Goal: Information Seeking & Learning: Check status

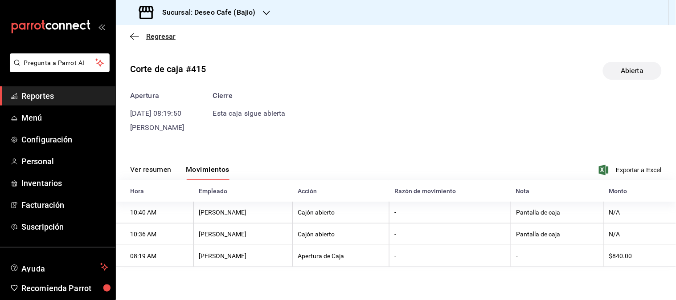
click at [134, 36] on icon "button" at bounding box center [134, 37] width 9 height 8
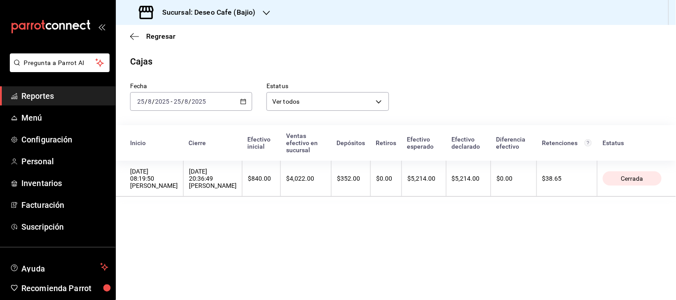
click at [244, 103] on icon "button" at bounding box center [243, 102] width 6 height 6
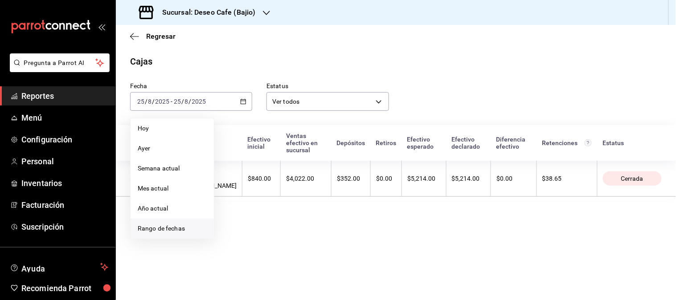
click at [178, 230] on span "Rango de fechas" at bounding box center [172, 228] width 69 height 9
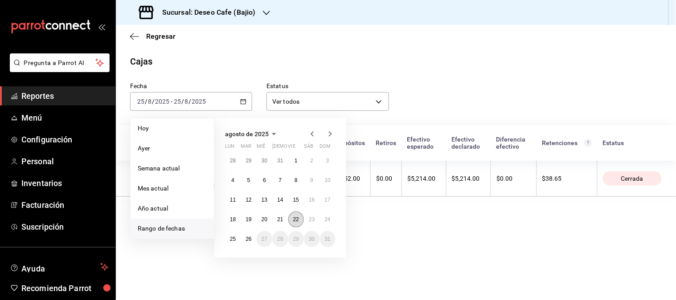
click at [293, 220] on abbr "22" at bounding box center [296, 220] width 6 height 6
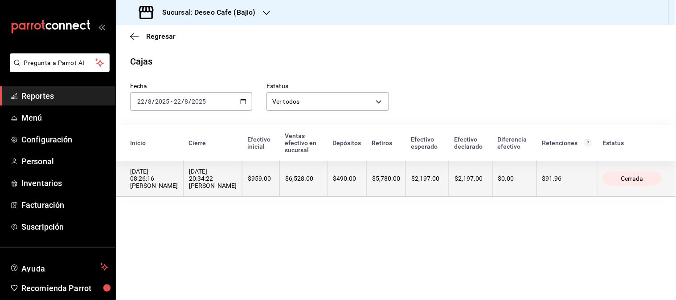
click at [328, 190] on th "$490.00" at bounding box center [347, 179] width 39 height 36
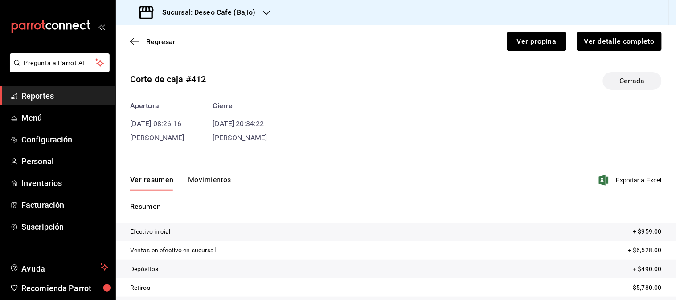
click at [217, 176] on button "Movimientos" at bounding box center [209, 183] width 43 height 15
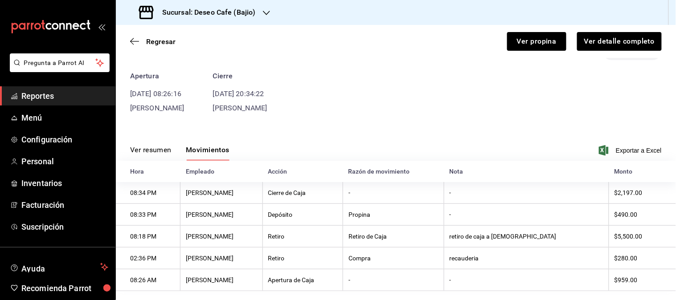
scroll to position [44, 0]
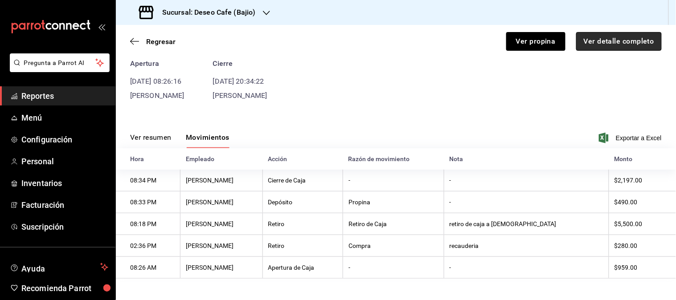
click at [606, 47] on button "Ver detalle completo" at bounding box center [619, 41] width 86 height 19
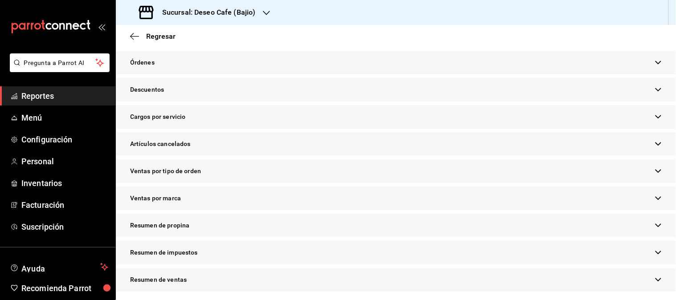
scroll to position [281, 0]
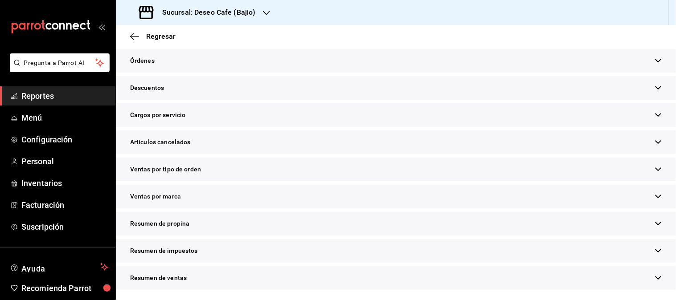
click at [346, 230] on div "Resumen de propina" at bounding box center [396, 224] width 560 height 24
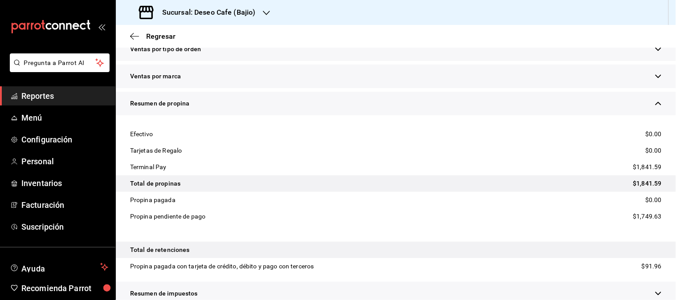
scroll to position [426, 0]
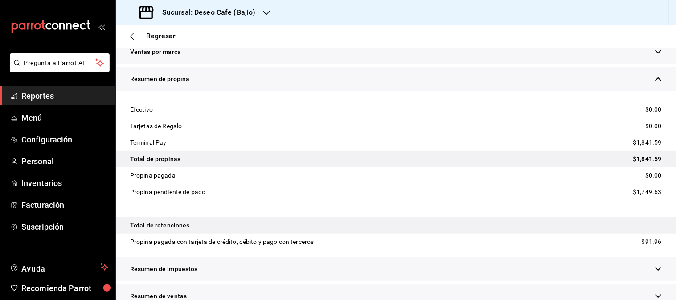
click at [263, 8] on div at bounding box center [266, 12] width 7 height 9
click at [206, 37] on div "Deseo Cafe (Merida)" at bounding box center [182, 38] width 119 height 9
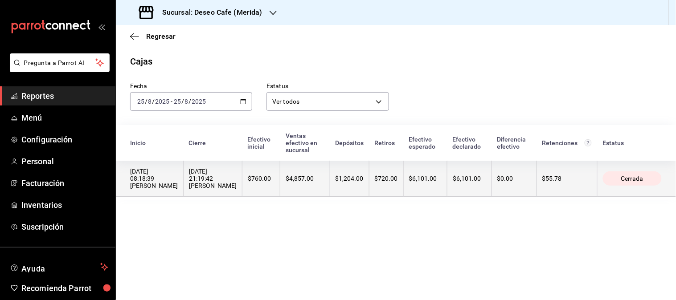
click at [301, 176] on div "$4,857.00" at bounding box center [305, 178] width 38 height 7
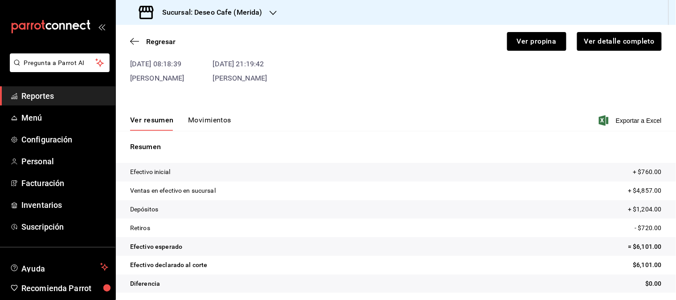
scroll to position [63, 0]
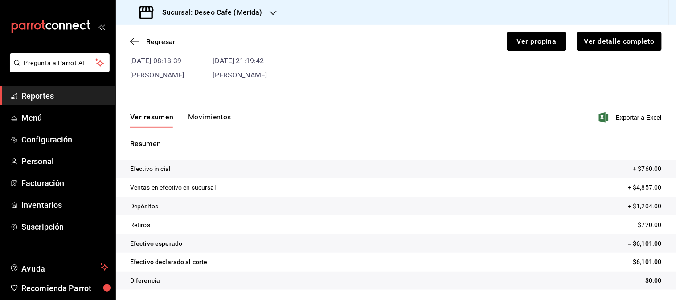
click at [205, 122] on button "Movimientos" at bounding box center [209, 120] width 43 height 15
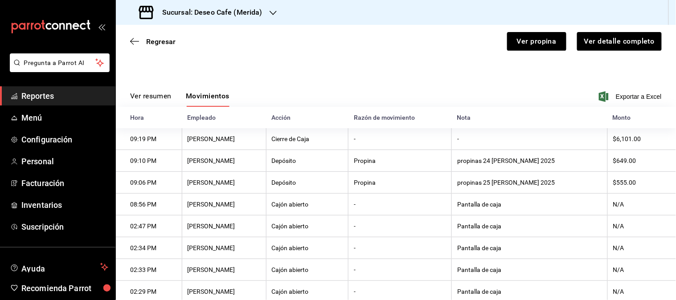
scroll to position [0, 0]
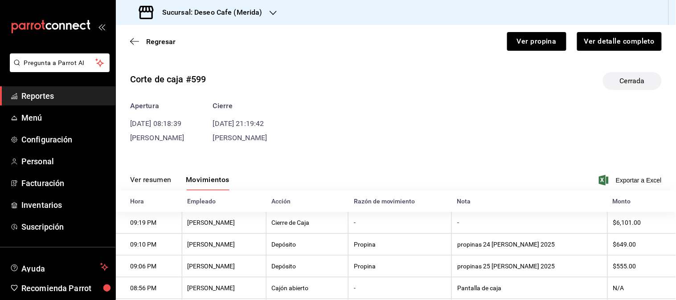
click at [128, 41] on div "Regresar Ver propina Ver detalle completo" at bounding box center [396, 41] width 560 height 33
click at [141, 39] on span "Regresar" at bounding box center [152, 41] width 45 height 8
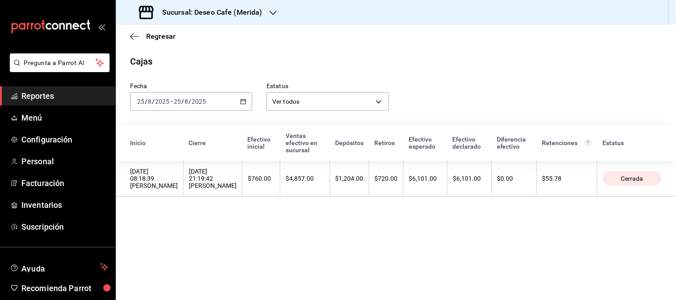
click at [242, 103] on icon "button" at bounding box center [243, 102] width 6 height 6
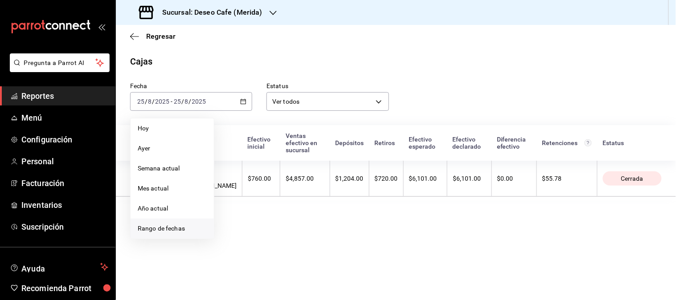
click at [178, 233] on span "Rango de fechas" at bounding box center [172, 228] width 69 height 9
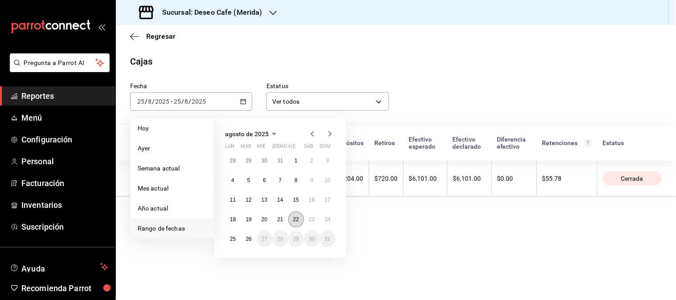
click at [301, 220] on button "22" at bounding box center [296, 220] width 16 height 16
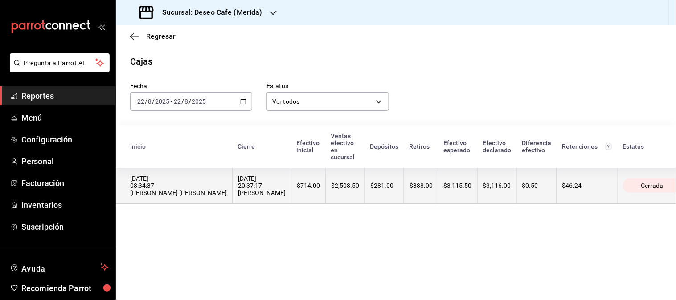
click at [410, 182] on div "$388.00" at bounding box center [421, 185] width 23 height 7
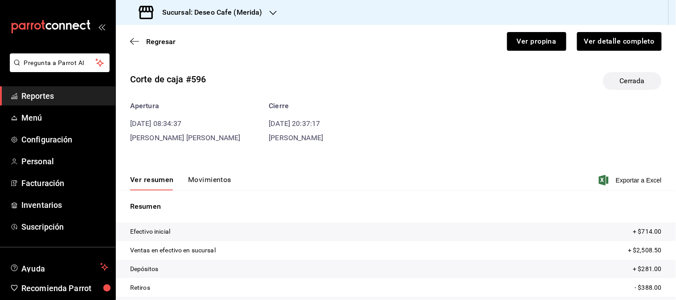
click at [215, 181] on button "Movimientos" at bounding box center [209, 183] width 43 height 15
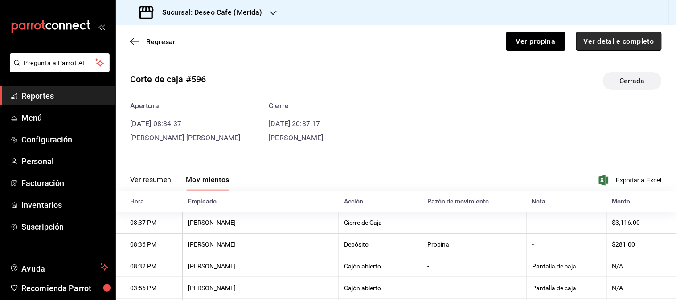
click at [613, 39] on button "Ver detalle completo" at bounding box center [619, 41] width 86 height 19
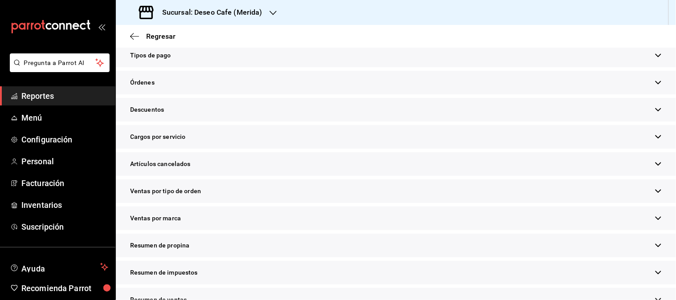
scroll to position [254, 0]
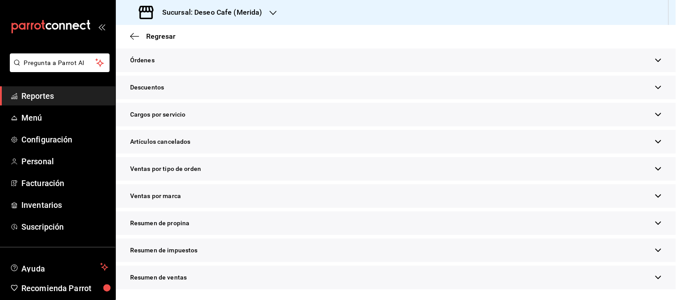
click at [373, 226] on div "Resumen de propina" at bounding box center [396, 224] width 560 height 24
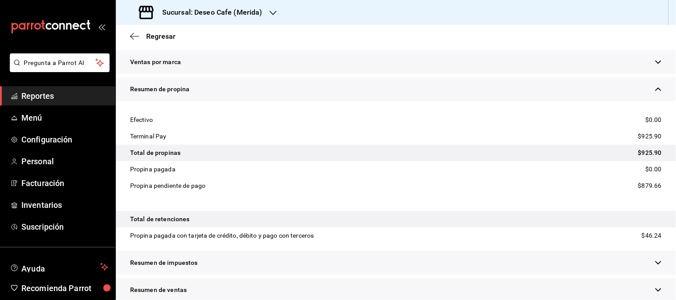
scroll to position [400, 0]
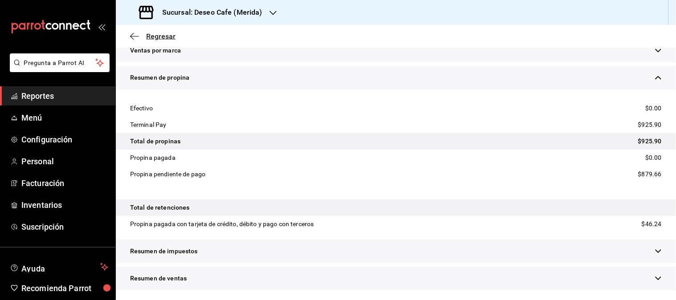
click at [132, 37] on icon "button" at bounding box center [134, 36] width 9 height 0
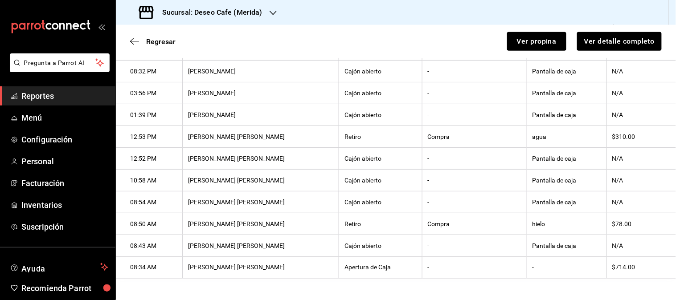
scroll to position [215, 0]
click at [132, 37] on span "Regresar" at bounding box center [152, 41] width 45 height 8
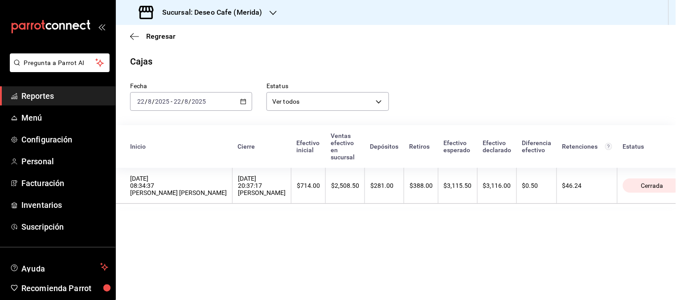
click at [242, 99] on icon "button" at bounding box center [243, 102] width 6 height 6
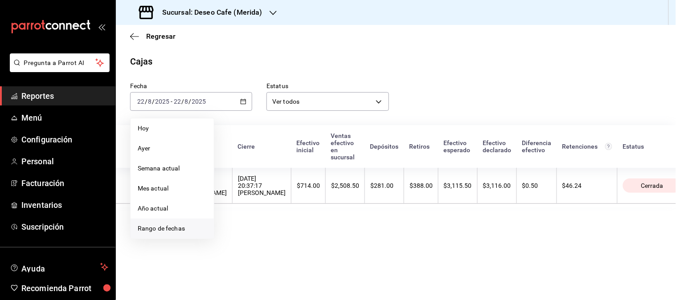
click at [196, 228] on span "Rango de fechas" at bounding box center [172, 228] width 69 height 9
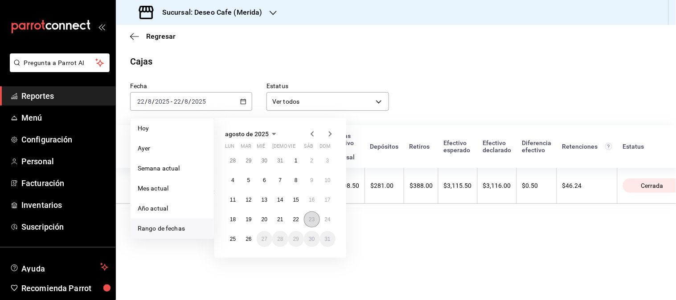
click at [314, 223] on button "23" at bounding box center [312, 220] width 16 height 16
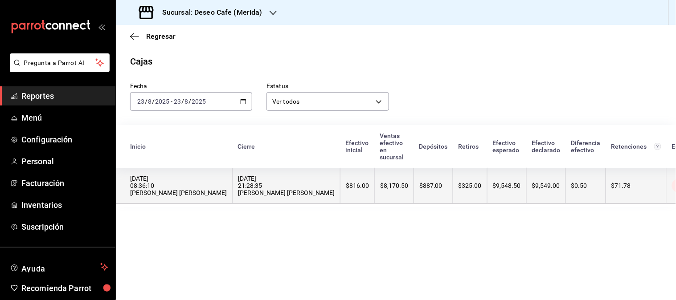
click at [375, 197] on th "$8,170.50" at bounding box center [394, 186] width 39 height 36
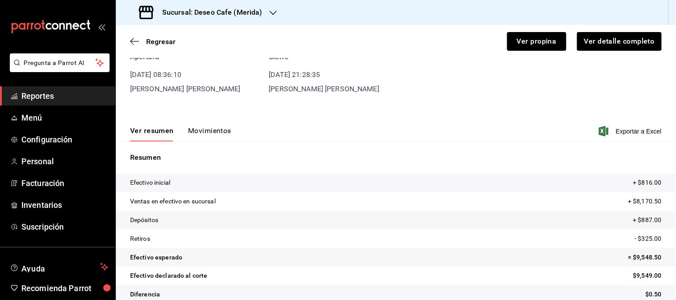
scroll to position [63, 0]
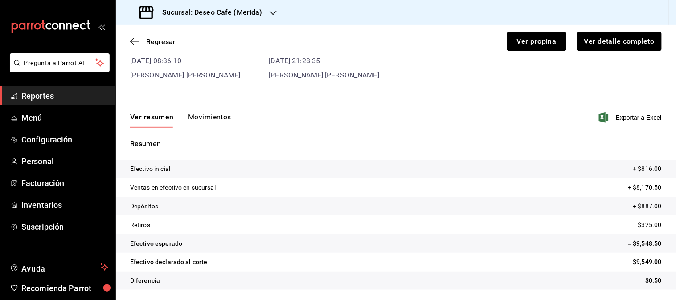
click at [210, 119] on button "Movimientos" at bounding box center [209, 120] width 43 height 15
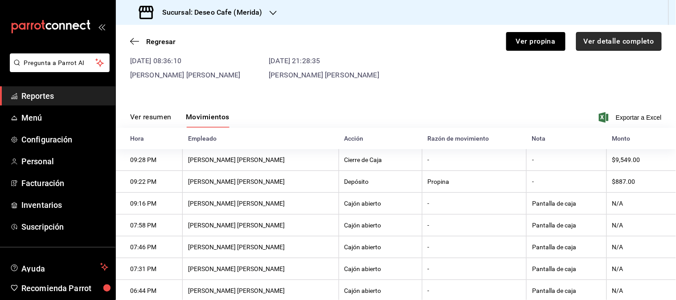
click at [611, 43] on button "Ver detalle completo" at bounding box center [619, 41] width 86 height 19
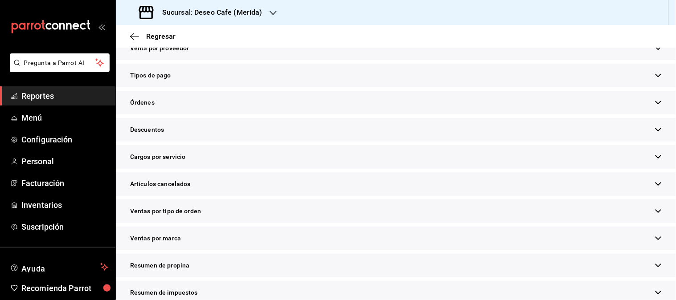
scroll to position [254, 0]
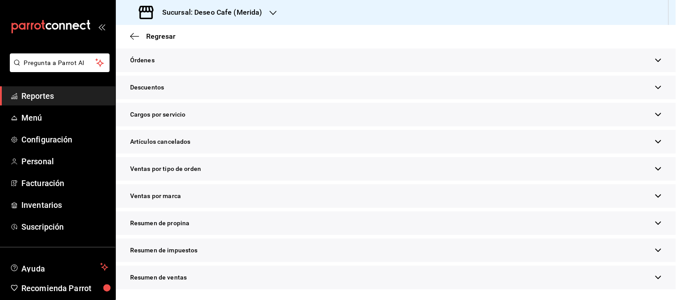
click at [314, 222] on div "Resumen de propina" at bounding box center [396, 224] width 560 height 24
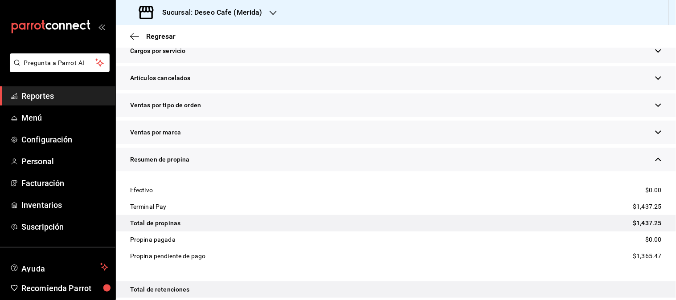
scroll to position [339, 0]
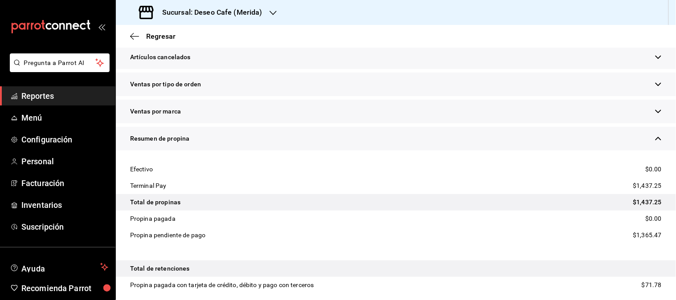
click at [259, 11] on h3 "Sucursal: Deseo Cafe (Merida)" at bounding box center [208, 12] width 107 height 11
click at [284, 45] on div at bounding box center [338, 150] width 676 height 300
click at [132, 34] on icon "button" at bounding box center [134, 37] width 9 height 8
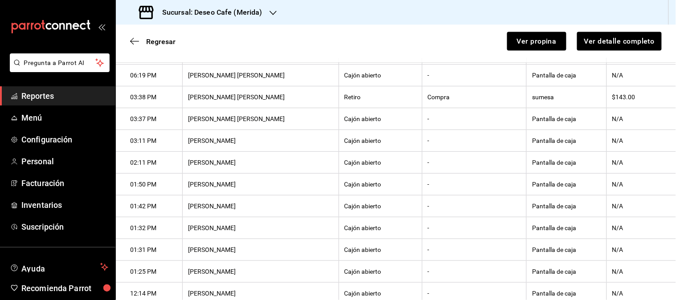
scroll to position [355, 0]
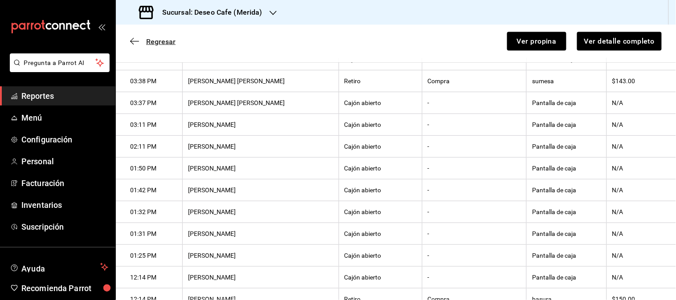
click at [133, 41] on icon "button" at bounding box center [134, 41] width 9 height 8
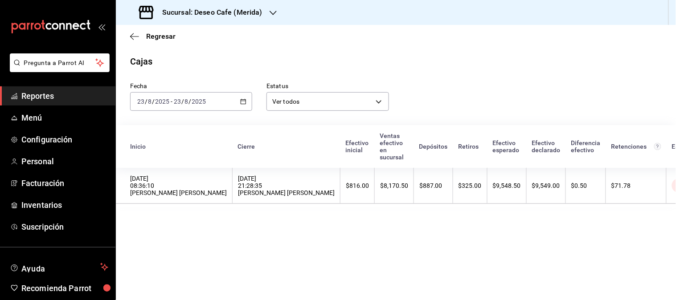
click at [265, 11] on div "Sucursal: Deseo Cafe (Merida)" at bounding box center [201, 12] width 157 height 25
click at [220, 66] on div "Deseo Cafe (Bajio)" at bounding box center [183, 59] width 134 height 20
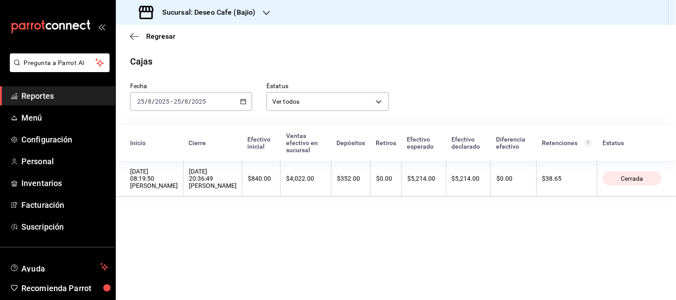
click at [245, 103] on icon "button" at bounding box center [243, 102] width 6 height 6
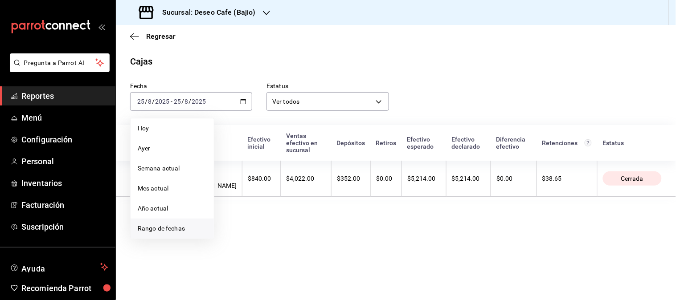
click at [185, 221] on li "Rango de fechas" at bounding box center [172, 229] width 83 height 20
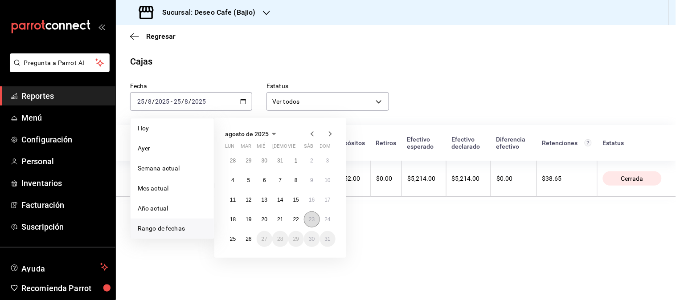
click at [317, 219] on button "23" at bounding box center [312, 220] width 16 height 16
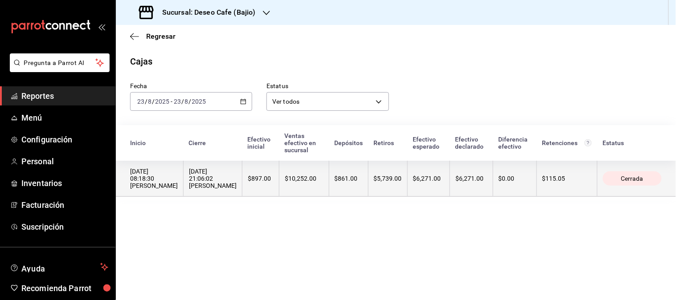
click at [362, 189] on th "$861.00" at bounding box center [348, 179] width 39 height 36
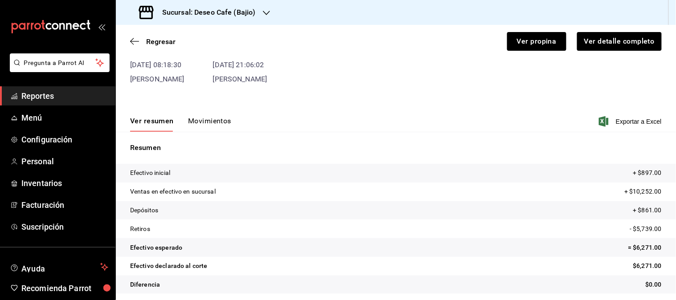
scroll to position [60, 0]
click at [218, 119] on button "Movimientos" at bounding box center [209, 123] width 43 height 15
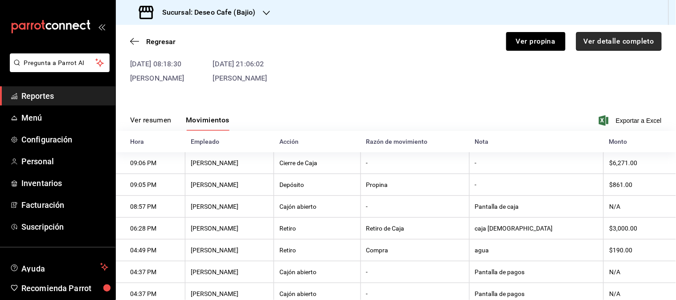
click at [608, 35] on button "Ver detalle completo" at bounding box center [619, 41] width 86 height 19
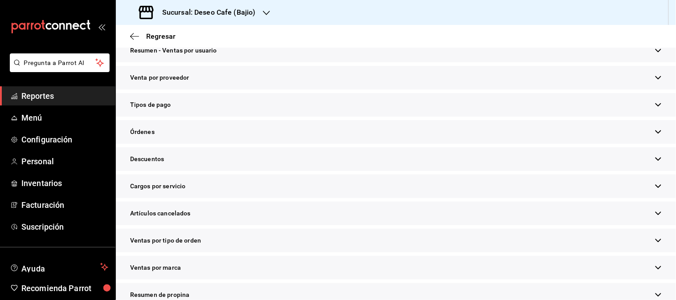
scroll to position [255, 0]
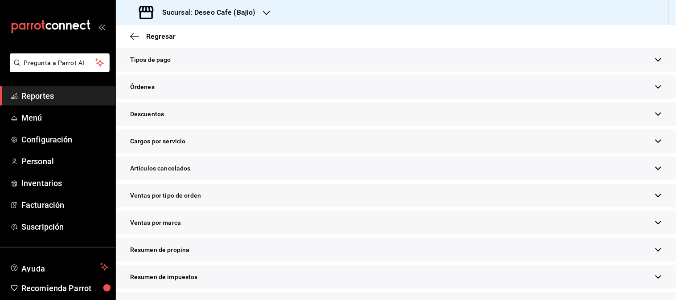
click at [379, 250] on div "Resumen de propina" at bounding box center [396, 250] width 560 height 24
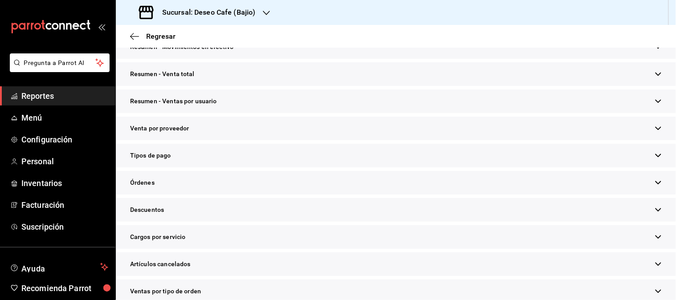
scroll to position [0, 0]
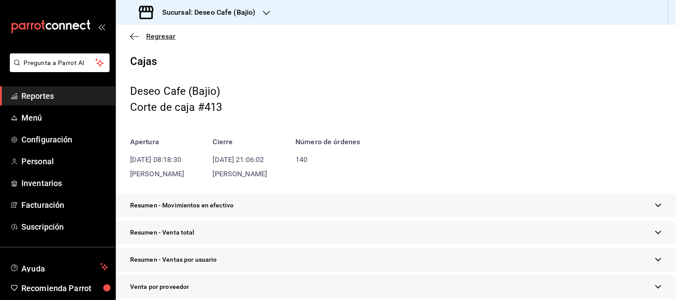
click at [132, 40] on icon "button" at bounding box center [134, 37] width 9 height 8
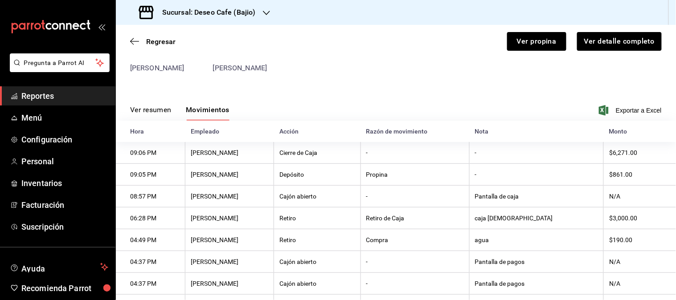
scroll to position [65, 0]
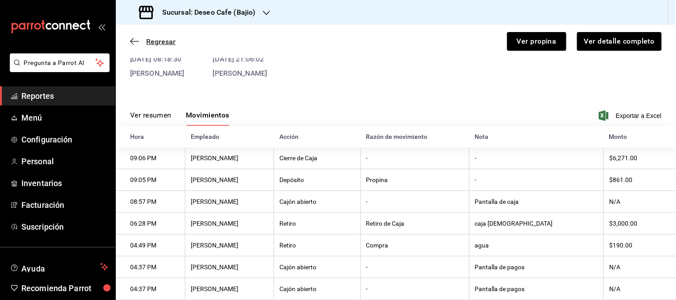
click at [134, 41] on icon "button" at bounding box center [134, 41] width 9 height 8
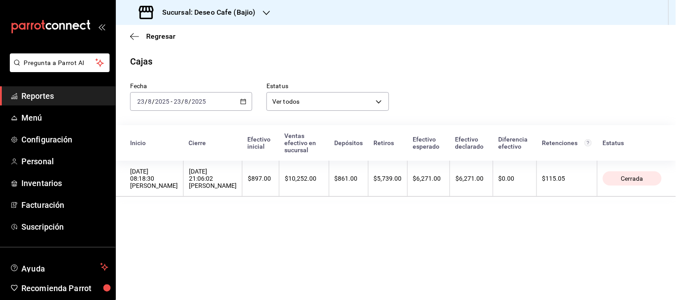
click at [242, 102] on icon "button" at bounding box center [243, 102] width 6 height 6
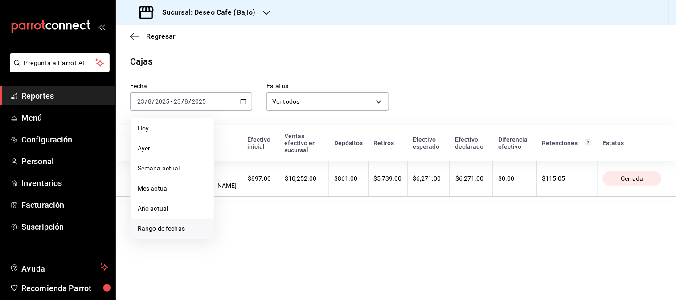
click at [181, 230] on span "Rango de fechas" at bounding box center [172, 228] width 69 height 9
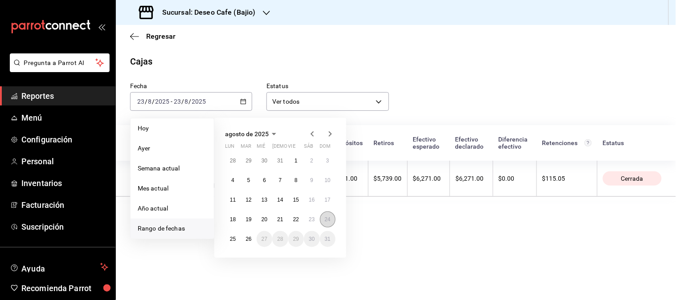
click at [329, 222] on abbr "24" at bounding box center [328, 220] width 6 height 6
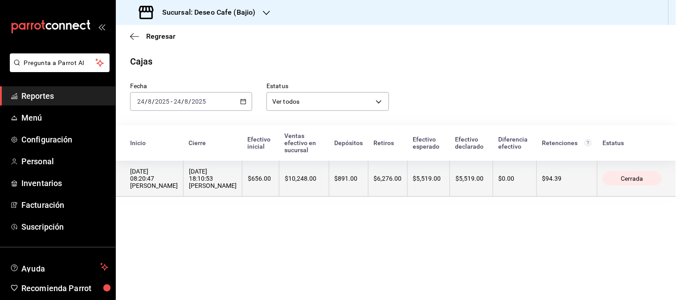
click at [377, 181] on th "$6,276.00" at bounding box center [387, 179] width 39 height 36
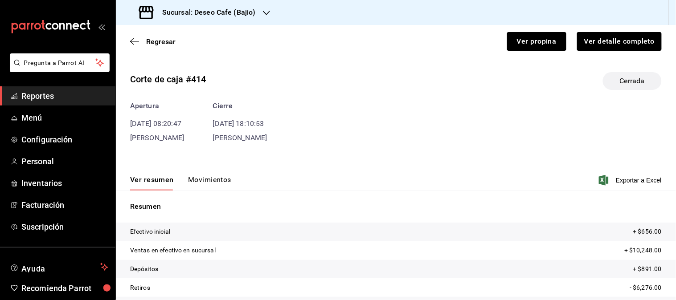
scroll to position [63, 0]
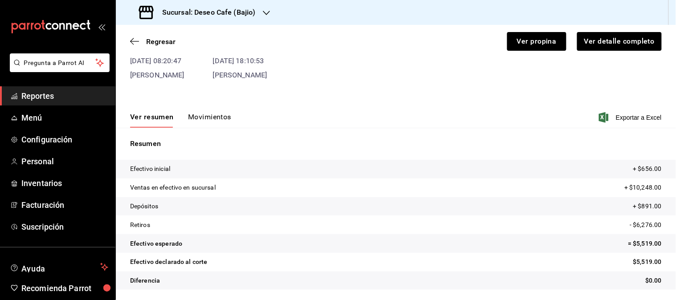
click at [213, 116] on button "Movimientos" at bounding box center [209, 120] width 43 height 15
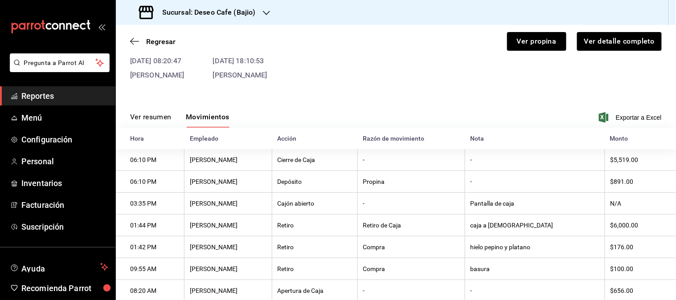
click at [155, 122] on button "Ver resumen" at bounding box center [150, 120] width 41 height 15
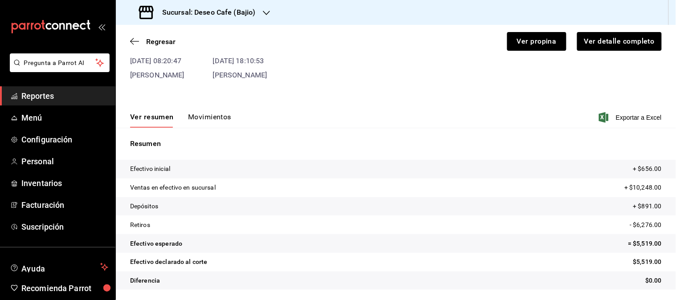
click at [226, 114] on button "Movimientos" at bounding box center [209, 120] width 43 height 15
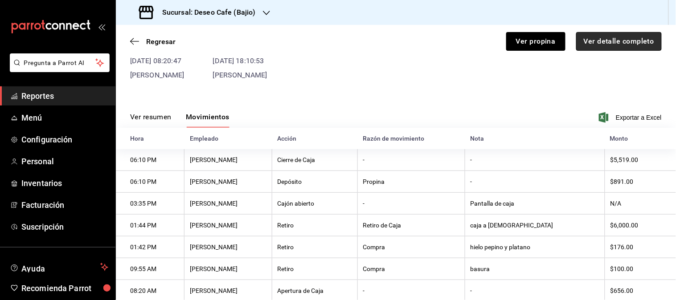
click at [624, 41] on button "Ver detalle completo" at bounding box center [619, 41] width 86 height 19
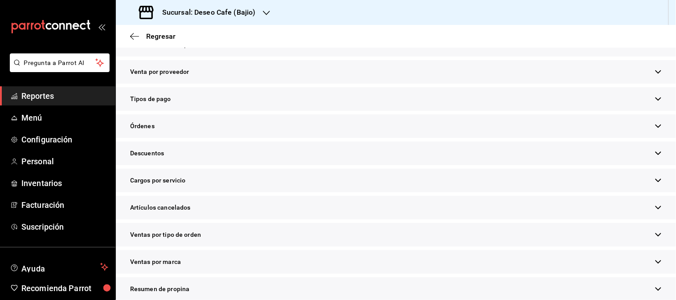
scroll to position [260, 0]
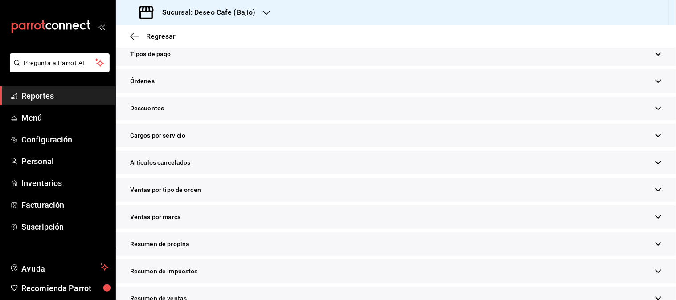
click at [221, 240] on div "Resumen de propina" at bounding box center [396, 245] width 560 height 24
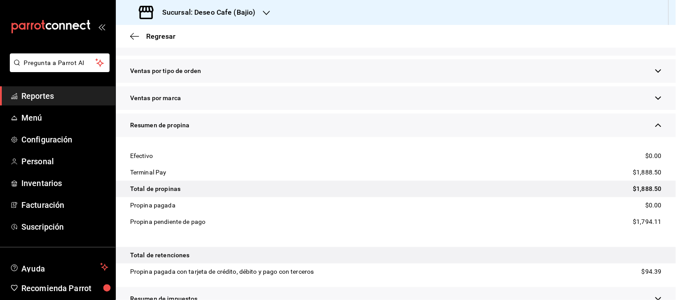
scroll to position [427, 0]
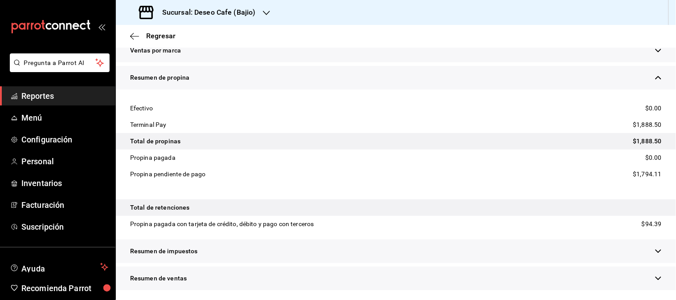
click at [263, 16] on div at bounding box center [266, 12] width 7 height 9
click at [213, 37] on div "Deseo Cafe (Merida)" at bounding box center [182, 38] width 119 height 9
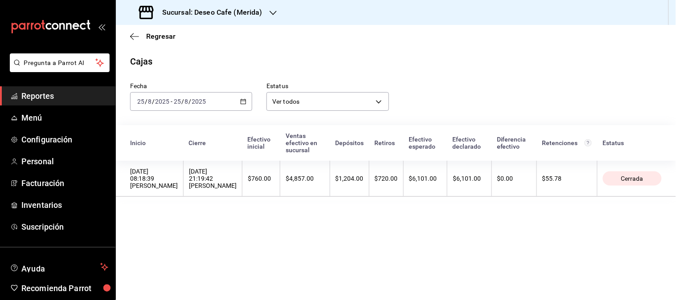
click at [248, 103] on div "2025-08-25 25 / 8 / 2025 - 2025-08-25 25 / 8 / 2025" at bounding box center [191, 101] width 122 height 19
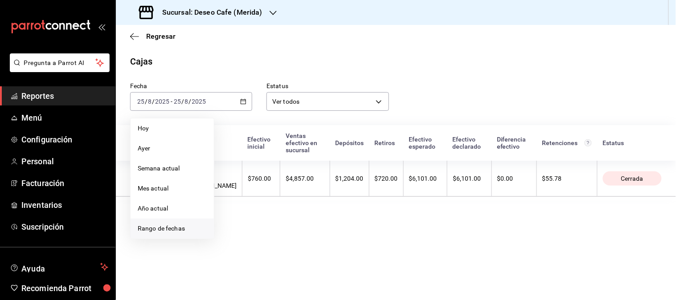
click at [166, 235] on li "Rango de fechas" at bounding box center [172, 229] width 83 height 20
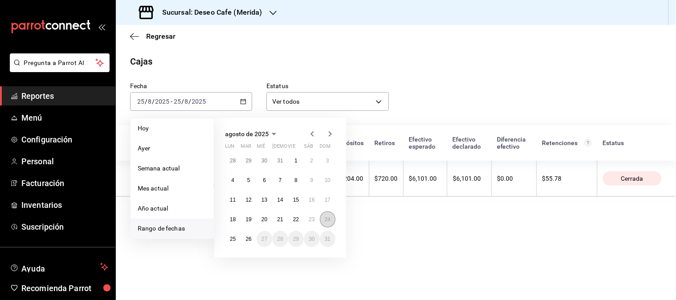
click at [324, 215] on button "24" at bounding box center [328, 220] width 16 height 16
click at [328, 221] on abbr "24" at bounding box center [328, 220] width 6 height 6
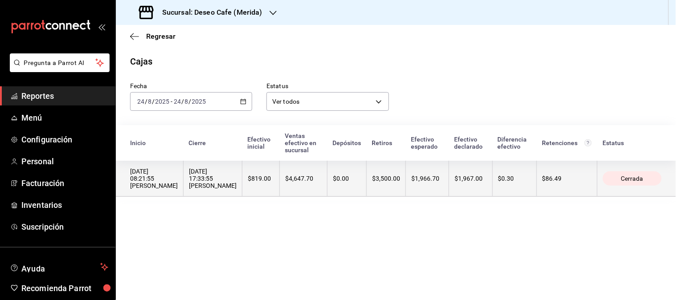
click at [371, 183] on th "$3,500.00" at bounding box center [386, 179] width 39 height 36
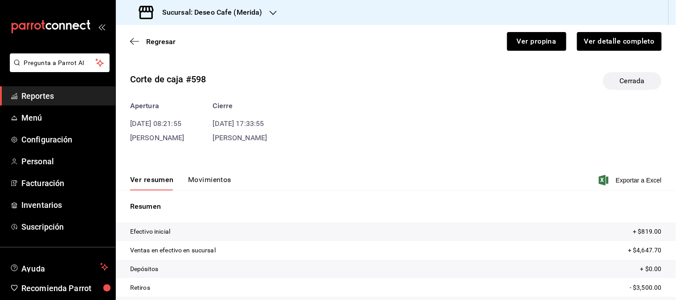
scroll to position [63, 0]
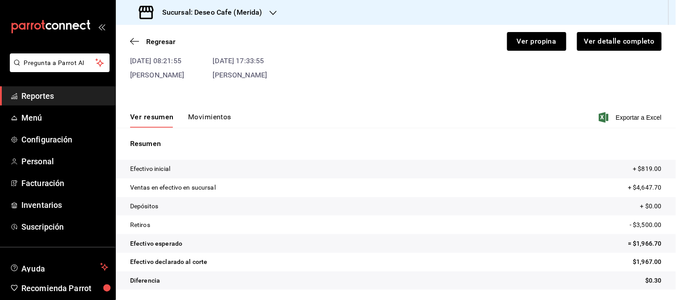
click at [214, 121] on button "Movimientos" at bounding box center [209, 120] width 43 height 15
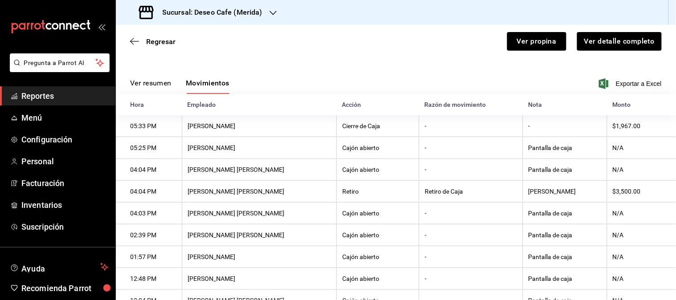
scroll to position [0, 0]
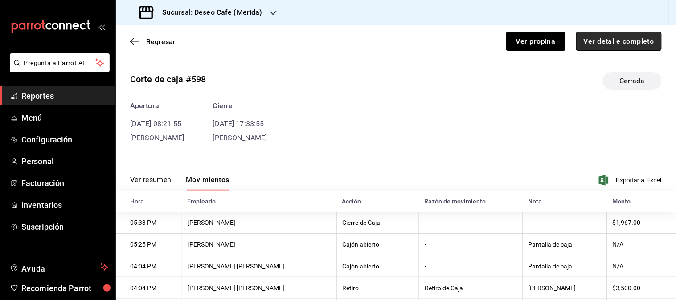
click at [613, 45] on button "Ver detalle completo" at bounding box center [619, 41] width 86 height 19
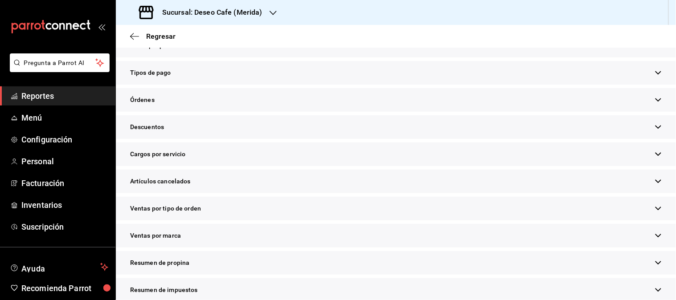
scroll to position [217, 0]
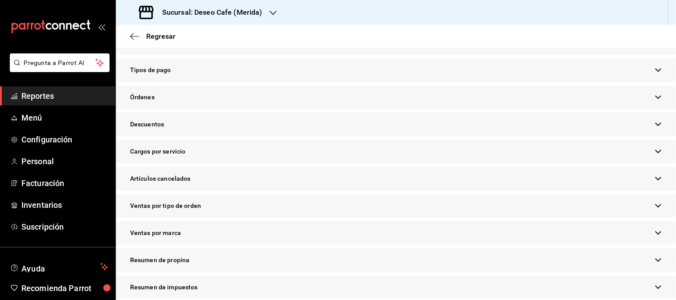
click at [207, 255] on div "Resumen de propina" at bounding box center [396, 261] width 560 height 24
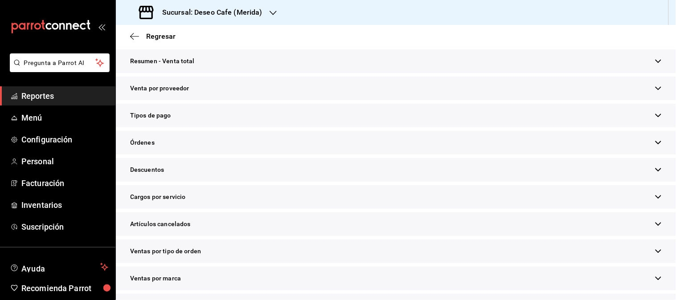
scroll to position [183, 0]
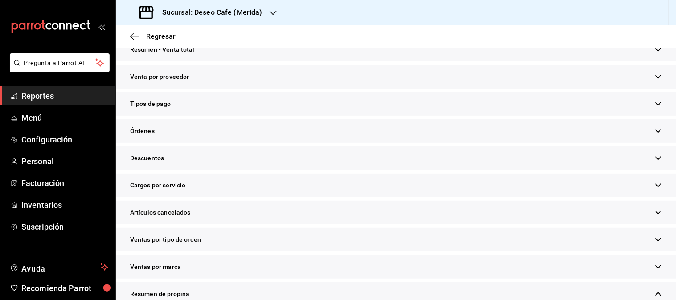
click at [382, 289] on div "Resumen de propina" at bounding box center [396, 295] width 560 height 24
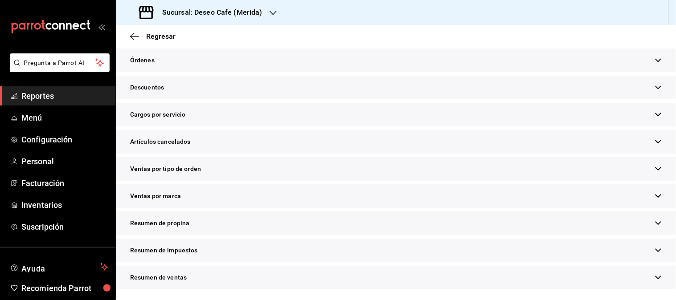
click at [207, 221] on div "Resumen de propina" at bounding box center [396, 224] width 560 height 24
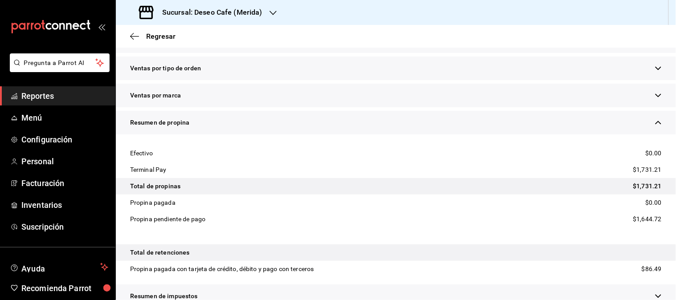
scroll to position [400, 0]
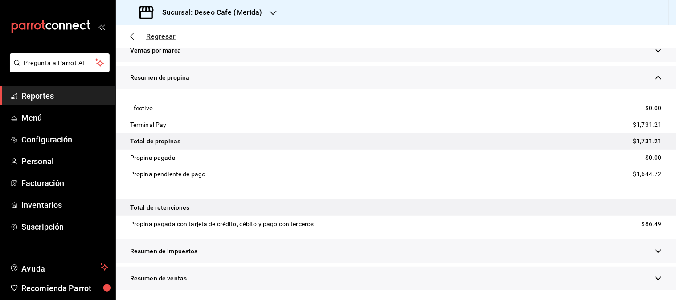
click at [136, 33] on icon "button" at bounding box center [134, 37] width 9 height 8
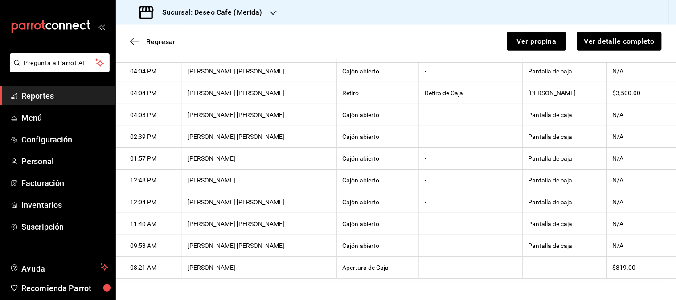
scroll to position [215, 0]
click at [130, 43] on icon "button" at bounding box center [134, 41] width 9 height 8
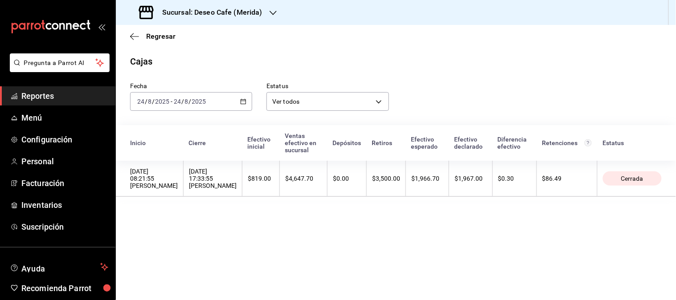
click at [244, 100] on icon "button" at bounding box center [243, 102] width 6 height 6
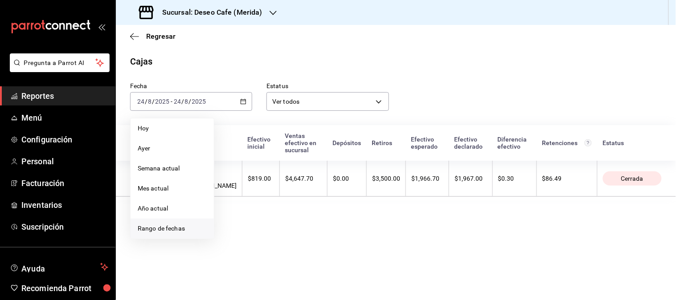
click at [183, 226] on span "Rango de fechas" at bounding box center [172, 228] width 69 height 9
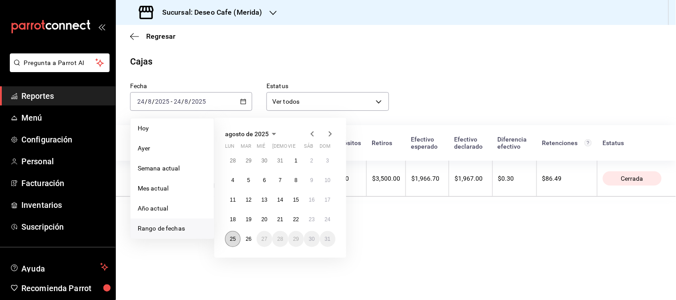
click at [233, 235] on button "25" at bounding box center [233, 239] width 16 height 16
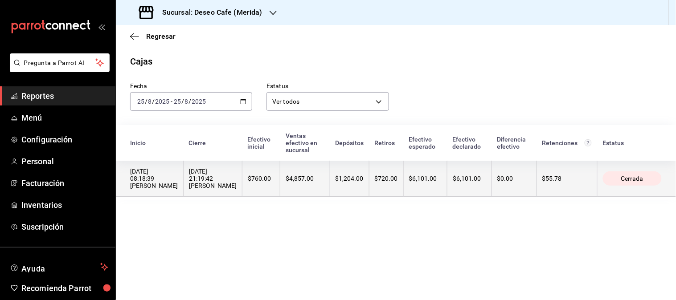
click at [289, 181] on th "$4,857.00" at bounding box center [304, 179] width 49 height 36
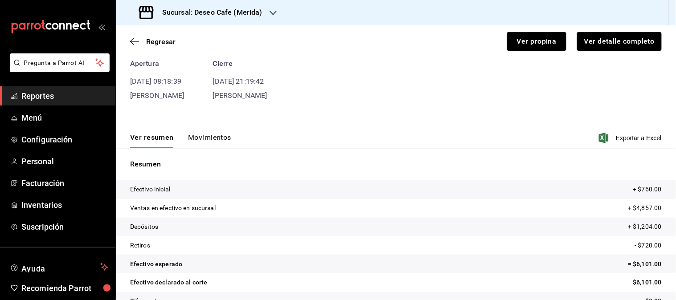
scroll to position [63, 0]
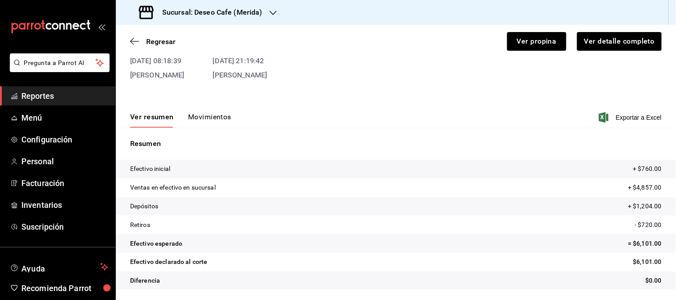
click at [220, 115] on button "Movimientos" at bounding box center [209, 120] width 43 height 15
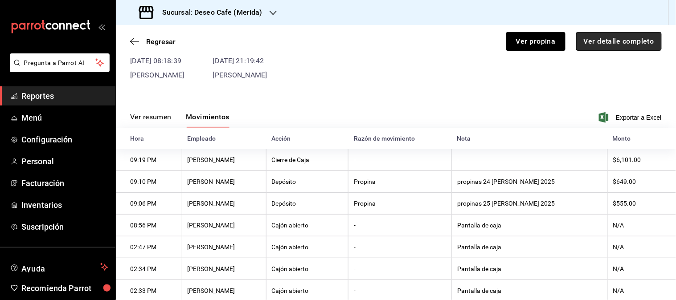
click at [621, 33] on button "Ver detalle completo" at bounding box center [619, 41] width 86 height 19
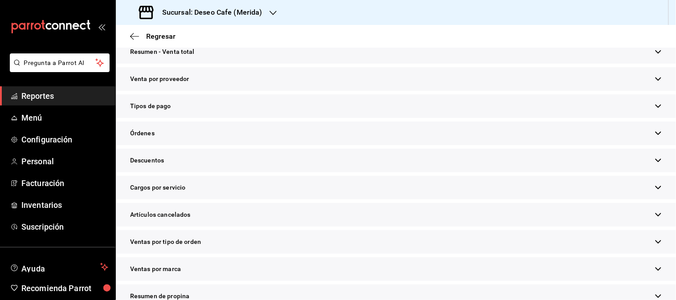
scroll to position [217, 0]
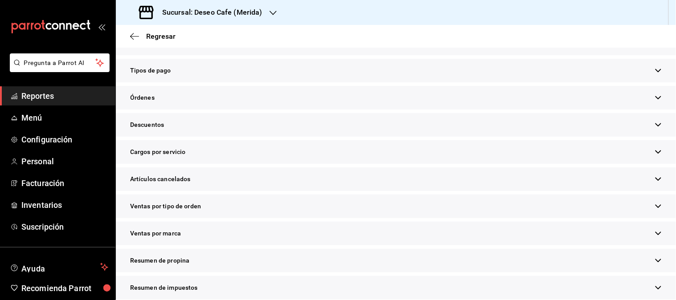
click at [332, 259] on div "Resumen de propina" at bounding box center [396, 261] width 560 height 24
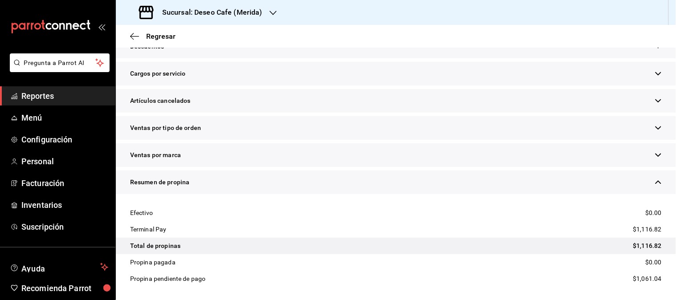
scroll to position [297, 0]
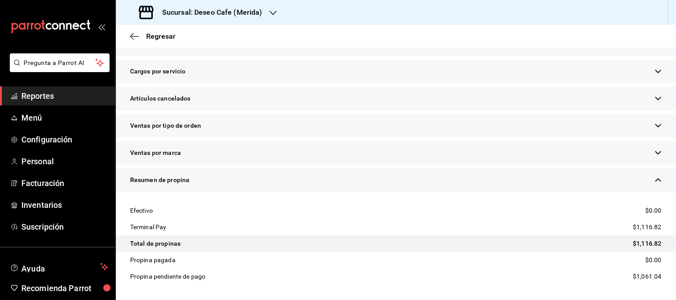
click at [238, 13] on h3 "Sucursal: Deseo Cafe (Merida)" at bounding box center [208, 12] width 107 height 11
click at [199, 50] on div "Deseo Cafe (Bajio)" at bounding box center [183, 59] width 134 height 20
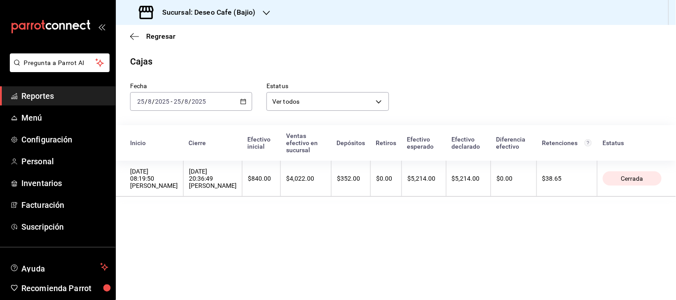
click at [246, 103] on \(Stroke\) "button" at bounding box center [243, 101] width 5 height 5
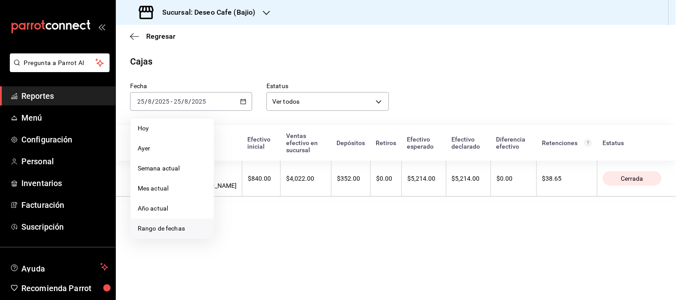
click at [186, 227] on span "Rango de fechas" at bounding box center [172, 228] width 69 height 9
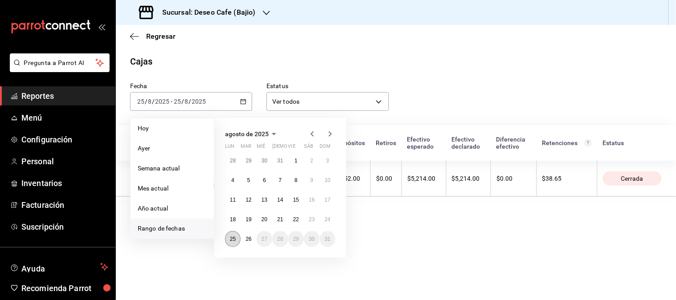
click at [228, 239] on button "25" at bounding box center [233, 239] width 16 height 16
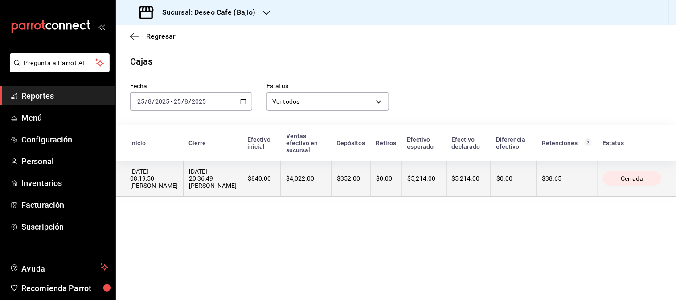
click at [452, 185] on th "$5,214.00" at bounding box center [468, 179] width 45 height 36
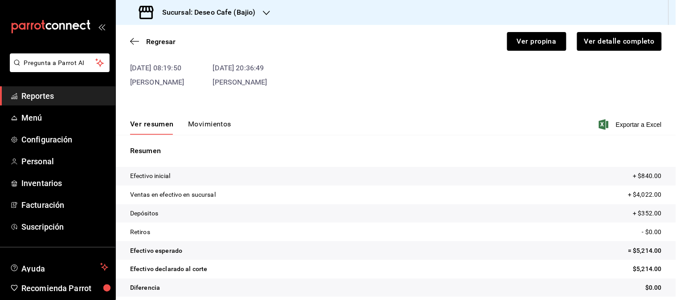
scroll to position [57, 0]
click at [215, 116] on div "Ver resumen Movimientos Exportar a Excel" at bounding box center [396, 121] width 560 height 26
click at [216, 119] on button "Movimientos" at bounding box center [209, 126] width 43 height 15
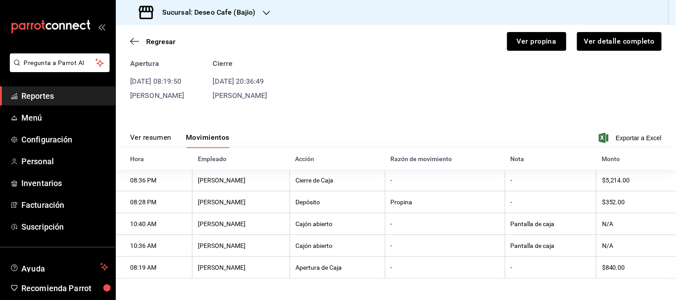
scroll to position [44, 0]
click at [627, 46] on button "Ver detalle completo" at bounding box center [619, 41] width 86 height 19
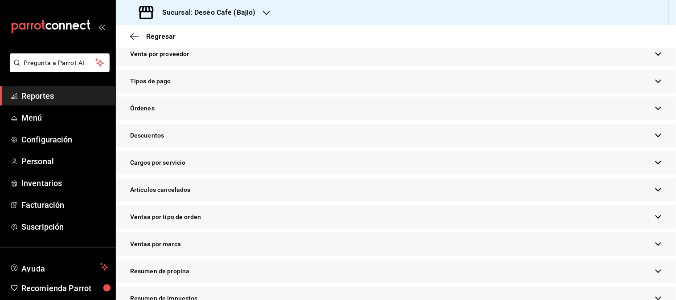
scroll to position [281, 0]
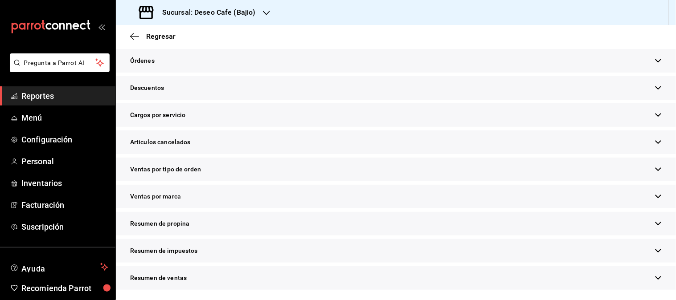
click at [195, 229] on div "Resumen de propina" at bounding box center [396, 224] width 560 height 24
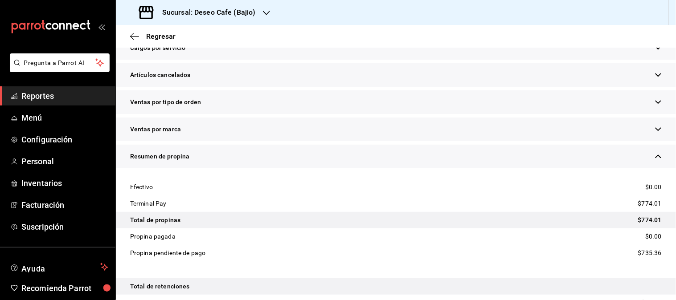
scroll to position [390, 0]
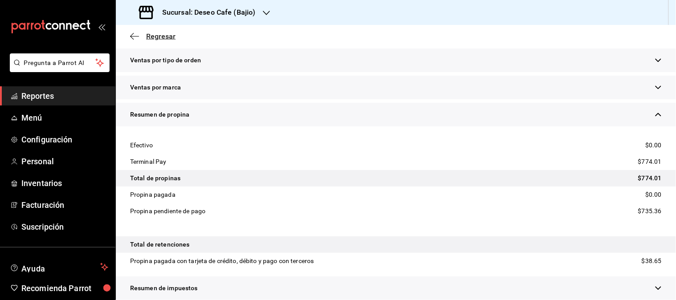
click at [132, 35] on icon "button" at bounding box center [134, 37] width 9 height 8
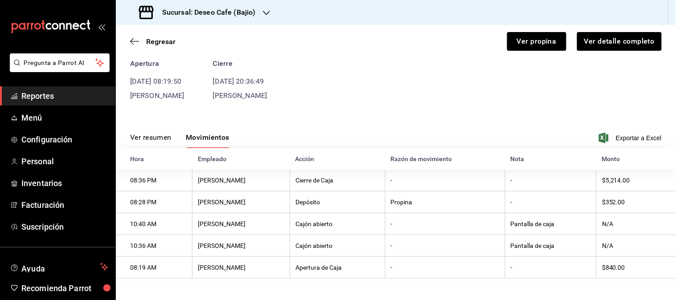
scroll to position [44, 0]
click at [132, 35] on div "Regresar Ver propina Ver detalle completo" at bounding box center [396, 41] width 560 height 33
click at [132, 41] on icon "button" at bounding box center [134, 41] width 9 height 0
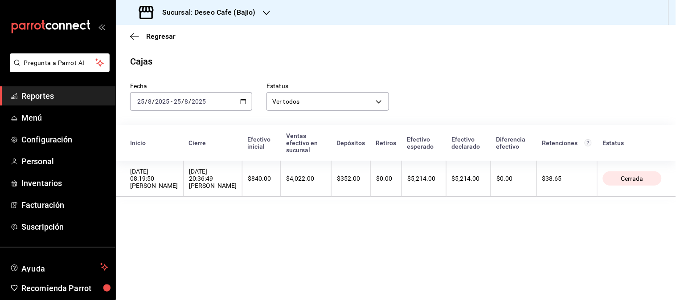
click at [244, 108] on div "2025-08-25 25 / 8 / 2025 - 2025-08-25 25 / 8 / 2025" at bounding box center [191, 101] width 122 height 19
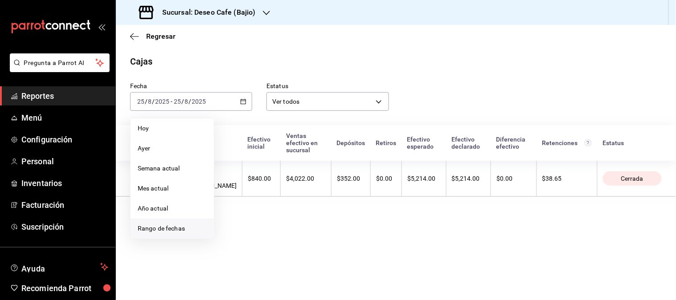
click at [186, 237] on li "Rango de fechas" at bounding box center [172, 229] width 83 height 20
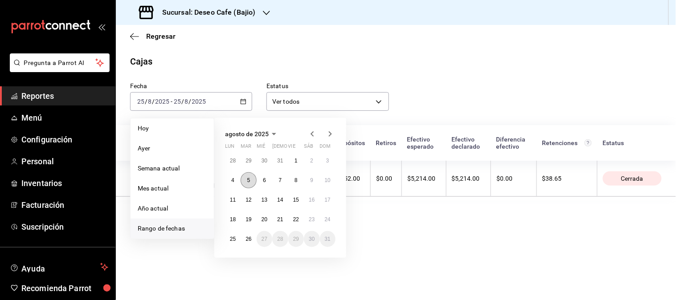
click at [248, 179] on abbr "5" at bounding box center [248, 180] width 3 height 6
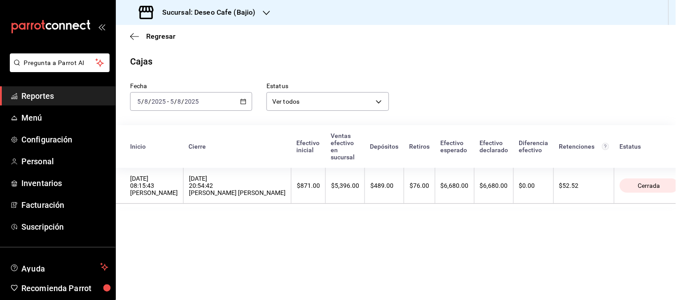
click at [248, 179] on div "[DATE] 20:54:42 [PERSON_NAME] [PERSON_NAME]" at bounding box center [237, 185] width 97 height 21
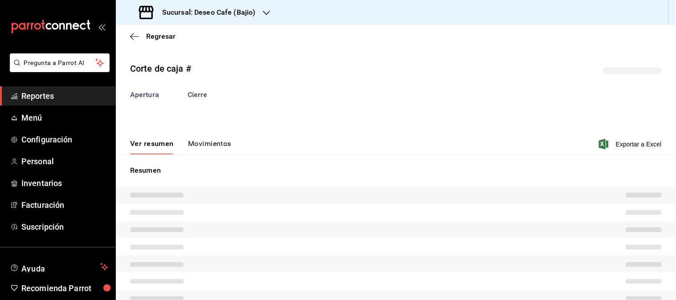
click at [248, 179] on div "Resumen" at bounding box center [396, 241] width 560 height 153
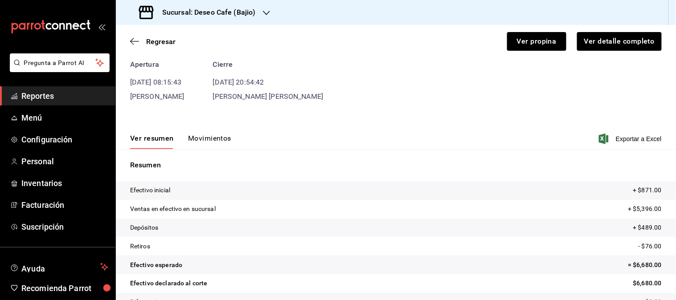
scroll to position [63, 0]
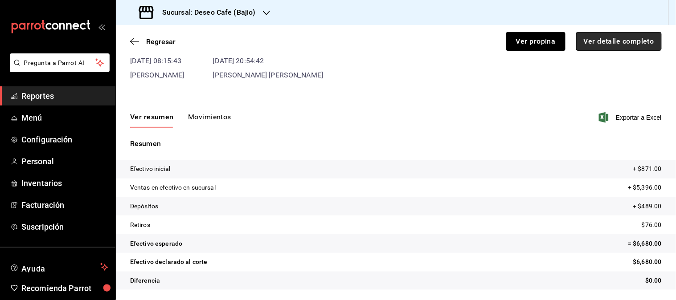
click at [612, 48] on button "Ver detalle completo" at bounding box center [619, 41] width 86 height 19
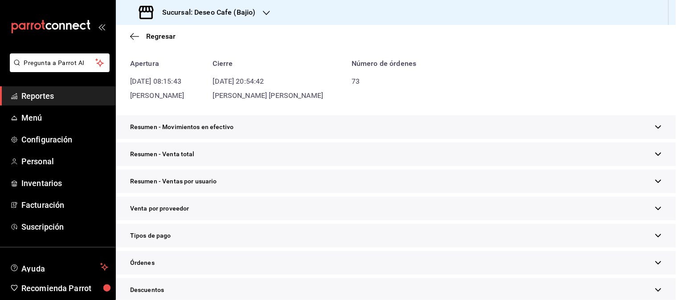
scroll to position [110, 0]
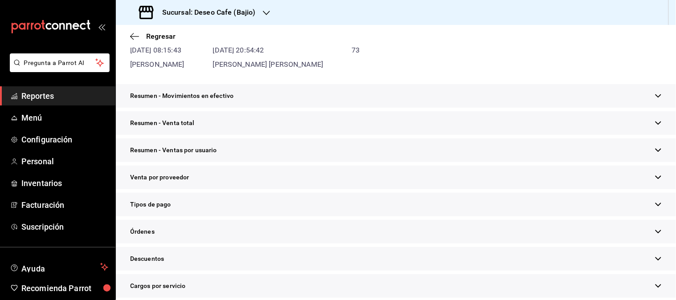
click at [399, 201] on div "Tipos de pago" at bounding box center [396, 205] width 560 height 24
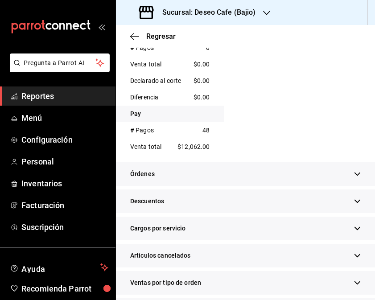
scroll to position [0, 0]
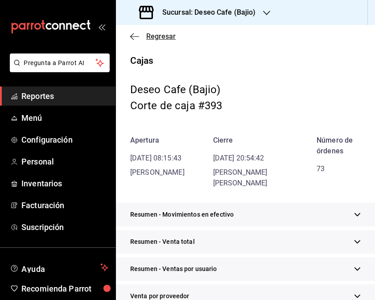
click at [132, 33] on icon "button" at bounding box center [134, 37] width 9 height 8
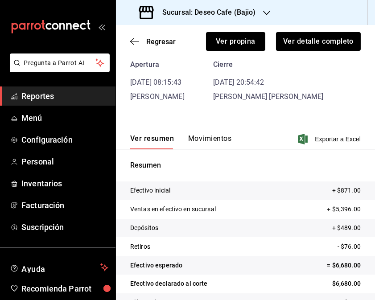
scroll to position [63, 0]
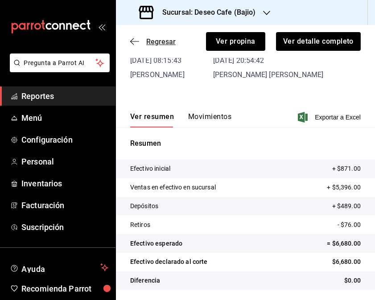
click at [132, 41] on icon "button" at bounding box center [134, 41] width 9 height 8
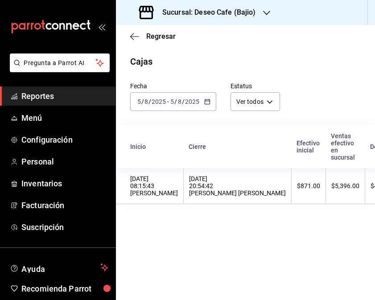
click at [209, 106] on div "[DATE] [DATE] - [DATE] [DATE]" at bounding box center [173, 101] width 86 height 19
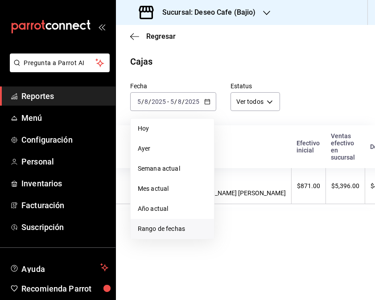
click at [165, 230] on span "Rango de fechas" at bounding box center [172, 228] width 69 height 9
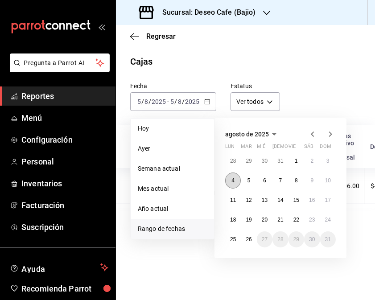
click at [235, 175] on button "4" at bounding box center [233, 181] width 16 height 16
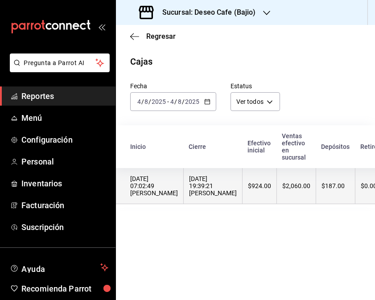
click at [242, 183] on th "$924.00" at bounding box center [259, 186] width 34 height 36
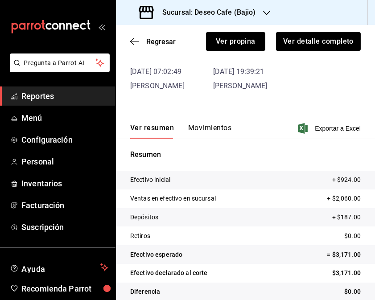
scroll to position [63, 0]
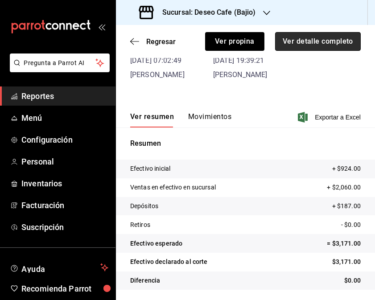
click at [310, 41] on button "Ver detalle completo" at bounding box center [318, 41] width 86 height 19
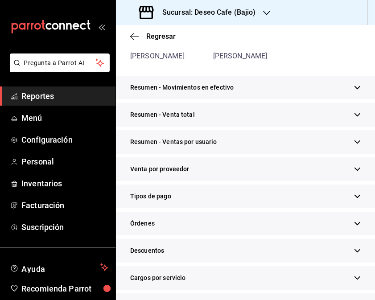
scroll to position [112, 0]
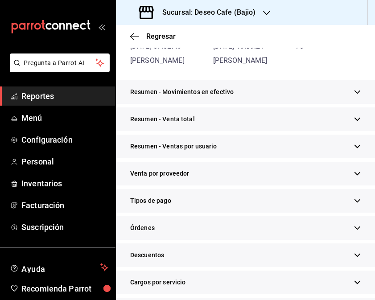
click at [288, 213] on div "Tipos de pago" at bounding box center [245, 201] width 259 height 24
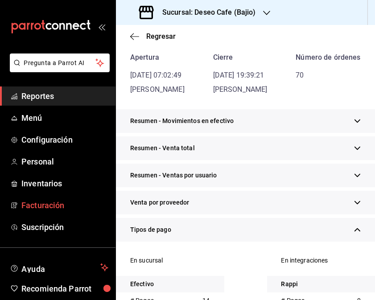
scroll to position [0, 0]
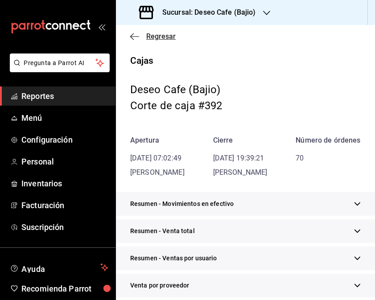
click at [136, 37] on icon "button" at bounding box center [134, 37] width 9 height 8
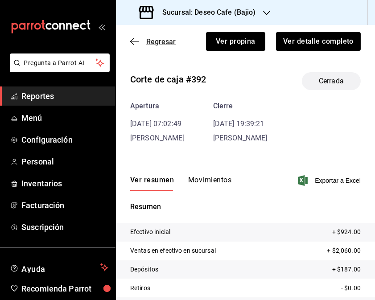
click at [132, 43] on icon "button" at bounding box center [134, 41] width 9 height 8
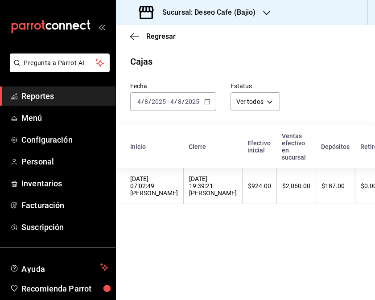
click at [209, 101] on \(Stroke\) "button" at bounding box center [207, 101] width 5 height 5
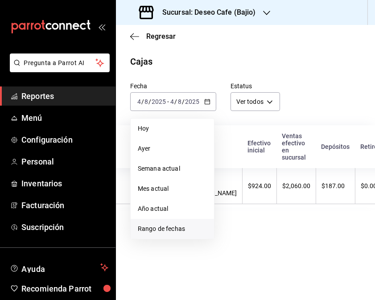
click at [188, 225] on span "Rango de fechas" at bounding box center [172, 228] width 69 height 9
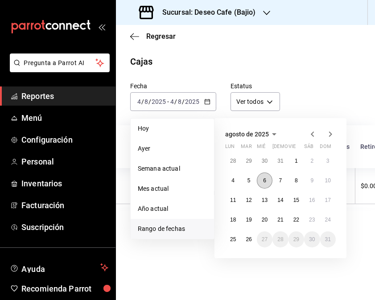
click at [263, 183] on abbr "6" at bounding box center [264, 180] width 3 height 6
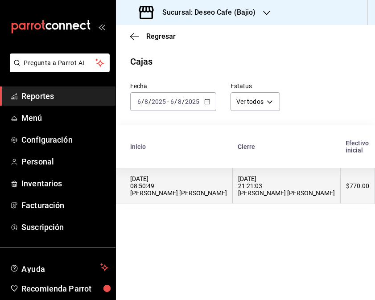
click at [233, 201] on th "[DATE] 21:21:03 [PERSON_NAME] [PERSON_NAME]" at bounding box center [287, 186] width 108 height 36
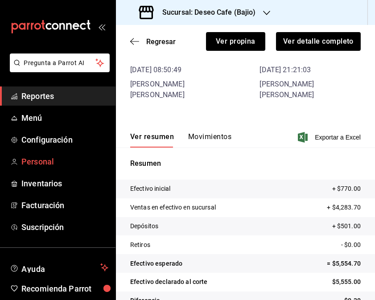
scroll to position [63, 0]
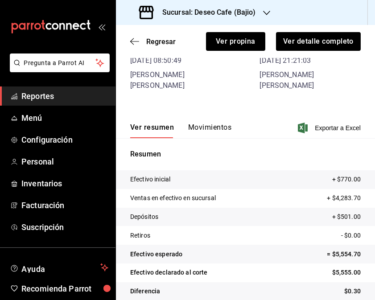
click at [310, 31] on div "Ver detalle completo" at bounding box center [312, 35] width 95 height 29
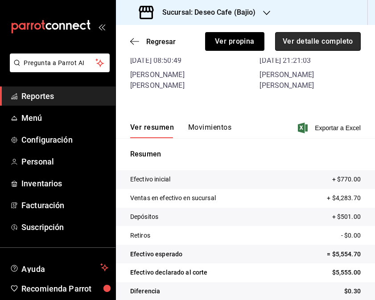
click at [312, 33] on button "Ver detalle completo" at bounding box center [318, 41] width 86 height 19
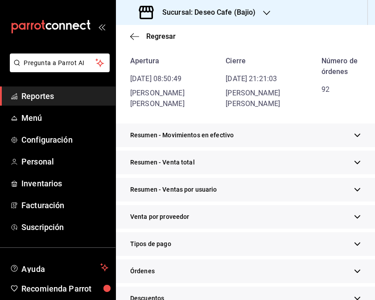
scroll to position [210, 0]
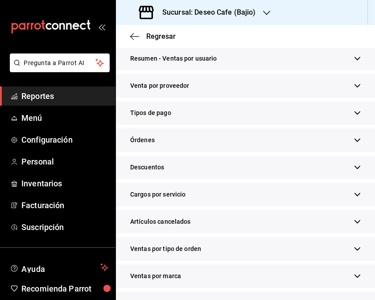
click at [262, 122] on div "Tipos de pago" at bounding box center [245, 113] width 259 height 24
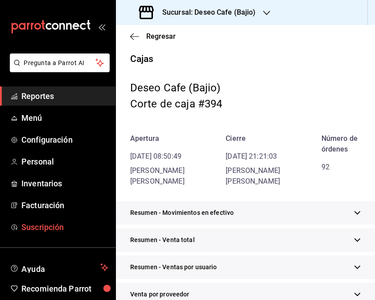
scroll to position [0, 0]
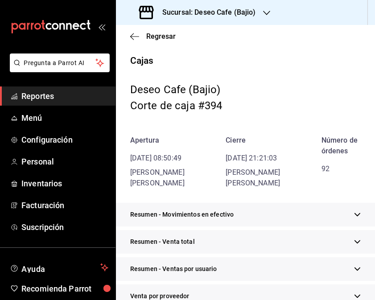
click at [132, 30] on div "Regresar" at bounding box center [245, 36] width 259 height 23
click at [132, 34] on icon "button" at bounding box center [134, 37] width 9 height 8
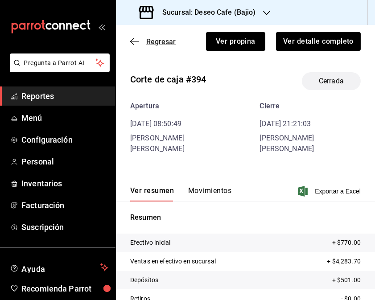
click at [131, 37] on icon "button" at bounding box center [134, 41] width 9 height 8
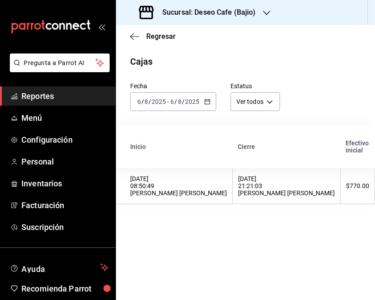
click at [204, 105] on icon "button" at bounding box center [207, 102] width 6 height 6
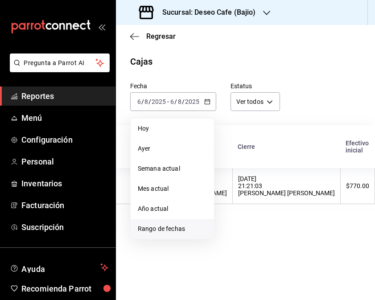
click at [171, 230] on span "Rango de fechas" at bounding box center [172, 228] width 69 height 9
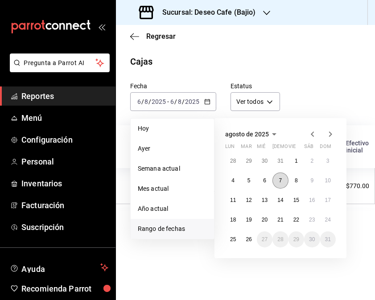
click at [280, 183] on abbr "7" at bounding box center [280, 180] width 3 height 6
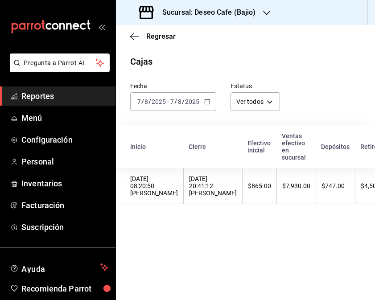
click at [280, 183] on th "$7,930.00" at bounding box center [296, 186] width 39 height 36
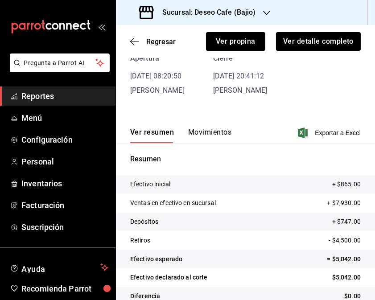
scroll to position [49, 0]
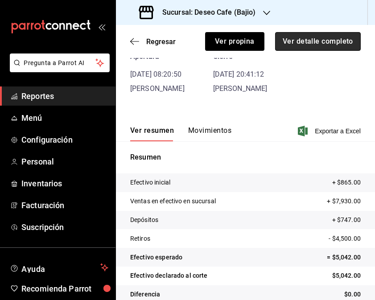
click at [324, 43] on button "Ver detalle completo" at bounding box center [318, 41] width 86 height 19
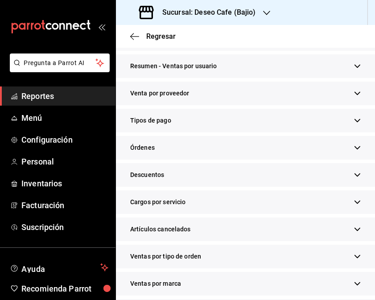
scroll to position [193, 0]
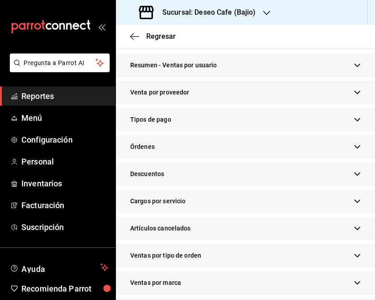
click at [275, 132] on div "Tipos de pago" at bounding box center [245, 120] width 259 height 24
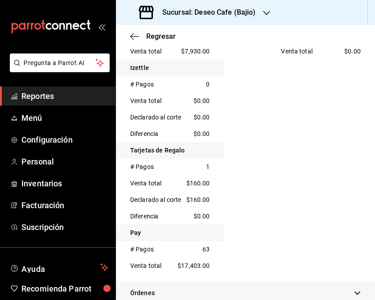
scroll to position [0, 0]
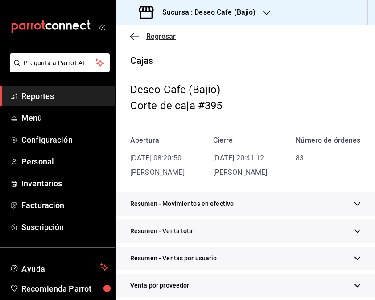
click at [130, 36] on icon "button" at bounding box center [134, 37] width 9 height 8
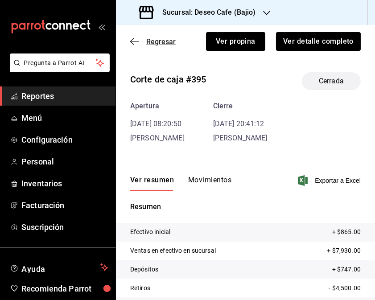
click at [132, 41] on icon "button" at bounding box center [134, 41] width 9 height 0
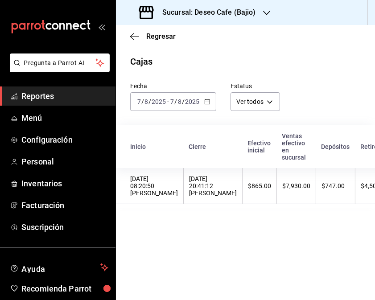
click at [205, 102] on icon "button" at bounding box center [207, 102] width 6 height 6
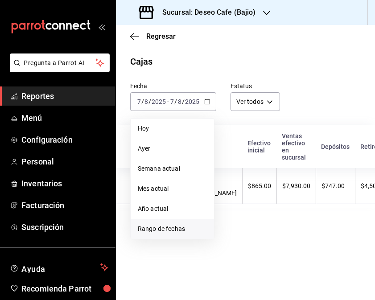
click at [161, 227] on span "Rango de fechas" at bounding box center [172, 228] width 69 height 9
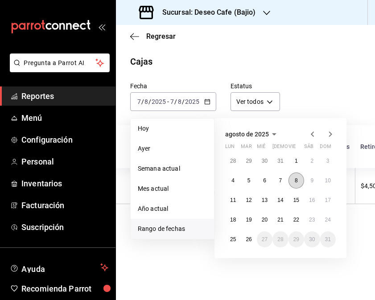
click at [296, 179] on abbr "8" at bounding box center [296, 180] width 3 height 6
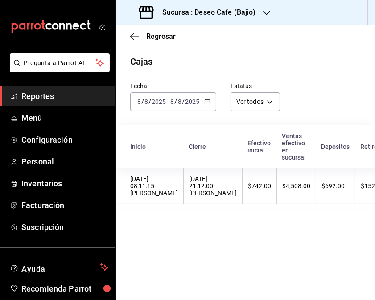
click at [296, 179] on th "$4,508.00" at bounding box center [296, 186] width 39 height 36
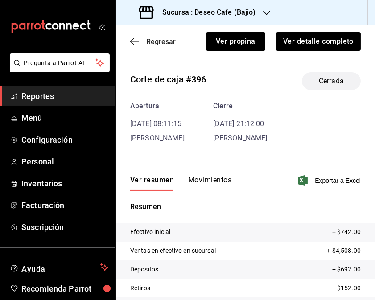
click at [135, 44] on icon "button" at bounding box center [134, 41] width 9 height 8
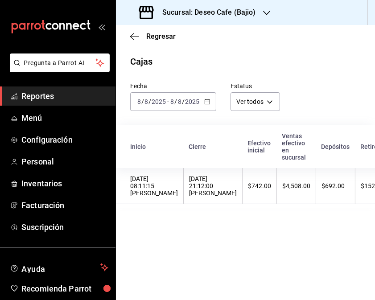
click at [208, 101] on icon "button" at bounding box center [207, 102] width 6 height 6
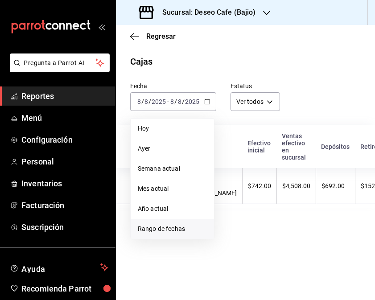
click at [167, 231] on span "Rango de fechas" at bounding box center [172, 228] width 69 height 9
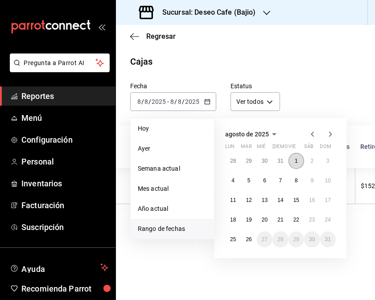
click at [297, 162] on abbr "1" at bounding box center [296, 161] width 3 height 6
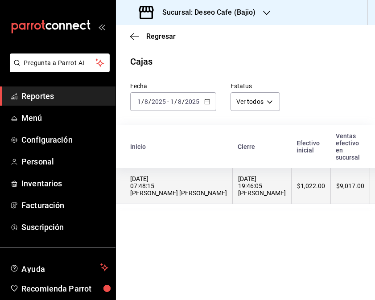
click at [216, 194] on th "01/08/2025 07:48:15 Jacob Alí Hernández Amador" at bounding box center [174, 186] width 117 height 36
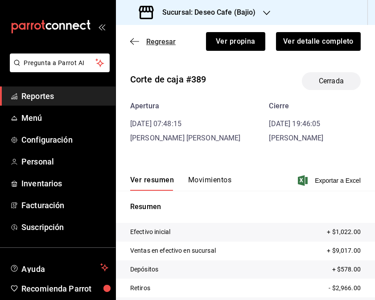
click at [136, 40] on icon "button" at bounding box center [134, 41] width 9 height 8
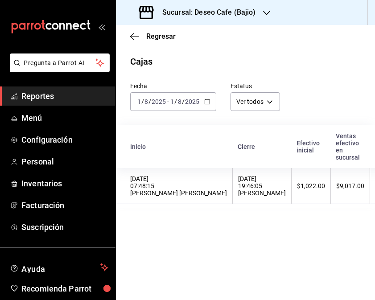
click at [210, 103] on div "[DATE] [DATE] - [DATE] [DATE]" at bounding box center [173, 101] width 86 height 19
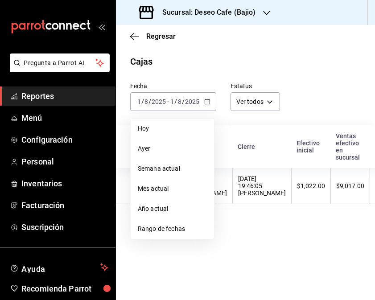
click at [167, 232] on span "Rango de fechas" at bounding box center [172, 228] width 69 height 9
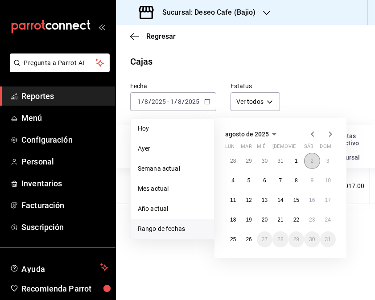
click at [316, 163] on button "2" at bounding box center [312, 161] width 16 height 16
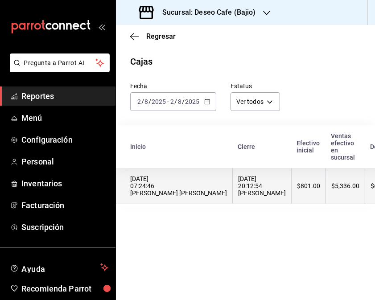
click at [201, 197] on div "02/08/2025 07:24:46 Jacob Alí Hernández Amador" at bounding box center [178, 185] width 97 height 21
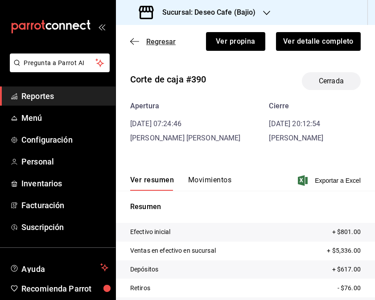
click at [135, 40] on icon "button" at bounding box center [134, 41] width 9 height 8
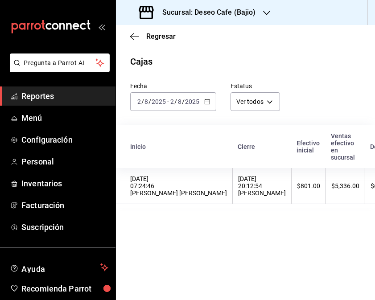
click at [205, 101] on \(Stroke\) "button" at bounding box center [207, 101] width 5 height 0
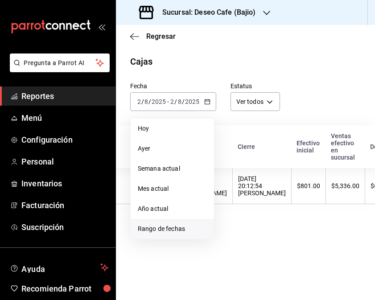
click at [160, 234] on span "Rango de fechas" at bounding box center [172, 228] width 69 height 9
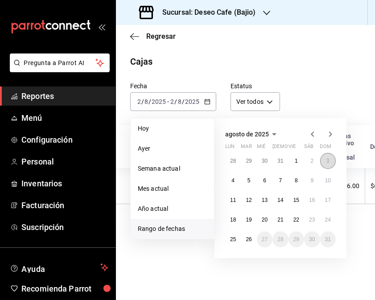
click at [327, 163] on abbr "3" at bounding box center [327, 161] width 3 height 6
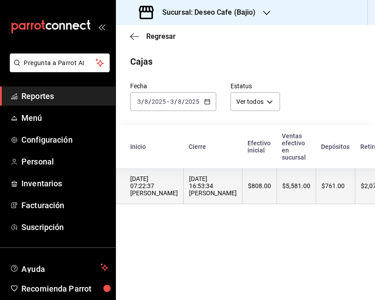
click at [277, 183] on th "$5,581.00" at bounding box center [296, 186] width 39 height 36
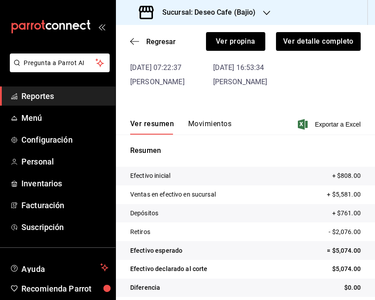
scroll to position [63, 0]
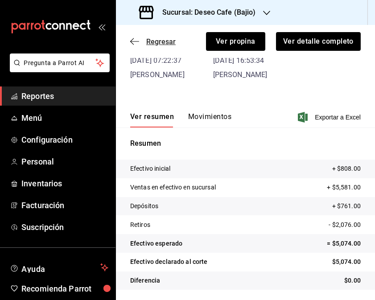
click at [135, 38] on icon "button" at bounding box center [134, 41] width 9 height 8
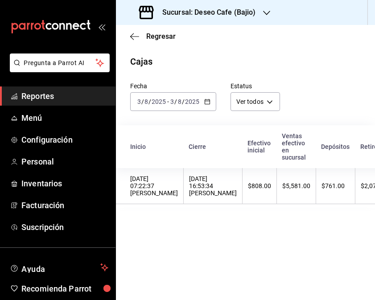
click at [206, 103] on icon "button" at bounding box center [207, 102] width 6 height 6
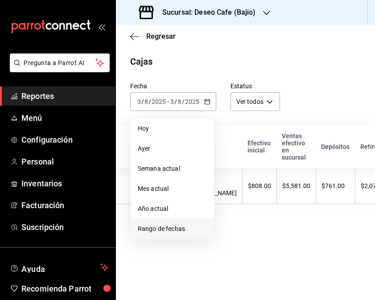
click at [188, 226] on span "Rango de fechas" at bounding box center [172, 228] width 69 height 9
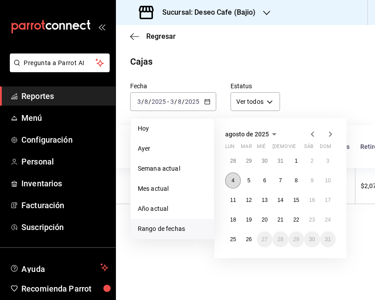
click at [234, 181] on button "4" at bounding box center [233, 181] width 16 height 16
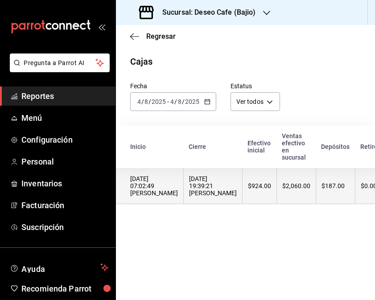
click at [247, 202] on th "$924.00" at bounding box center [259, 186] width 34 height 36
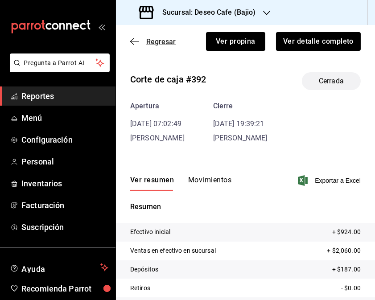
click at [134, 41] on icon "button" at bounding box center [134, 41] width 9 height 8
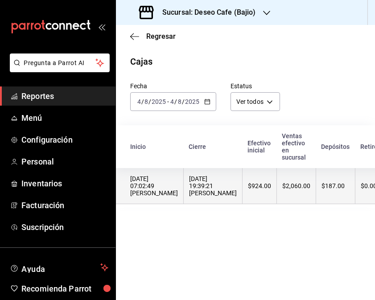
click at [214, 186] on div "04/08/2025 19:39:21 Alan Bravo" at bounding box center [213, 185] width 48 height 21
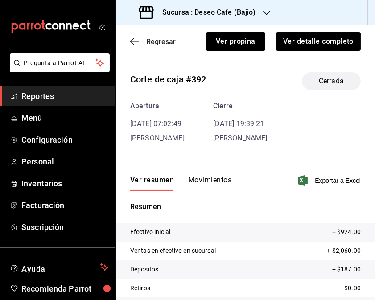
click at [134, 38] on icon "button" at bounding box center [134, 41] width 9 height 8
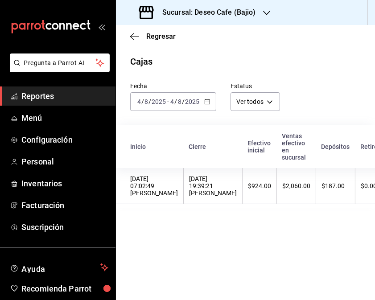
click at [208, 105] on div "[DATE] [DATE] - [DATE] [DATE]" at bounding box center [173, 101] width 86 height 19
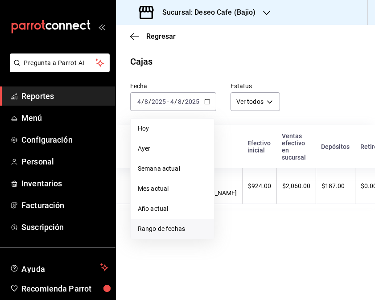
click at [179, 232] on span "Rango de fechas" at bounding box center [172, 228] width 69 height 9
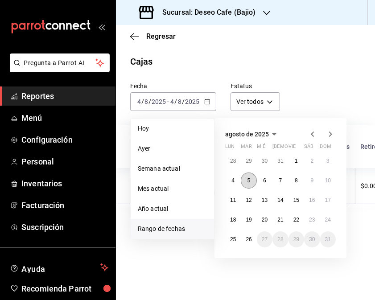
click at [251, 181] on button "5" at bounding box center [249, 181] width 16 height 16
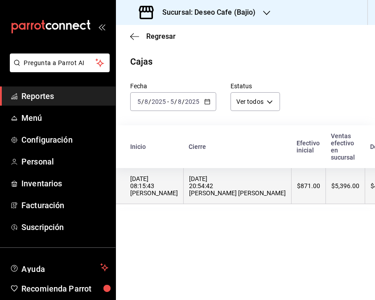
click at [219, 194] on div "[DATE] 20:54:42 [PERSON_NAME] [PERSON_NAME]" at bounding box center [237, 185] width 97 height 21
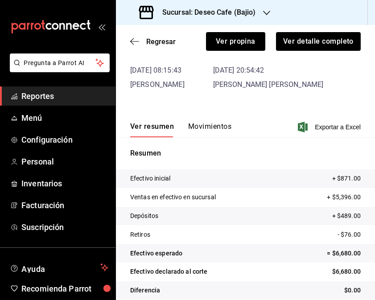
scroll to position [63, 0]
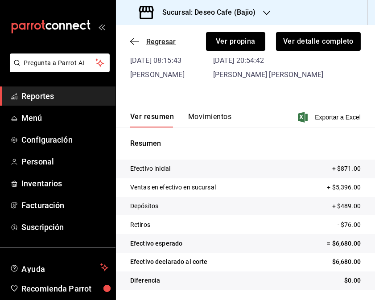
click at [135, 40] on icon "button" at bounding box center [134, 41] width 9 height 8
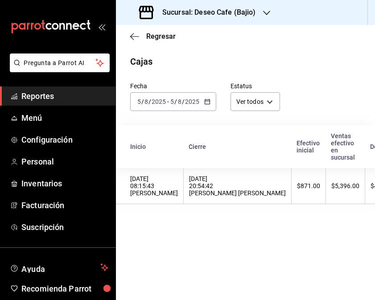
click at [205, 100] on \(Stroke\) "button" at bounding box center [207, 101] width 5 height 5
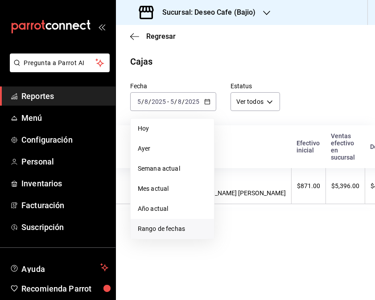
click at [185, 224] on span "Rango de fechas" at bounding box center [172, 228] width 69 height 9
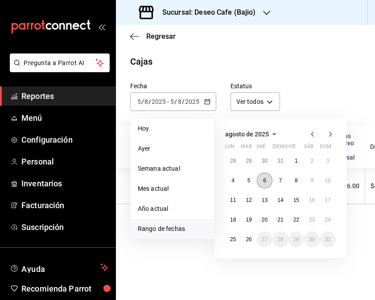
click at [263, 180] on abbr "6" at bounding box center [264, 180] width 3 height 6
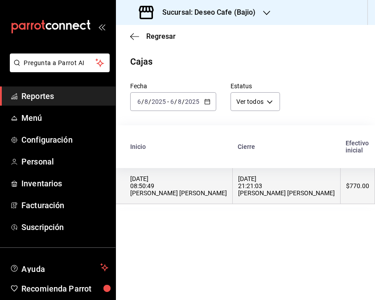
click at [233, 200] on th "[DATE] 21:21:03 [PERSON_NAME] [PERSON_NAME]" at bounding box center [287, 186] width 108 height 36
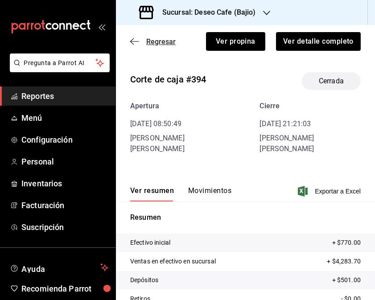
click at [132, 41] on icon "button" at bounding box center [134, 41] width 9 height 8
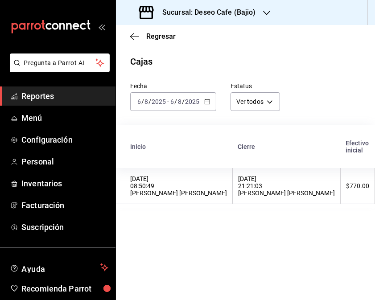
click at [212, 102] on div "[DATE] [DATE] - [DATE] [DATE]" at bounding box center [173, 101] width 86 height 19
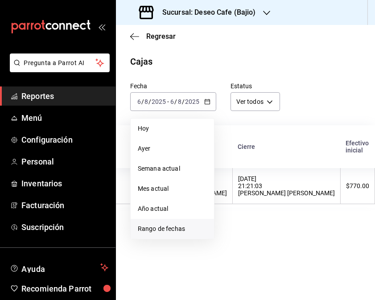
click at [164, 223] on li "Rango de fechas" at bounding box center [172, 229] width 83 height 20
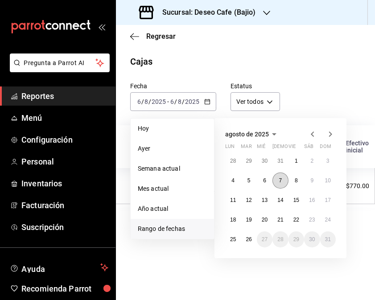
click at [282, 179] on button "7" at bounding box center [280, 181] width 16 height 16
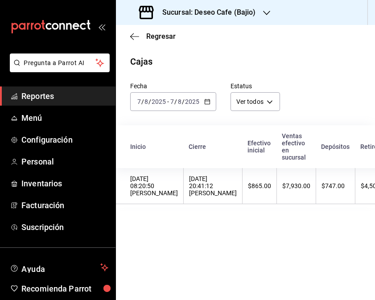
click at [282, 179] on th "$7,930.00" at bounding box center [296, 186] width 39 height 36
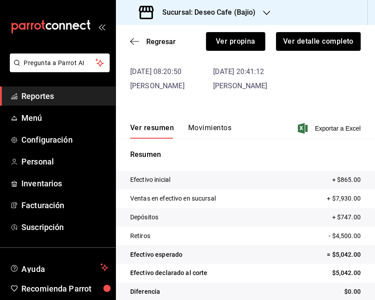
scroll to position [63, 0]
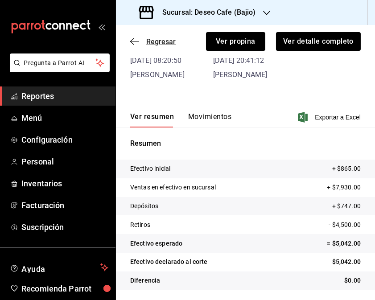
click at [135, 44] on icon "button" at bounding box center [134, 41] width 9 height 8
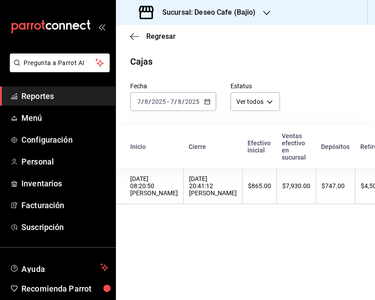
click at [205, 105] on icon "button" at bounding box center [207, 102] width 6 height 6
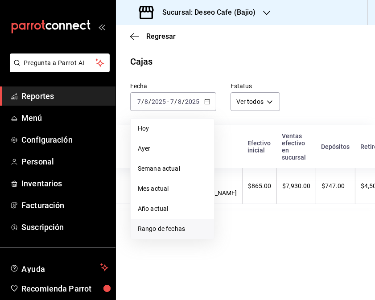
click at [168, 228] on span "Rango de fechas" at bounding box center [172, 228] width 69 height 9
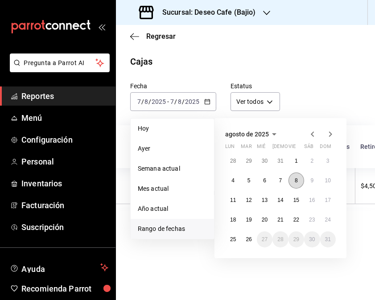
click at [295, 182] on abbr "8" at bounding box center [296, 180] width 3 height 6
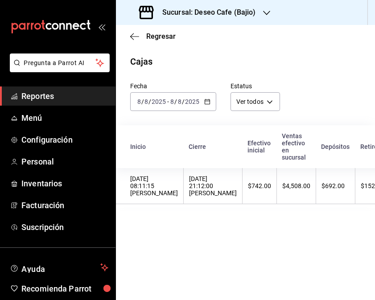
click at [295, 182] on th "$4,508.00" at bounding box center [296, 186] width 39 height 36
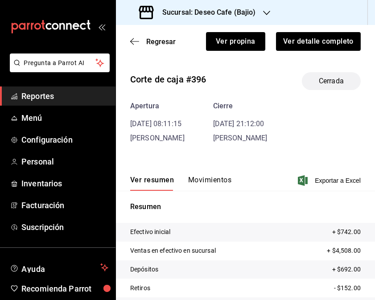
scroll to position [49, 0]
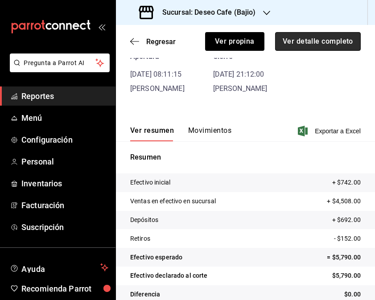
click at [329, 38] on button "Ver detalle completo" at bounding box center [318, 41] width 86 height 19
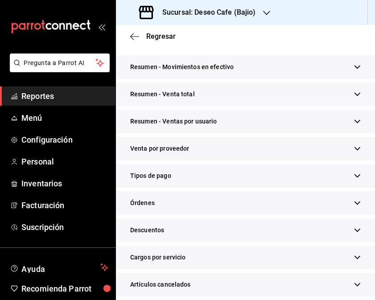
scroll to position [134, 0]
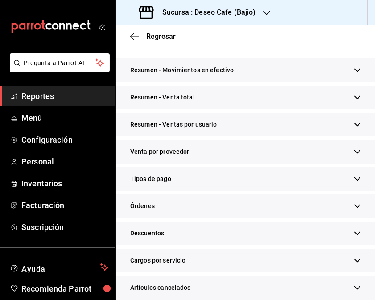
click at [354, 182] on icon "button" at bounding box center [357, 179] width 7 height 7
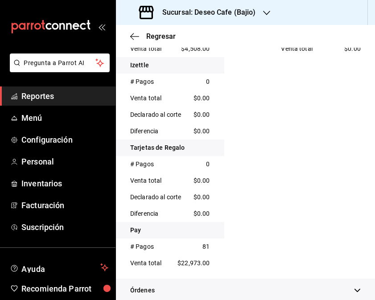
scroll to position [0, 0]
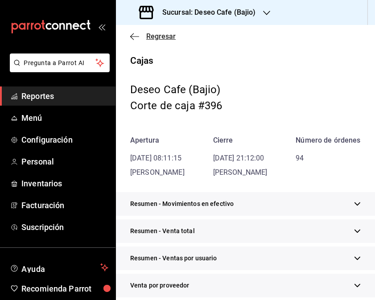
click at [133, 35] on icon "button" at bounding box center [134, 37] width 9 height 8
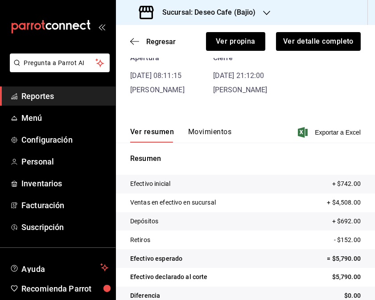
scroll to position [63, 0]
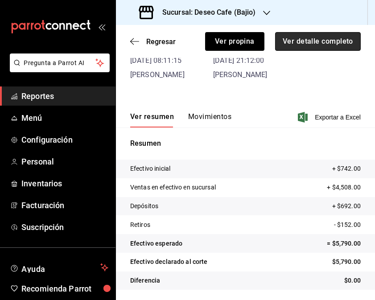
click at [330, 40] on button "Ver detalle completo" at bounding box center [318, 41] width 86 height 19
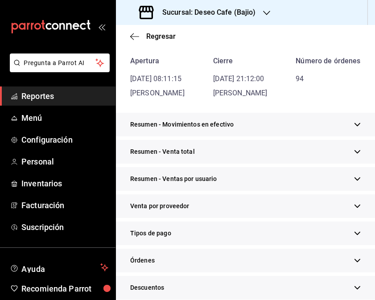
scroll to position [225, 0]
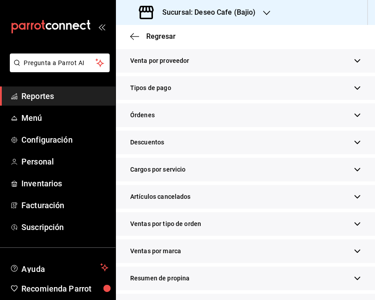
click at [312, 100] on div "Tipos de pago" at bounding box center [245, 88] width 259 height 24
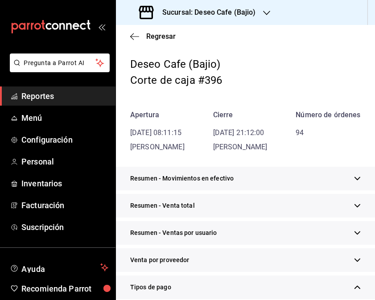
scroll to position [0, 0]
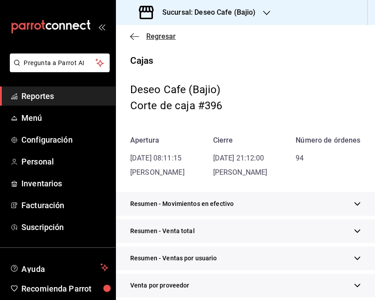
click at [132, 35] on icon "button" at bounding box center [134, 37] width 9 height 8
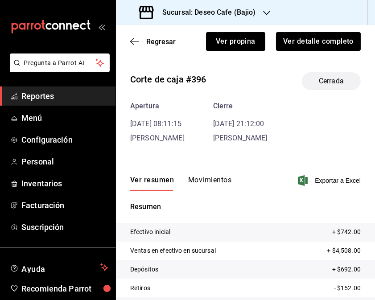
click at [128, 39] on div "Regresar Ver propina Ver detalle completo" at bounding box center [245, 41] width 259 height 33
click at [134, 41] on icon "button" at bounding box center [134, 41] width 9 height 8
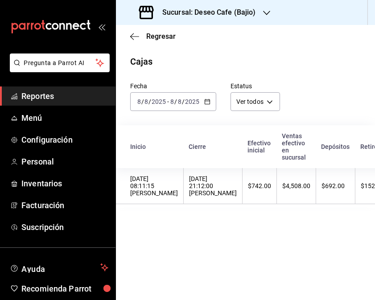
click at [209, 99] on icon "button" at bounding box center [207, 102] width 6 height 6
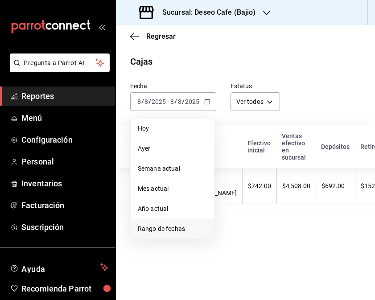
click at [175, 225] on span "Rango de fechas" at bounding box center [172, 228] width 69 height 9
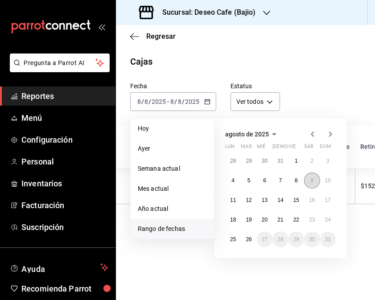
click at [313, 176] on button "9" at bounding box center [312, 181] width 16 height 16
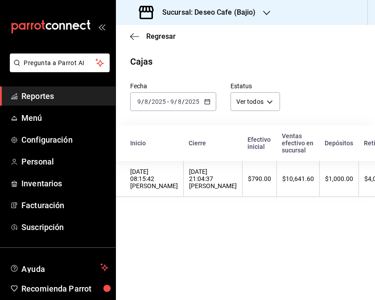
click at [320, 176] on th "$1,000.00" at bounding box center [339, 179] width 39 height 36
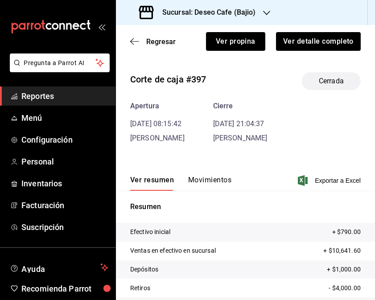
scroll to position [53, 0]
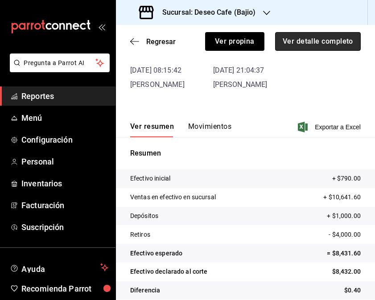
click at [291, 43] on button "Ver detalle completo" at bounding box center [318, 41] width 86 height 19
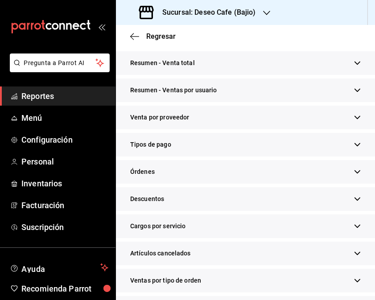
scroll to position [167, 0]
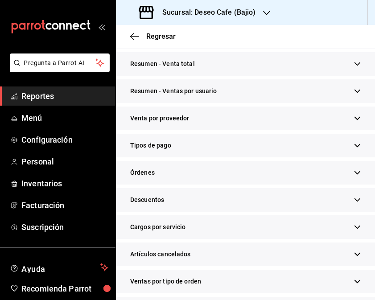
click at [341, 157] on div "Tipos de pago" at bounding box center [245, 146] width 259 height 24
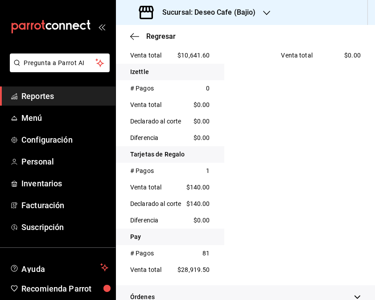
scroll to position [329, 0]
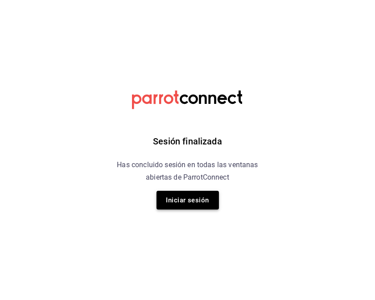
click at [198, 197] on button "Iniciar sesión" at bounding box center [187, 200] width 62 height 19
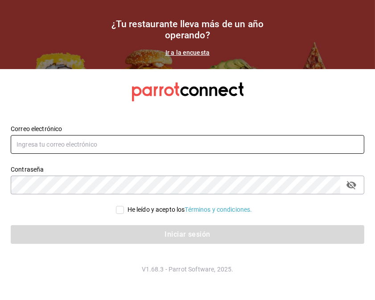
type input "jasel@deseocafe.mx"
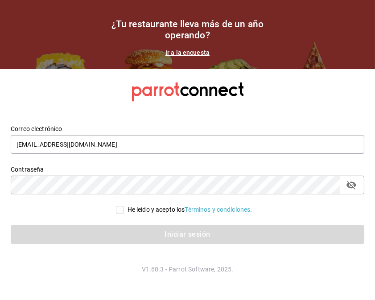
click at [121, 209] on input "He leído y acepto los Términos y condiciones." at bounding box center [120, 210] width 8 height 8
checkbox input "true"
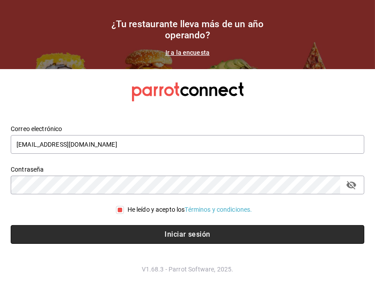
click at [134, 230] on button "Iniciar sesión" at bounding box center [187, 234] width 353 height 19
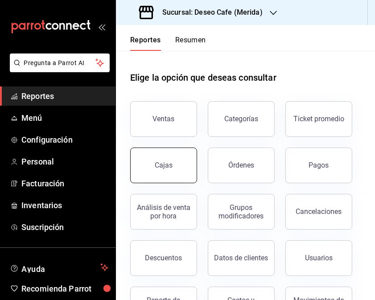
click at [171, 164] on div "Cajas" at bounding box center [164, 165] width 18 height 8
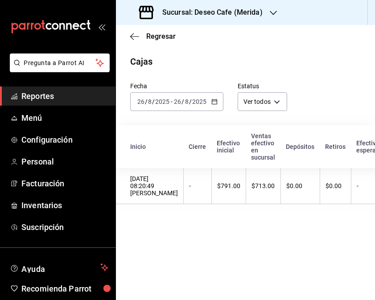
click at [270, 13] on icon "button" at bounding box center [273, 12] width 7 height 7
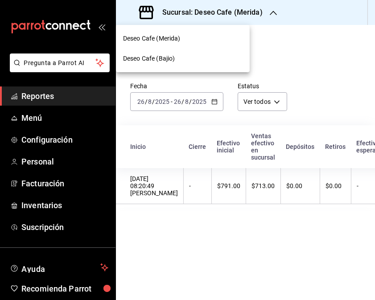
click at [199, 50] on div "Deseo Cafe (Bajio)" at bounding box center [183, 59] width 134 height 20
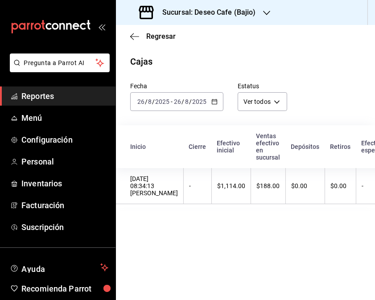
click at [217, 100] on div "2025-08-26 26 / 8 / 2025 - 2025-08-26 26 / 8 / 2025" at bounding box center [176, 101] width 93 height 19
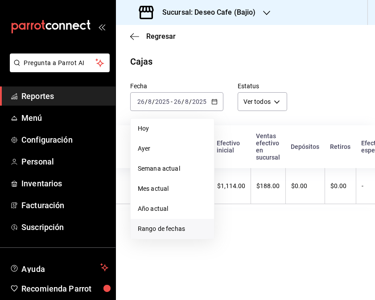
click at [168, 230] on span "Rango de fechas" at bounding box center [172, 228] width 69 height 9
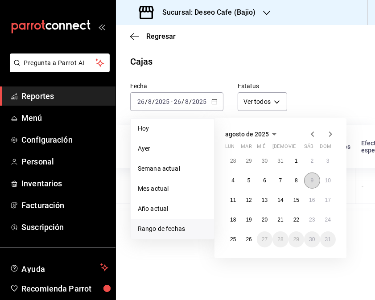
click at [314, 180] on button "9" at bounding box center [312, 181] width 16 height 16
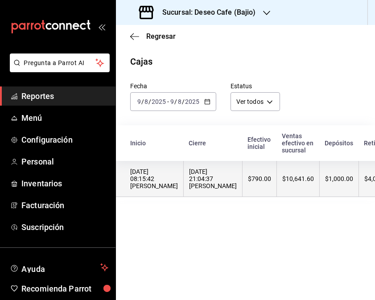
click at [217, 183] on div "[DATE] 21:04:37 [PERSON_NAME]" at bounding box center [213, 178] width 48 height 21
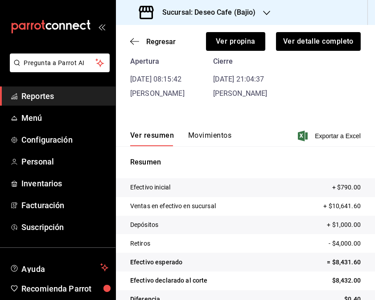
scroll to position [63, 0]
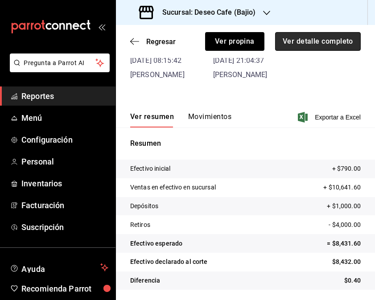
click at [335, 46] on button "Ver detalle completo" at bounding box center [318, 41] width 86 height 19
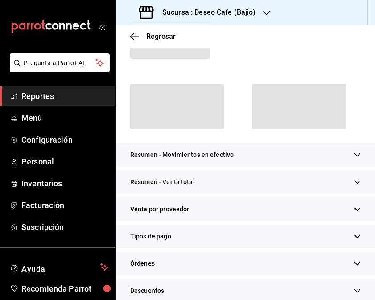
scroll to position [79, 0]
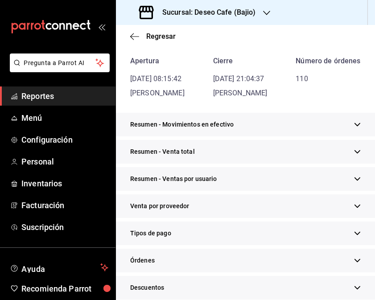
click at [194, 245] on div "Tipos de pago" at bounding box center [245, 234] width 259 height 24
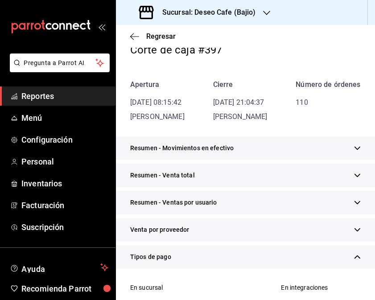
scroll to position [0, 0]
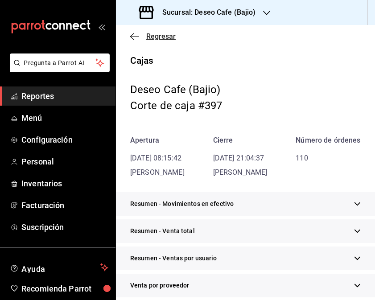
click at [135, 39] on icon "button" at bounding box center [134, 37] width 9 height 8
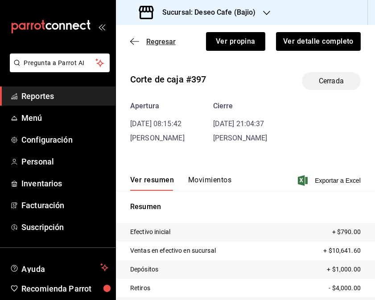
click at [134, 39] on icon "button" at bounding box center [134, 41] width 9 height 8
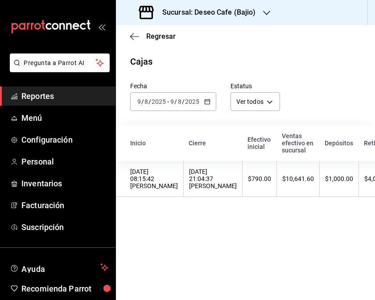
click at [205, 105] on div "[DATE] [DATE] - [DATE] [DATE]" at bounding box center [173, 101] width 86 height 19
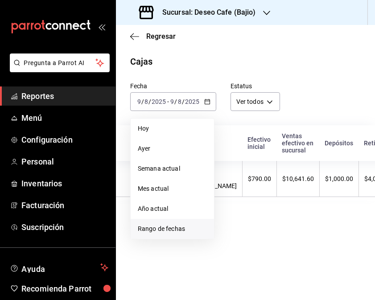
click at [172, 226] on span "Rango de fechas" at bounding box center [172, 228] width 69 height 9
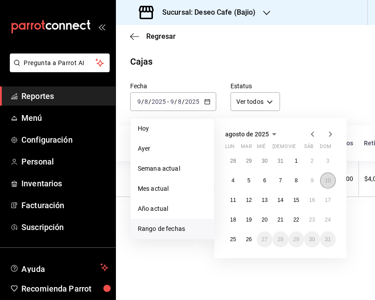
click at [328, 183] on abbr "10" at bounding box center [328, 180] width 6 height 6
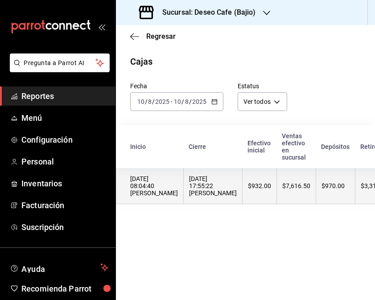
click at [211, 189] on div "[DATE] 17:55:22 [PERSON_NAME]" at bounding box center [213, 185] width 48 height 21
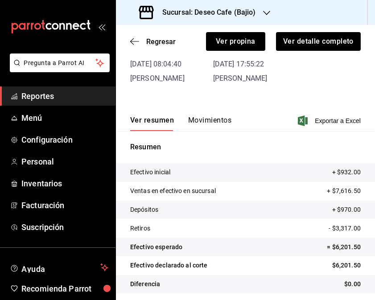
scroll to position [63, 0]
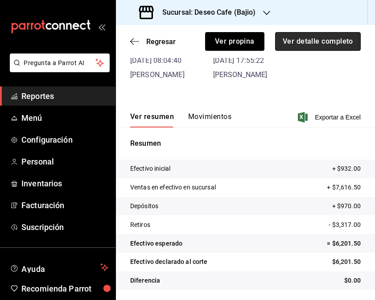
click at [320, 39] on button "Ver detalle completo" at bounding box center [318, 41] width 86 height 19
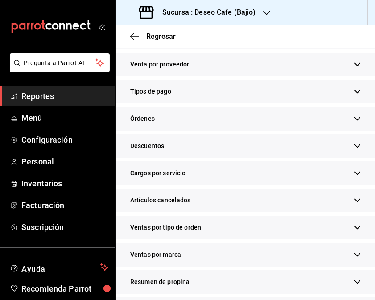
scroll to position [237, 0]
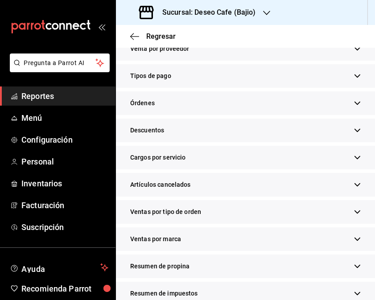
click at [312, 88] on div "Tipos de pago" at bounding box center [245, 76] width 259 height 24
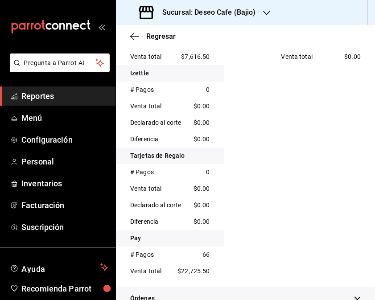
scroll to position [345, 0]
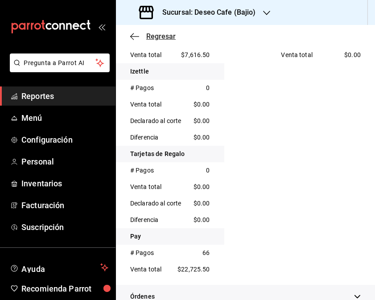
click at [136, 34] on icon "button" at bounding box center [134, 37] width 9 height 8
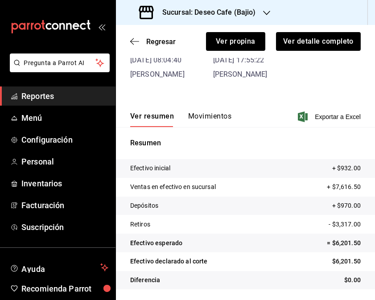
scroll to position [63, 0]
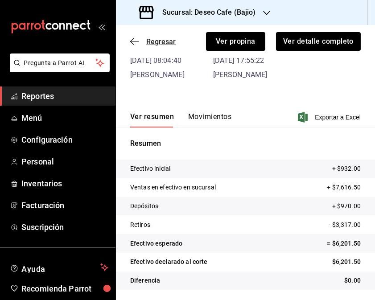
click at [134, 39] on icon "button" at bounding box center [134, 41] width 9 height 8
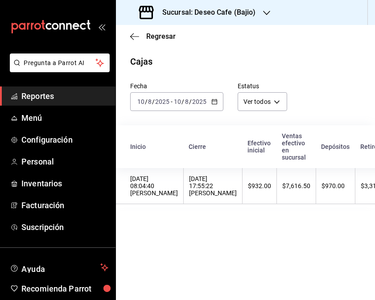
click at [211, 105] on icon "button" at bounding box center [214, 102] width 6 height 6
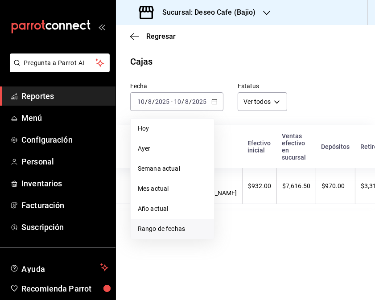
click at [159, 232] on span "Rango de fechas" at bounding box center [172, 228] width 69 height 9
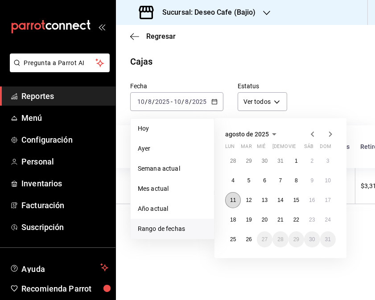
click at [235, 204] on button "11" at bounding box center [233, 200] width 16 height 16
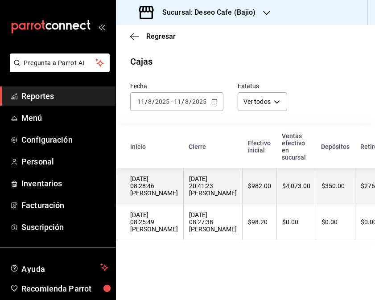
click at [242, 179] on th "$982.00" at bounding box center [259, 186] width 34 height 36
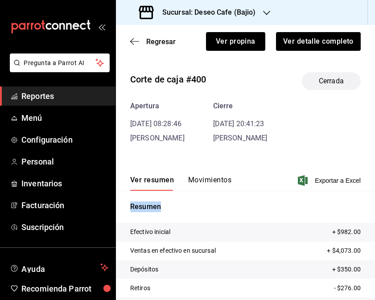
drag, startPoint x: 367, startPoint y: 151, endPoint x: 368, endPoint y: 193, distance: 42.8
click at [368, 193] on div "Regresar Ver propina Ver detalle completo Corte de caja #400 Cerrada Apertura 1…" at bounding box center [245, 162] width 259 height 275
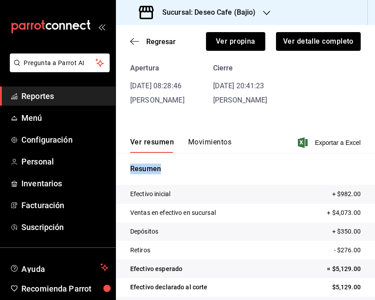
scroll to position [54, 0]
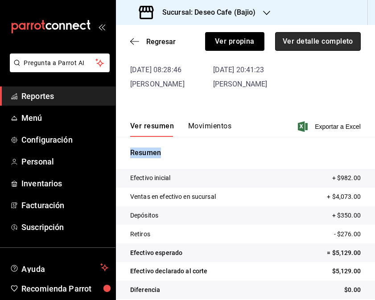
click at [332, 46] on button "Ver detalle completo" at bounding box center [318, 41] width 86 height 19
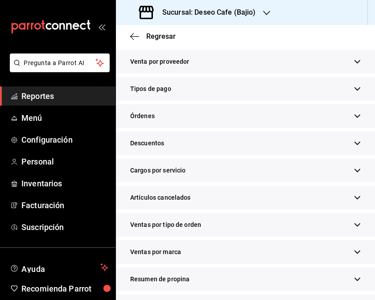
scroll to position [231, 0]
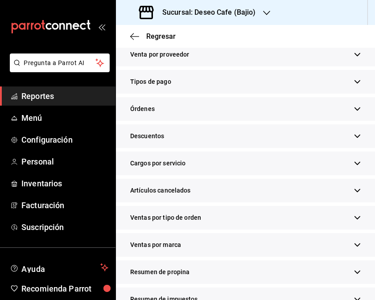
click at [225, 94] on div "Tipos de pago" at bounding box center [245, 82] width 259 height 24
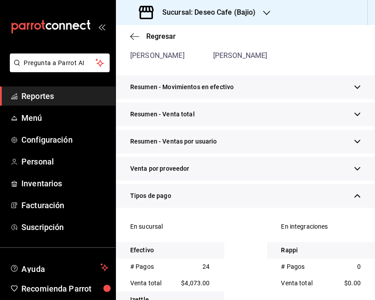
scroll to position [25, 0]
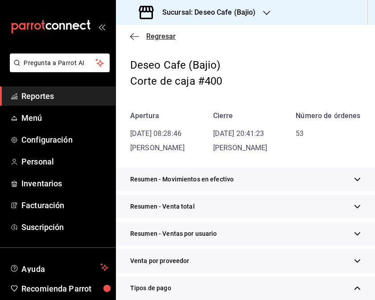
click at [132, 36] on icon "button" at bounding box center [134, 37] width 9 height 8
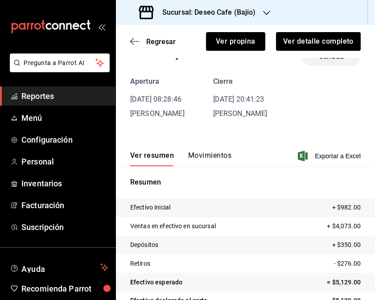
click at [132, 36] on div "Regresar Ver propina Ver detalle completo" at bounding box center [245, 41] width 259 height 33
click at [139, 43] on icon "button" at bounding box center [134, 41] width 9 height 8
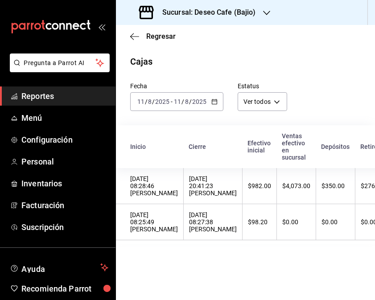
click at [214, 105] on icon "button" at bounding box center [214, 102] width 6 height 6
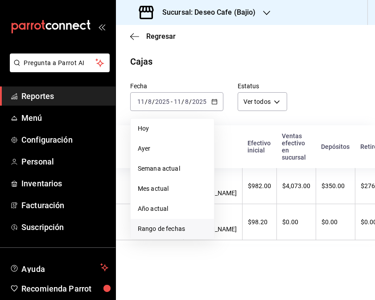
click at [168, 230] on span "Rango de fechas" at bounding box center [172, 228] width 69 height 9
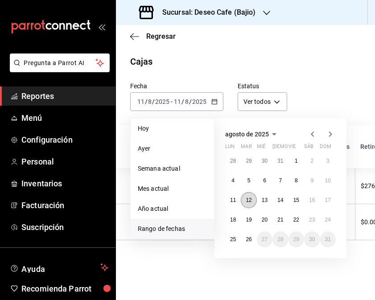
click at [253, 202] on button "12" at bounding box center [249, 200] width 16 height 16
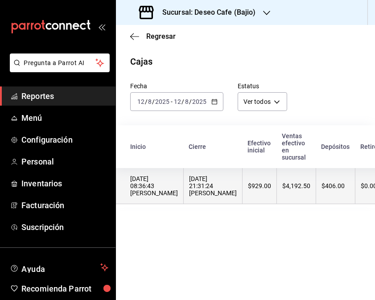
click at [221, 195] on th "[DATE] 21:31:24 [PERSON_NAME]" at bounding box center [213, 186] width 59 height 36
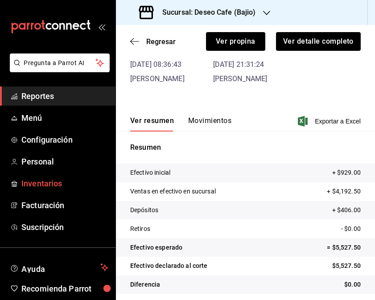
scroll to position [63, 0]
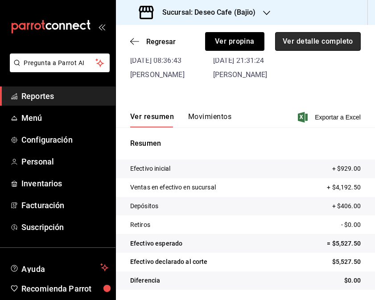
click at [295, 41] on button "Ver detalle completo" at bounding box center [318, 41] width 86 height 19
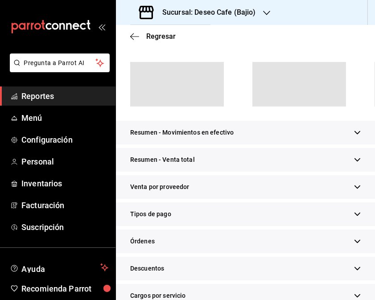
scroll to position [79, 0]
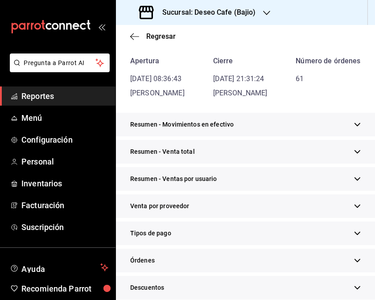
click at [204, 245] on div "Tipos de pago" at bounding box center [245, 234] width 259 height 24
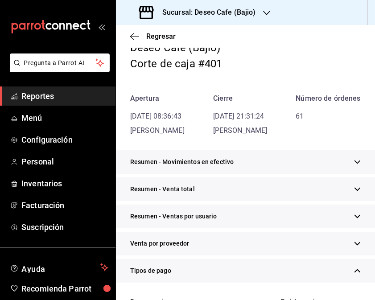
scroll to position [0, 0]
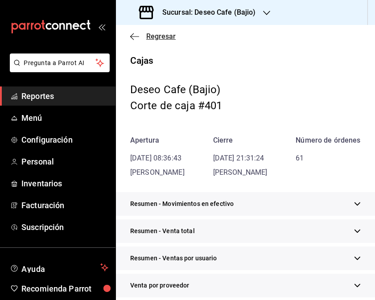
click at [134, 35] on icon "button" at bounding box center [134, 37] width 9 height 8
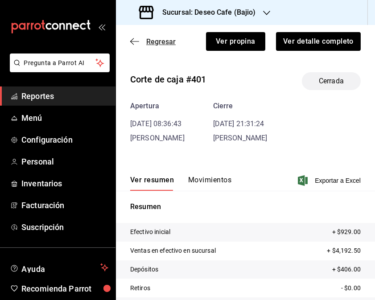
click at [134, 42] on icon "button" at bounding box center [134, 41] width 9 height 8
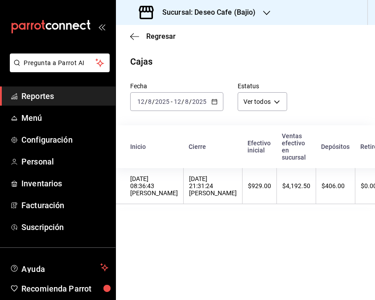
click at [216, 101] on \(Stroke\) "button" at bounding box center [214, 101] width 5 height 0
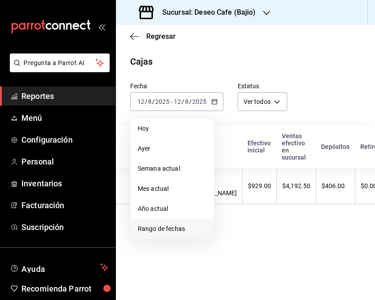
click at [188, 222] on li "Rango de fechas" at bounding box center [172, 229] width 83 height 20
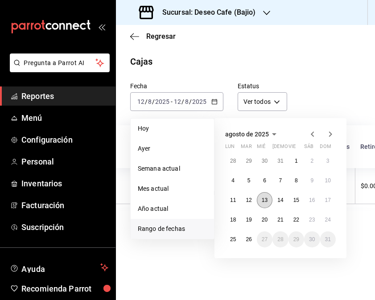
click at [265, 196] on button "13" at bounding box center [265, 200] width 16 height 16
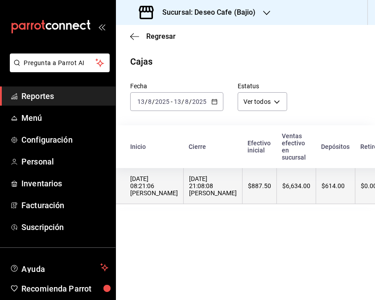
click at [192, 175] on th "[DATE] 21:08:08 [PERSON_NAME]" at bounding box center [213, 186] width 59 height 36
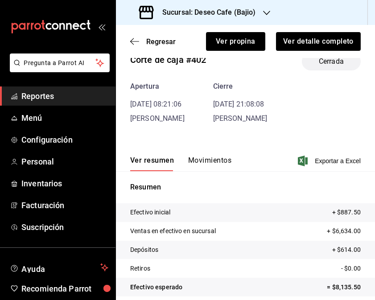
scroll to position [63, 0]
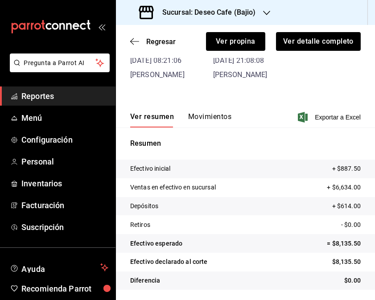
click at [328, 30] on div "Ver detalle completo" at bounding box center [312, 35] width 95 height 29
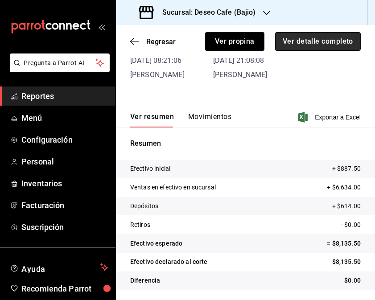
click at [328, 37] on button "Ver detalle completo" at bounding box center [318, 41] width 86 height 19
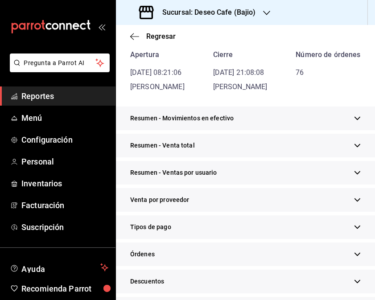
scroll to position [79, 0]
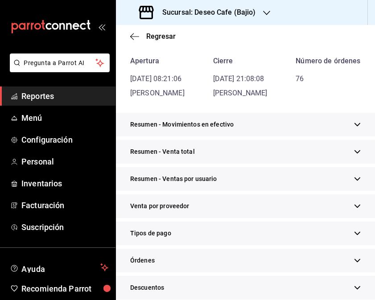
click at [199, 243] on div "Tipos de pago" at bounding box center [245, 234] width 259 height 24
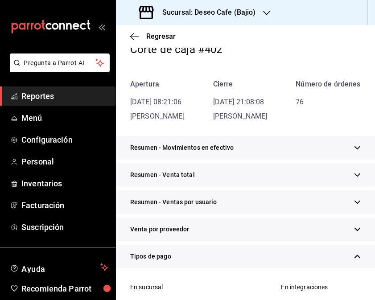
scroll to position [0, 0]
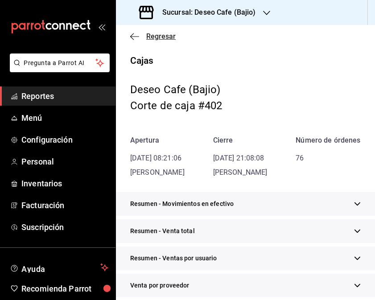
click at [138, 39] on icon "button" at bounding box center [134, 37] width 9 height 8
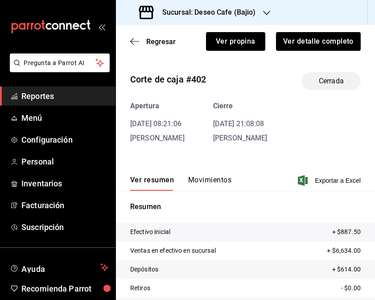
click at [138, 39] on icon "button" at bounding box center [134, 41] width 9 height 8
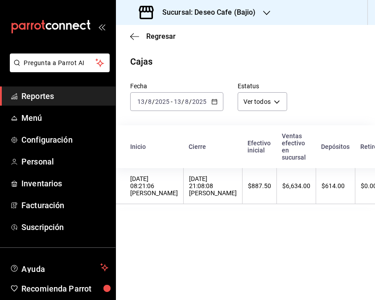
click at [215, 100] on \(Stroke\) "button" at bounding box center [214, 101] width 5 height 5
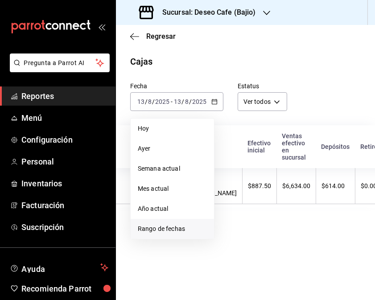
click at [161, 226] on span "Rango de fechas" at bounding box center [172, 228] width 69 height 9
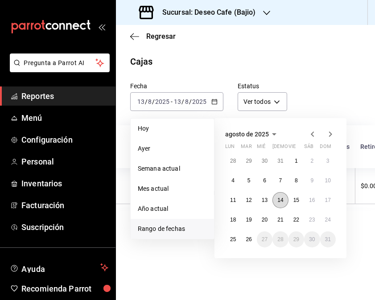
click at [284, 204] on button "14" at bounding box center [280, 200] width 16 height 16
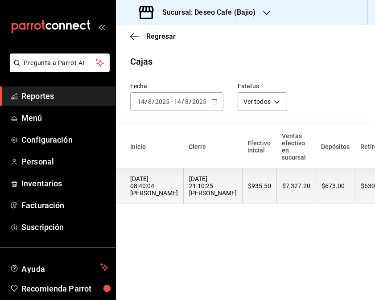
click at [215, 185] on div "[DATE] 21:10:25 [PERSON_NAME]" at bounding box center [213, 185] width 48 height 21
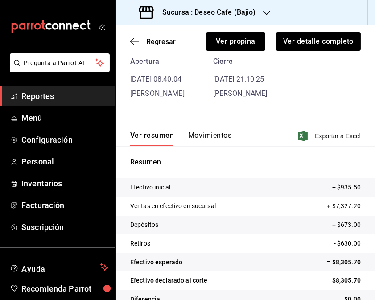
scroll to position [43, 0]
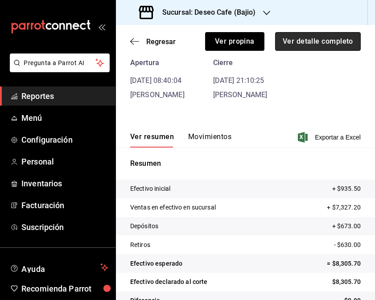
click at [312, 45] on button "Ver detalle completo" at bounding box center [318, 41] width 86 height 19
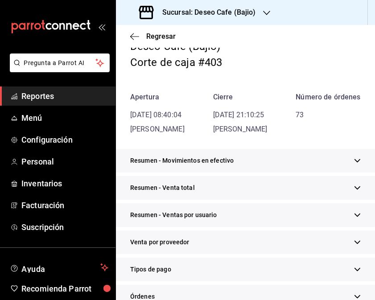
click at [204, 281] on div "Tipos de pago" at bounding box center [245, 270] width 259 height 24
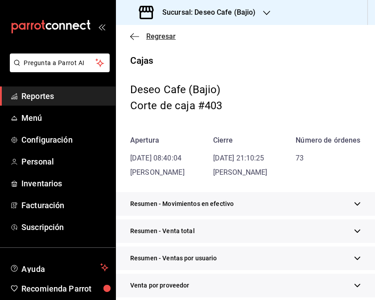
click at [132, 39] on div "Regresar" at bounding box center [245, 36] width 259 height 23
click at [132, 39] on icon "button" at bounding box center [134, 37] width 9 height 8
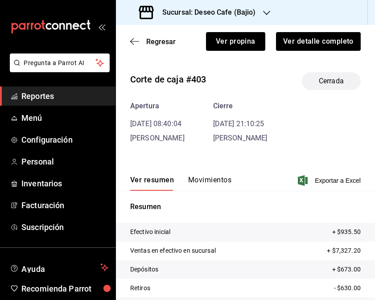
click at [132, 39] on icon "button" at bounding box center [134, 41] width 9 height 8
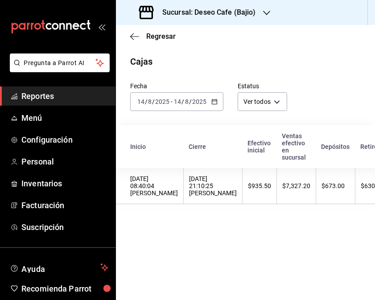
click at [214, 104] on icon "button" at bounding box center [214, 102] width 6 height 6
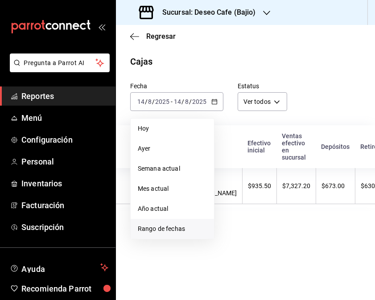
click at [180, 229] on span "Rango de fechas" at bounding box center [172, 228] width 69 height 9
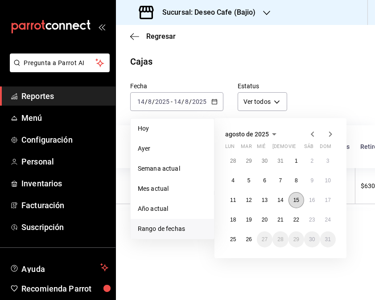
click at [300, 199] on button "15" at bounding box center [296, 200] width 16 height 16
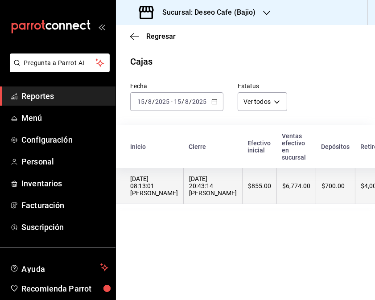
click at [212, 196] on th "[DATE] 20:43:14 [PERSON_NAME]" at bounding box center [213, 186] width 59 height 36
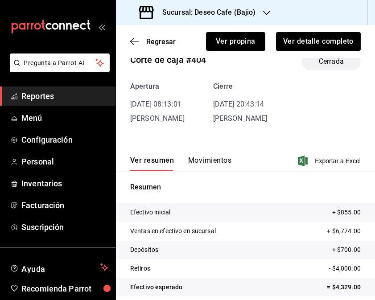
scroll to position [63, 0]
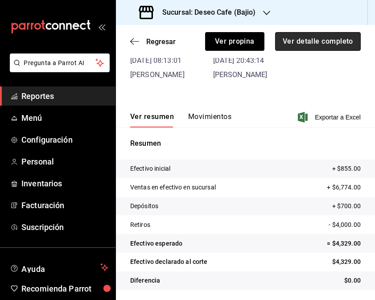
click at [321, 37] on button "Ver detalle completo" at bounding box center [318, 41] width 86 height 19
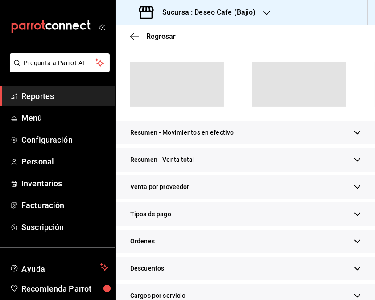
scroll to position [79, 0]
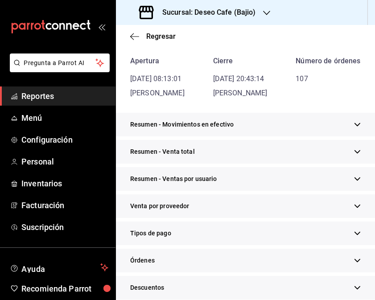
click at [189, 240] on div "Tipos de pago" at bounding box center [245, 234] width 259 height 24
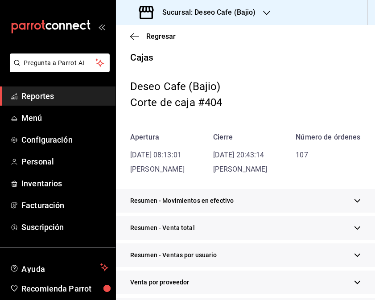
scroll to position [0, 0]
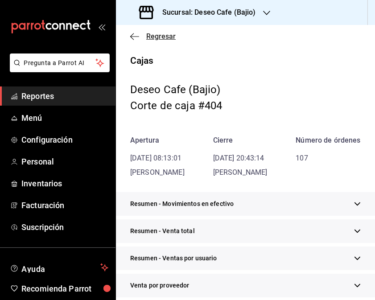
click at [131, 34] on icon "button" at bounding box center [134, 37] width 9 height 8
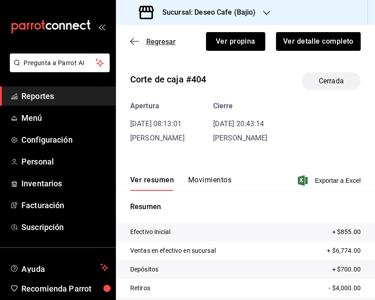
drag, startPoint x: 132, startPoint y: 36, endPoint x: 132, endPoint y: 42, distance: 6.7
click at [132, 42] on div "Regresar Ver propina Ver detalle completo" at bounding box center [245, 41] width 259 height 33
click at [132, 42] on icon "button" at bounding box center [134, 41] width 9 height 8
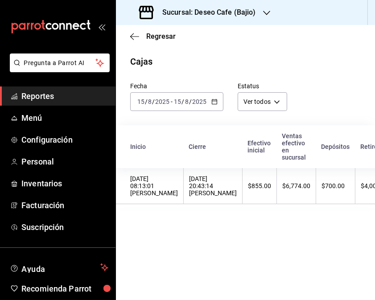
click at [214, 98] on div "2025-08-15 15 / 8 / 2025 - 2025-08-15 15 / 8 / 2025" at bounding box center [176, 101] width 93 height 19
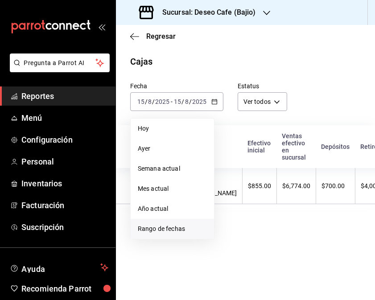
click at [184, 228] on span "Rango de fechas" at bounding box center [172, 228] width 69 height 9
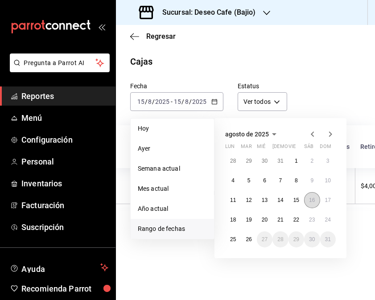
click at [308, 203] on button "16" at bounding box center [312, 200] width 16 height 16
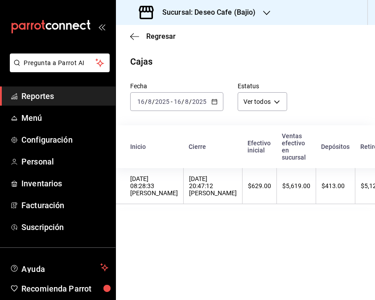
click at [316, 203] on th "$413.00" at bounding box center [335, 186] width 39 height 36
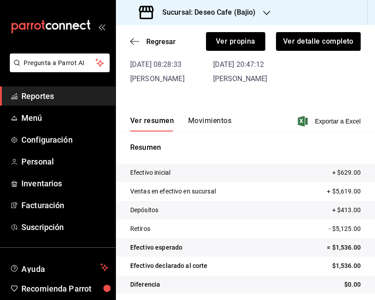
scroll to position [63, 0]
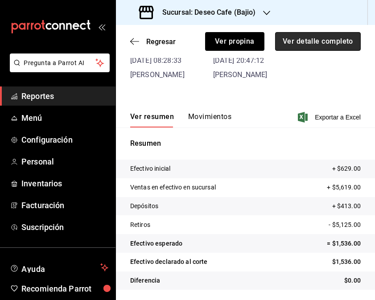
click at [323, 41] on button "Ver detalle completo" at bounding box center [318, 41] width 86 height 19
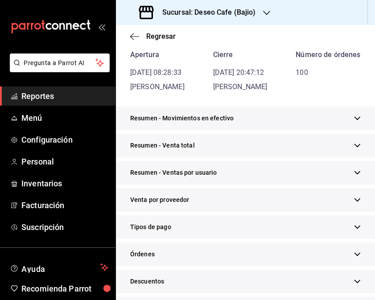
scroll to position [79, 0]
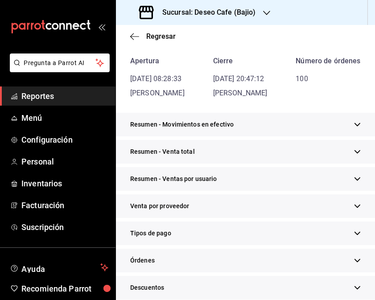
click at [176, 245] on div "Tipos de pago" at bounding box center [245, 234] width 259 height 24
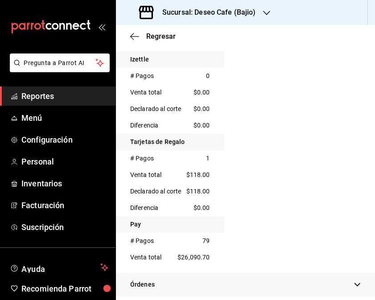
scroll to position [337, 0]
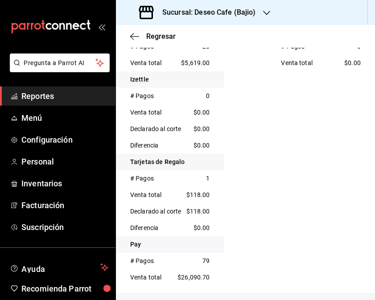
drag, startPoint x: 351, startPoint y: 146, endPoint x: 292, endPoint y: 148, distance: 58.4
click at [292, 148] on div "En integraciones Rappi # Pagos 0 Venta total $0.00" at bounding box center [321, 142] width 108 height 288
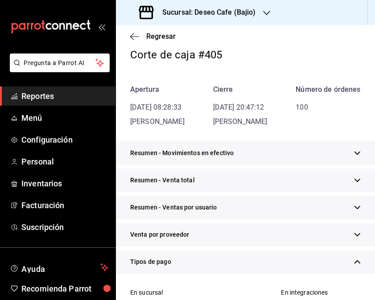
scroll to position [0, 0]
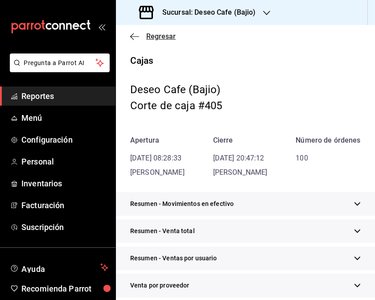
click at [135, 39] on icon "button" at bounding box center [134, 37] width 9 height 8
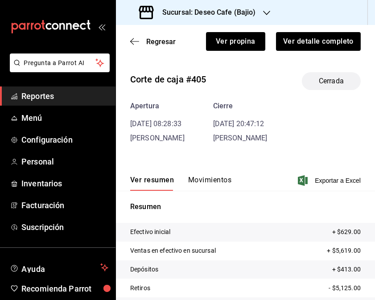
click at [135, 39] on icon "button" at bounding box center [134, 41] width 9 height 8
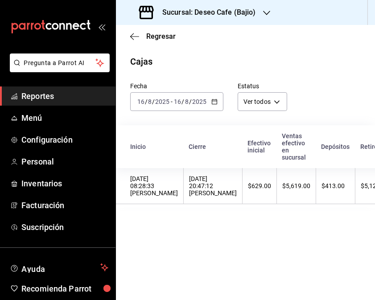
click at [217, 106] on div "[DATE] [DATE] - [DATE] [DATE]" at bounding box center [176, 101] width 93 height 19
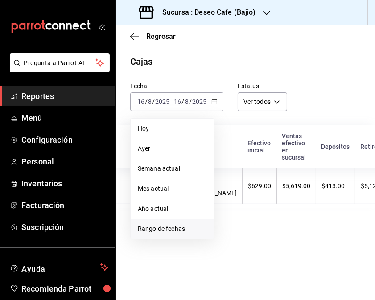
click at [180, 225] on span "Rango de fechas" at bounding box center [172, 228] width 69 height 9
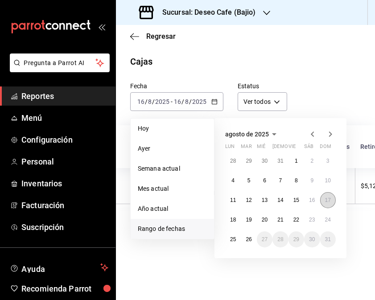
click at [325, 202] on abbr "17" at bounding box center [328, 200] width 6 height 6
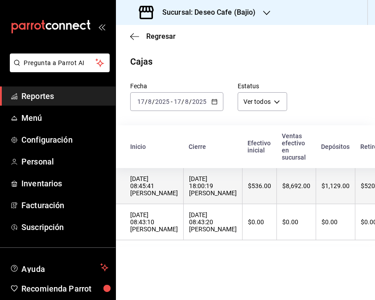
click at [277, 202] on th "$536.00" at bounding box center [259, 186] width 34 height 36
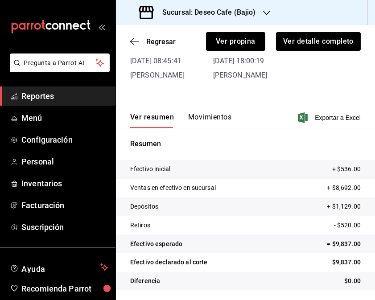
scroll to position [63, 0]
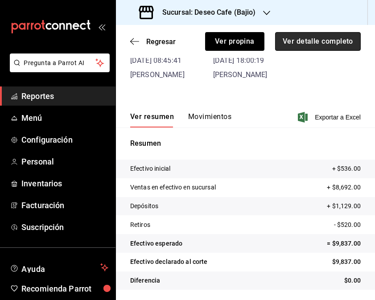
click at [313, 40] on button "Ver detalle completo" at bounding box center [318, 41] width 86 height 19
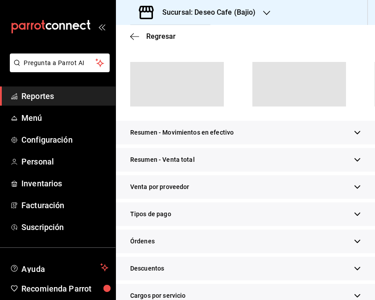
scroll to position [79, 0]
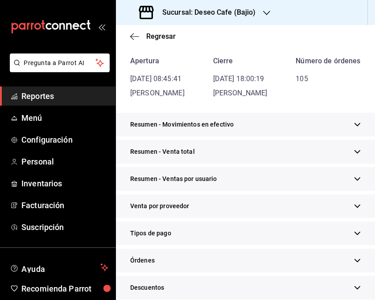
click at [220, 245] on div "Tipos de pago" at bounding box center [245, 234] width 259 height 24
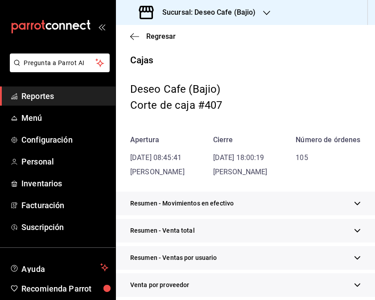
scroll to position [0, 0]
click at [132, 37] on icon "button" at bounding box center [134, 36] width 9 height 0
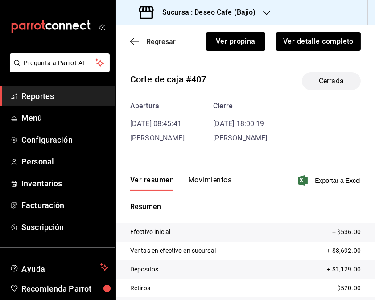
click at [136, 44] on icon "button" at bounding box center [134, 41] width 9 height 8
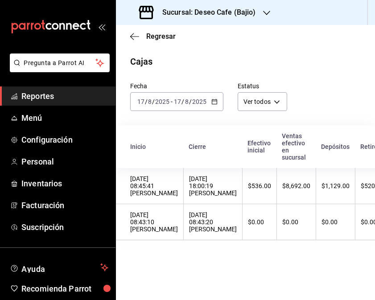
click at [215, 101] on \(Stroke\) "button" at bounding box center [214, 101] width 5 height 0
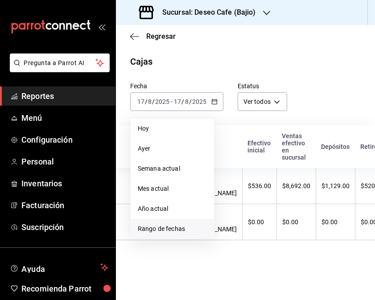
click at [175, 230] on span "Rango de fechas" at bounding box center [172, 228] width 69 height 9
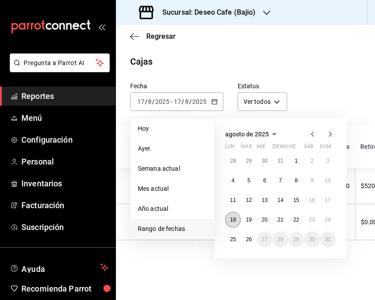
click at [230, 221] on abbr "18" at bounding box center [233, 220] width 6 height 6
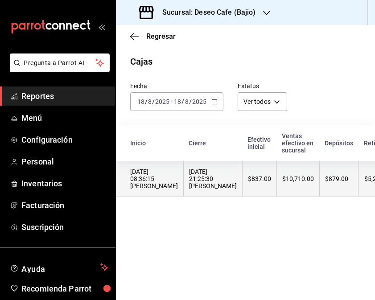
click at [248, 180] on div "$837.00" at bounding box center [259, 178] width 23 height 7
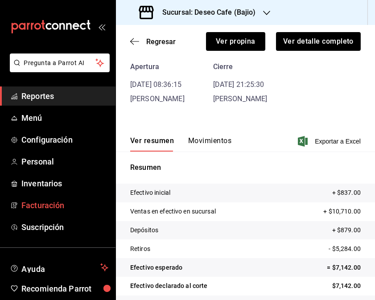
scroll to position [59, 0]
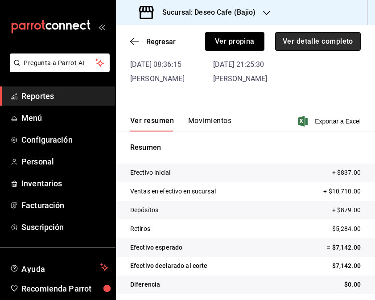
click at [297, 44] on button "Ver detalle completo" at bounding box center [318, 41] width 86 height 19
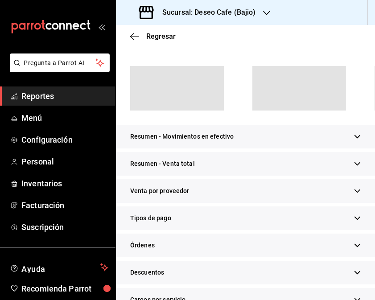
scroll to position [76, 0]
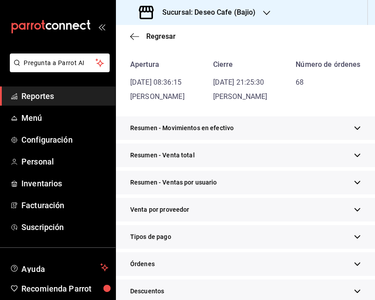
click at [175, 249] on div "Tipos de pago" at bounding box center [245, 237] width 259 height 24
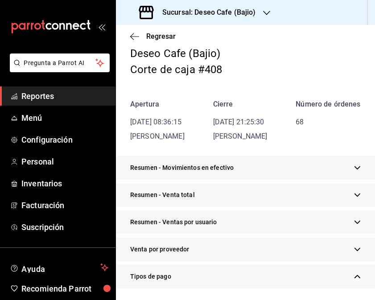
scroll to position [0, 0]
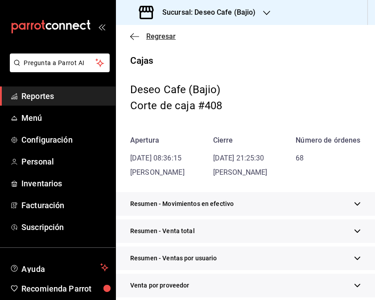
click at [135, 34] on icon "button" at bounding box center [134, 37] width 9 height 8
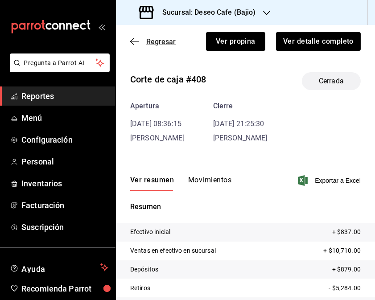
click at [132, 38] on icon "button" at bounding box center [134, 41] width 9 height 8
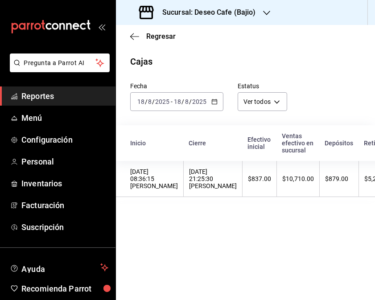
click at [217, 101] on div "2025-08-18 18 / 8 / 2025 - 2025-08-18 18 / 8 / 2025" at bounding box center [176, 101] width 93 height 19
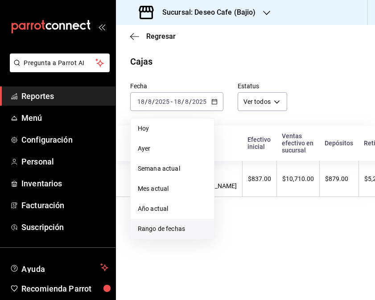
click at [166, 232] on span "Rango de fechas" at bounding box center [172, 228] width 69 height 9
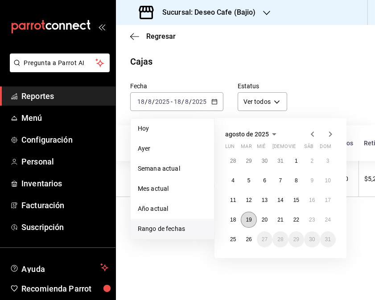
click at [250, 222] on abbr "19" at bounding box center [249, 220] width 6 height 6
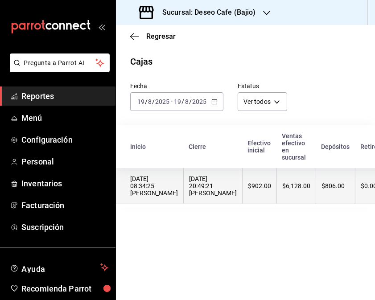
click at [277, 197] on th "$6,128.00" at bounding box center [296, 186] width 39 height 36
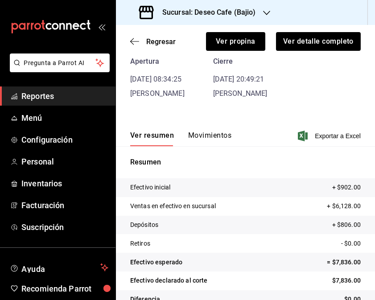
scroll to position [43, 0]
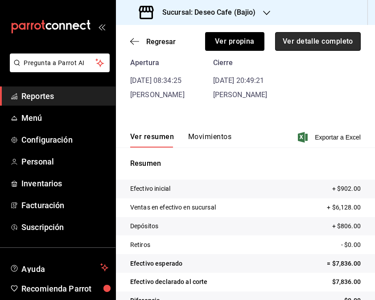
click at [333, 42] on button "Ver detalle completo" at bounding box center [318, 41] width 86 height 19
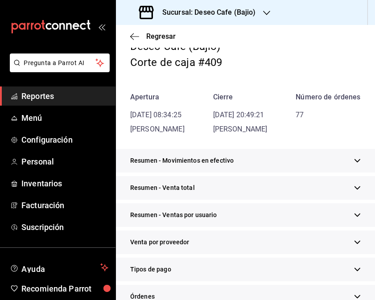
click at [197, 279] on div "Tipos de pago" at bounding box center [245, 270] width 259 height 24
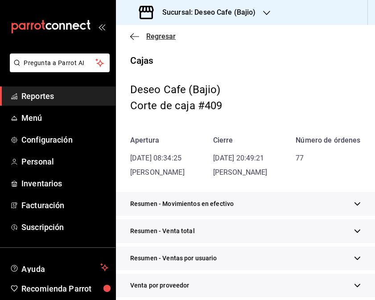
click at [132, 41] on span "Regresar" at bounding box center [152, 36] width 45 height 8
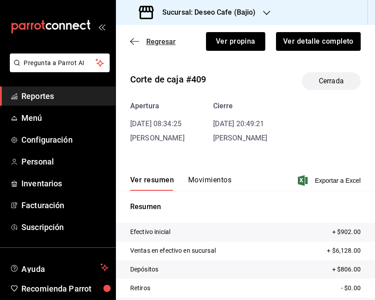
click at [131, 39] on icon "button" at bounding box center [134, 41] width 9 height 8
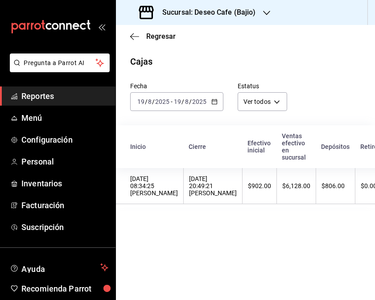
click at [212, 102] on icon "button" at bounding box center [214, 102] width 6 height 6
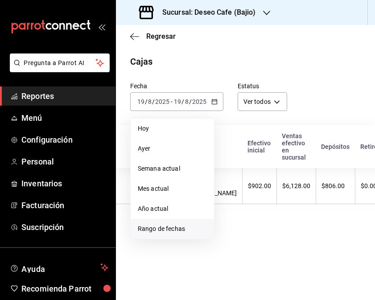
click at [172, 229] on span "Rango de fechas" at bounding box center [172, 228] width 69 height 9
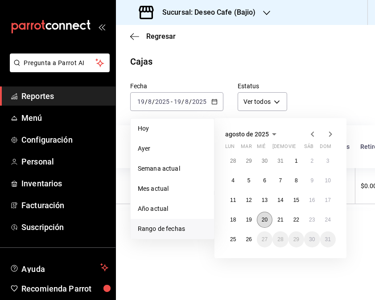
click at [260, 218] on button "20" at bounding box center [265, 220] width 16 height 16
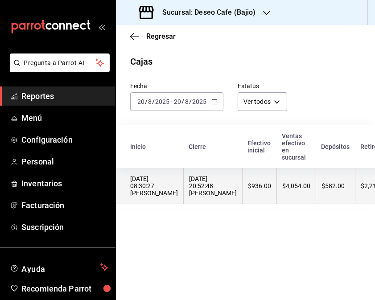
click at [195, 197] on div "[DATE] 20:52:48 [PERSON_NAME]" at bounding box center [213, 185] width 48 height 21
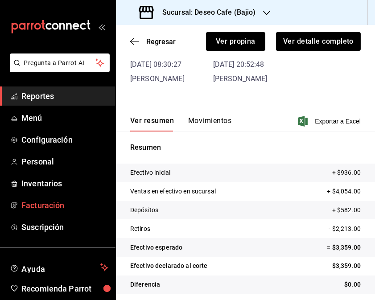
scroll to position [63, 0]
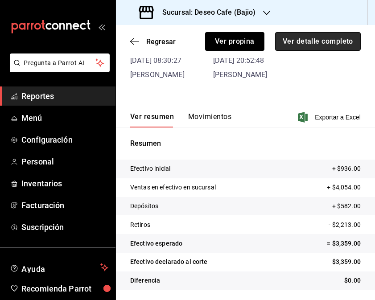
click at [329, 48] on button "Ver detalle completo" at bounding box center [318, 41] width 86 height 19
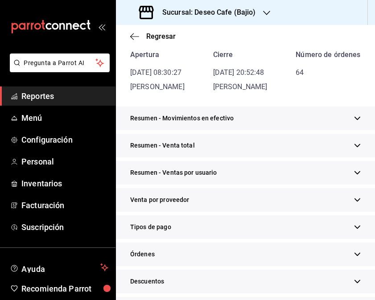
scroll to position [79, 0]
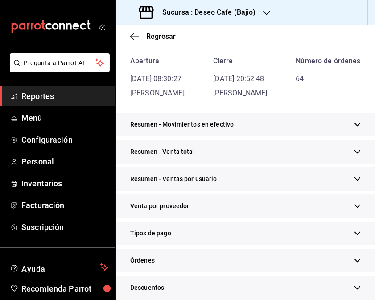
click at [206, 242] on div "Tipos de pago" at bounding box center [245, 234] width 259 height 24
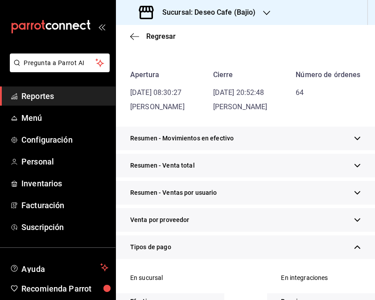
scroll to position [40, 0]
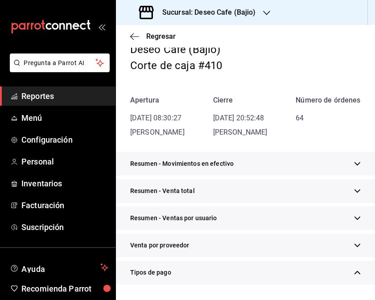
click at [225, 281] on div "Tipos de pago" at bounding box center [245, 273] width 259 height 24
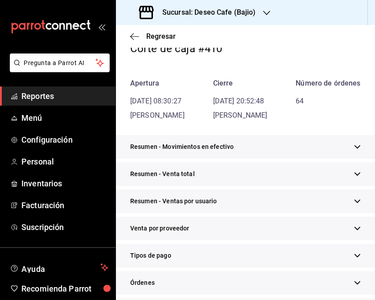
scroll to position [58, 0]
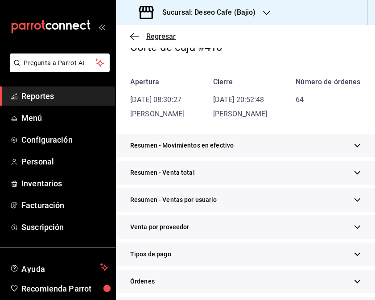
click at [139, 37] on icon "button" at bounding box center [134, 36] width 9 height 0
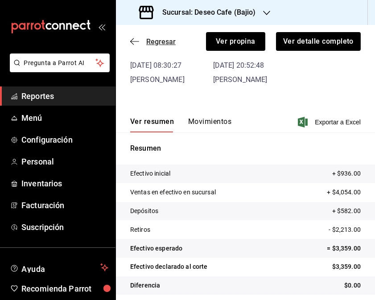
click at [135, 41] on icon "button" at bounding box center [134, 41] width 9 height 8
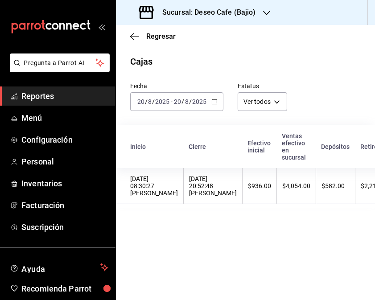
click at [216, 107] on div "2025-08-20 20 / 8 / 2025 - 2025-08-20 20 / 8 / 2025" at bounding box center [176, 101] width 93 height 19
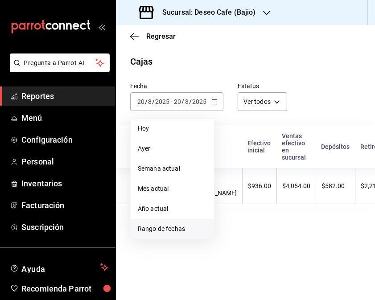
click at [171, 225] on span "Rango de fechas" at bounding box center [172, 228] width 69 height 9
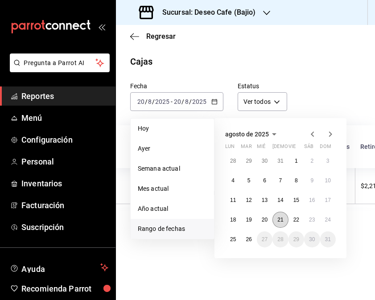
click at [276, 224] on button "21" at bounding box center [280, 220] width 16 height 16
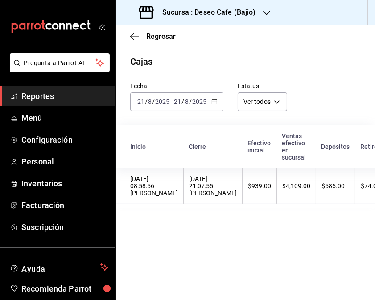
click at [216, 204] on th "[DATE] 21:07:55 [PERSON_NAME]" at bounding box center [213, 186] width 59 height 36
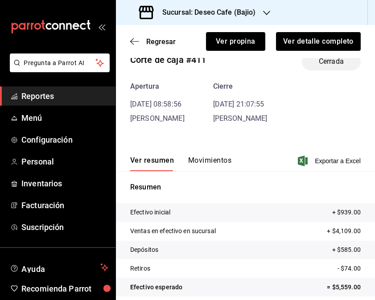
scroll to position [63, 0]
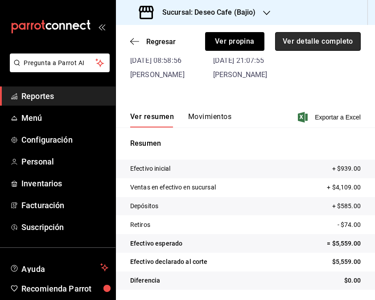
click at [333, 48] on button "Ver detalle completo" at bounding box center [318, 41] width 86 height 19
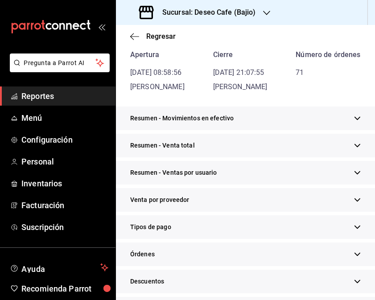
scroll to position [79, 0]
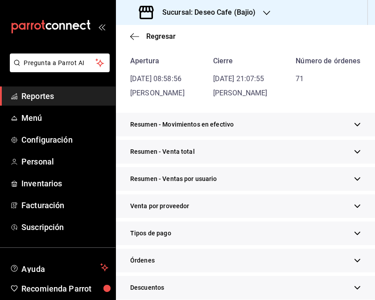
click at [194, 245] on div "Tipos de pago" at bounding box center [245, 234] width 259 height 24
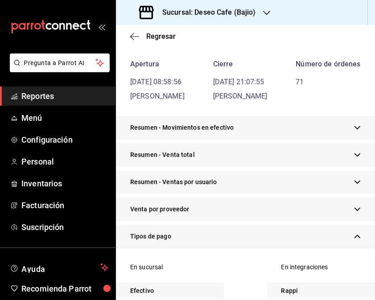
scroll to position [0, 0]
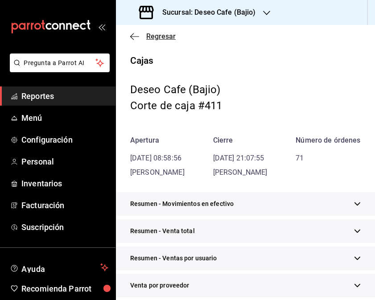
click at [132, 38] on icon "button" at bounding box center [134, 37] width 9 height 8
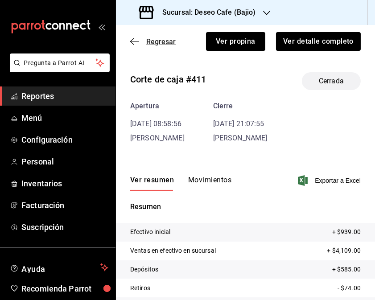
click at [134, 42] on icon "button" at bounding box center [134, 41] width 9 height 8
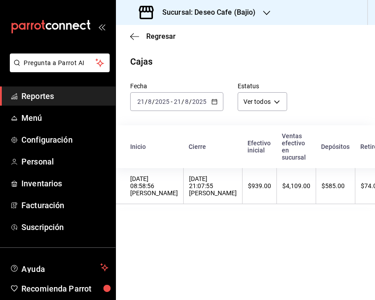
click at [211, 99] on icon "button" at bounding box center [214, 102] width 6 height 6
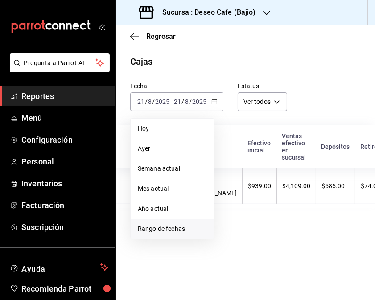
click at [181, 230] on span "Rango de fechas" at bounding box center [172, 228] width 69 height 9
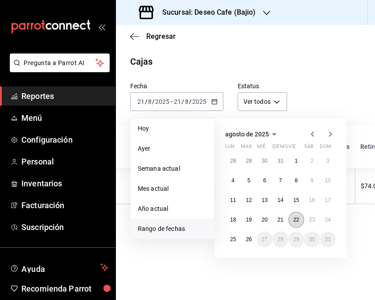
click at [299, 223] on button "22" at bounding box center [296, 220] width 16 height 16
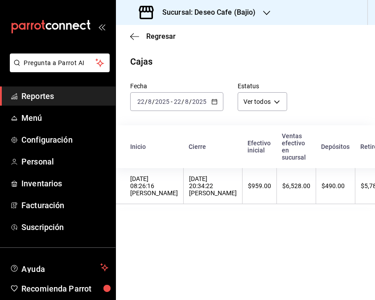
click at [193, 204] on th "[DATE] 20:34:22 [PERSON_NAME]" at bounding box center [213, 186] width 59 height 36
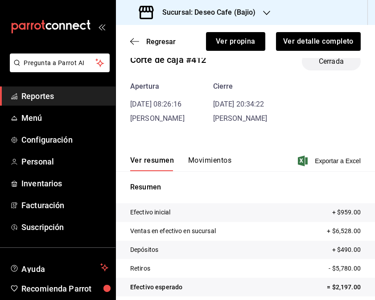
scroll to position [63, 0]
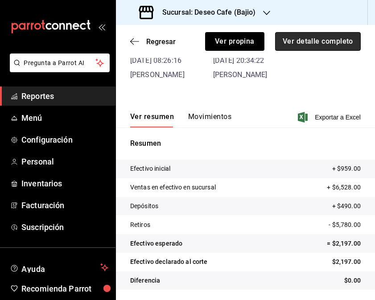
click at [312, 41] on button "Ver detalle completo" at bounding box center [318, 41] width 86 height 19
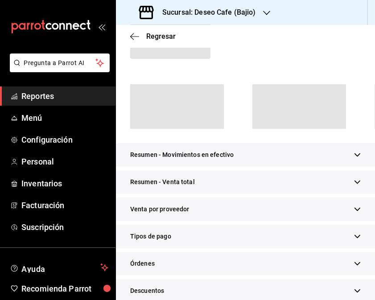
scroll to position [79, 0]
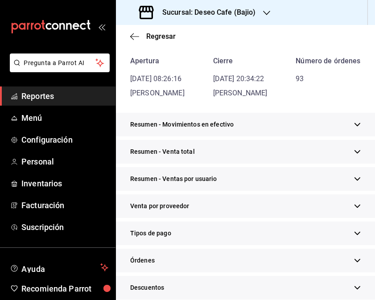
click at [226, 244] on div "Tipos de pago" at bounding box center [245, 234] width 259 height 24
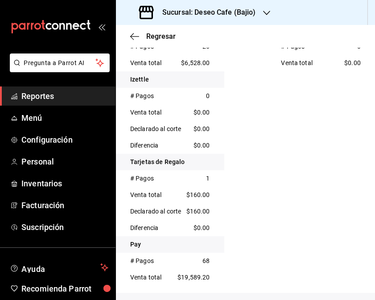
scroll to position [357, 0]
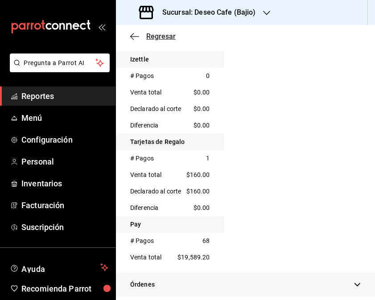
click at [130, 38] on icon "button" at bounding box center [134, 37] width 9 height 8
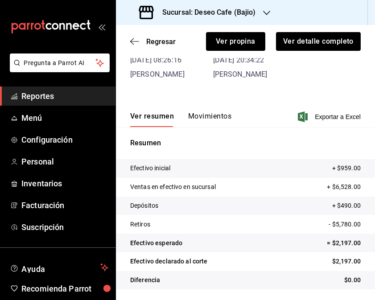
scroll to position [63, 0]
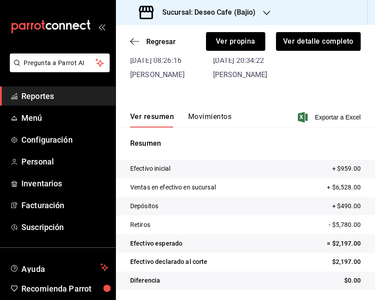
click at [130, 38] on icon "button" at bounding box center [134, 41] width 9 height 8
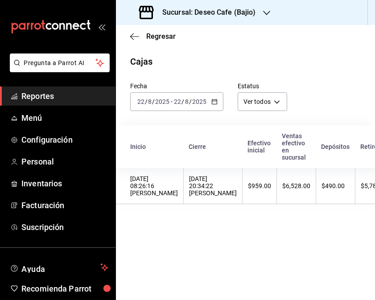
click at [208, 103] on div "[DATE] [DATE] - [DATE] [DATE]" at bounding box center [176, 101] width 93 height 19
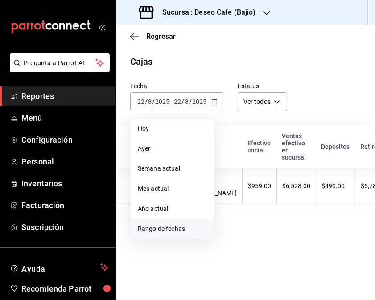
click at [169, 223] on li "Rango de fechas" at bounding box center [172, 229] width 83 height 20
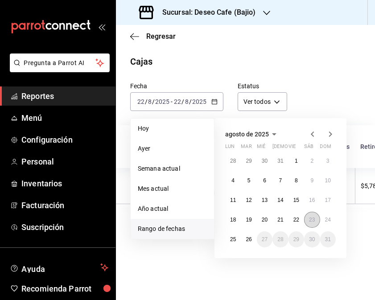
click at [310, 219] on abbr "23" at bounding box center [312, 220] width 6 height 6
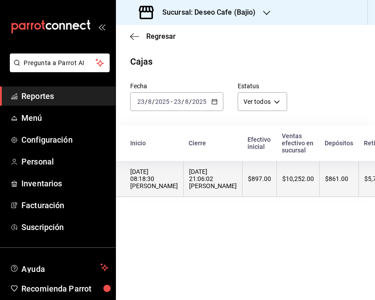
click at [178, 185] on div "[DATE] 08:18:30 [PERSON_NAME]" at bounding box center [154, 178] width 48 height 21
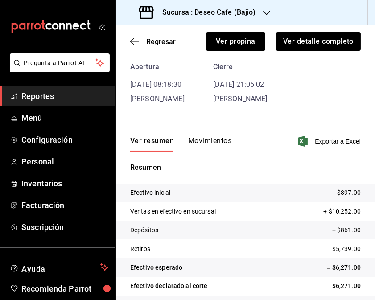
scroll to position [63, 0]
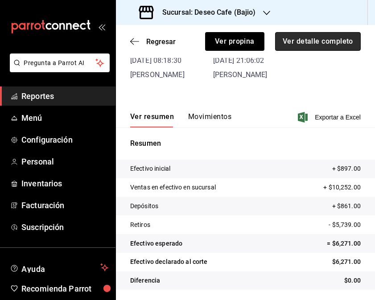
click at [320, 43] on button "Ver detalle completo" at bounding box center [318, 41] width 86 height 19
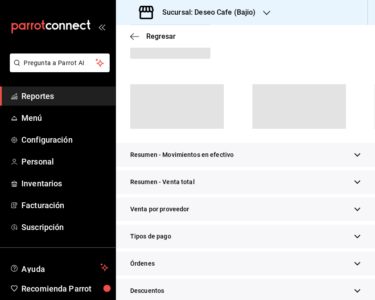
scroll to position [79, 0]
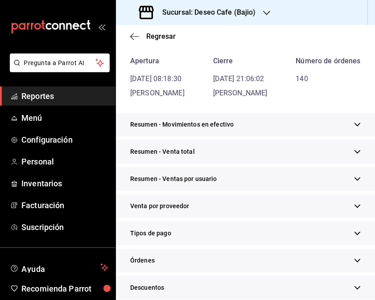
click at [194, 245] on div "Tipos de pago" at bounding box center [245, 234] width 259 height 24
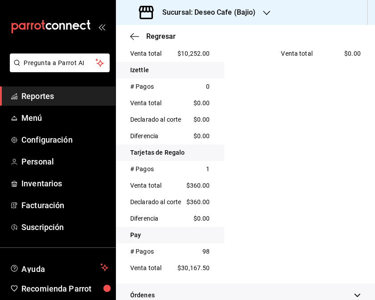
scroll to position [348, 0]
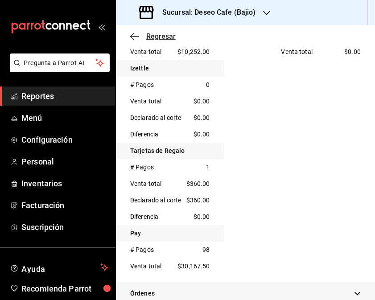
click at [135, 33] on icon "button" at bounding box center [134, 37] width 9 height 8
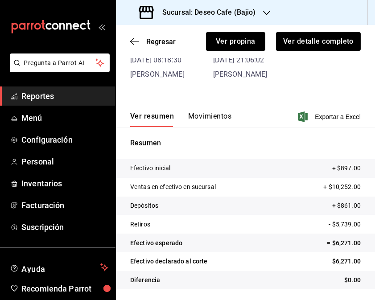
scroll to position [63, 0]
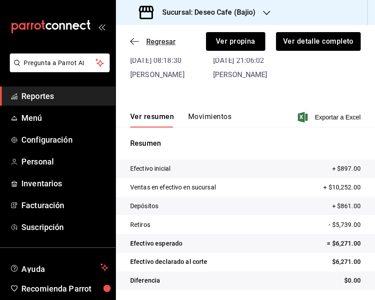
click at [134, 41] on icon "button" at bounding box center [134, 41] width 9 height 8
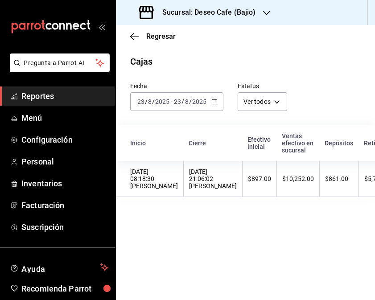
click at [216, 100] on icon "button" at bounding box center [214, 102] width 6 height 6
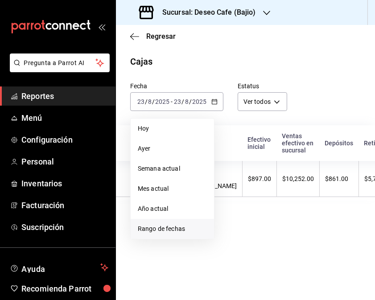
click at [167, 228] on span "Rango de fechas" at bounding box center [172, 228] width 69 height 9
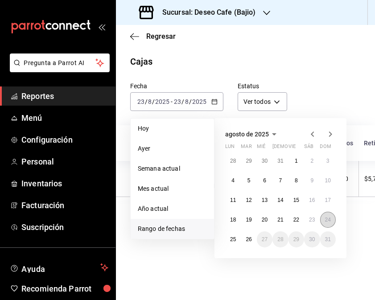
click at [325, 220] on abbr "24" at bounding box center [328, 220] width 6 height 6
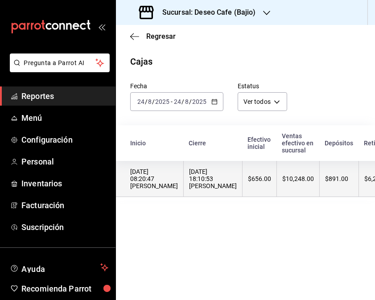
click at [224, 181] on th "[DATE] 18:10:53 [PERSON_NAME]" at bounding box center [213, 179] width 59 height 36
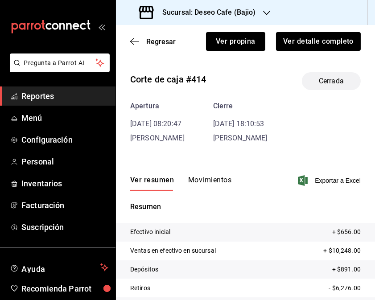
scroll to position [63, 0]
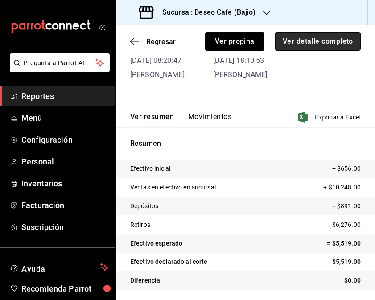
click at [330, 46] on button "Ver detalle completo" at bounding box center [318, 41] width 86 height 19
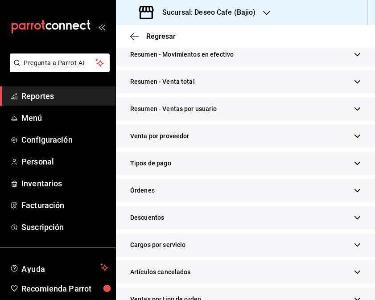
scroll to position [238, 0]
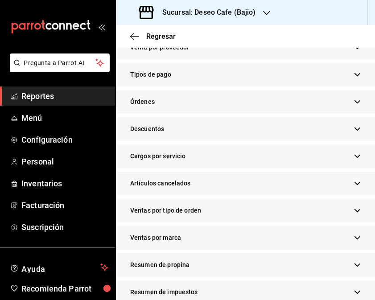
click at [226, 86] on div "Tipos de pago" at bounding box center [245, 75] width 259 height 24
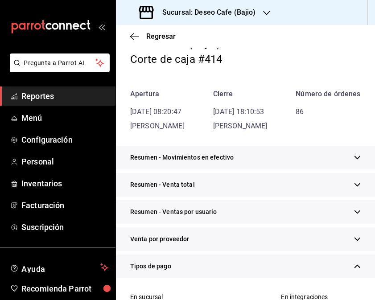
scroll to position [0, 0]
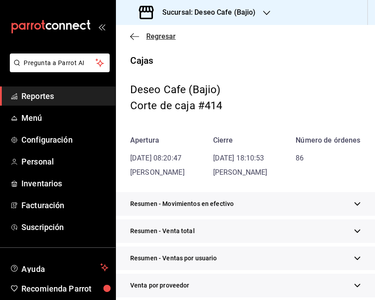
click at [131, 37] on icon "button" at bounding box center [132, 36] width 4 height 7
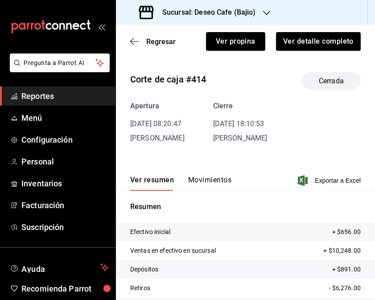
click at [131, 37] on icon "button" at bounding box center [134, 41] width 9 height 8
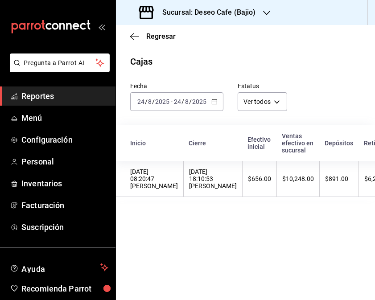
click at [212, 100] on \(Stroke\) "button" at bounding box center [214, 101] width 5 height 5
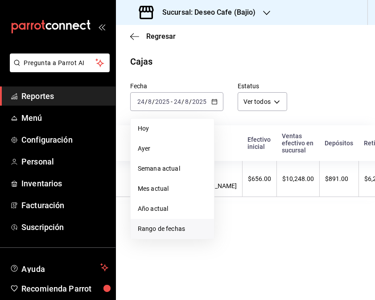
click at [185, 227] on span "Rango de fechas" at bounding box center [172, 228] width 69 height 9
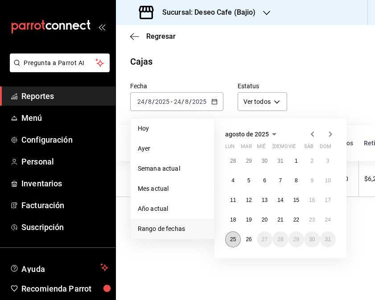
click at [237, 237] on button "25" at bounding box center [233, 239] width 16 height 16
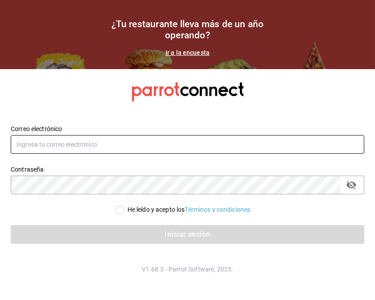
type input "[EMAIL_ADDRESS][DOMAIN_NAME]"
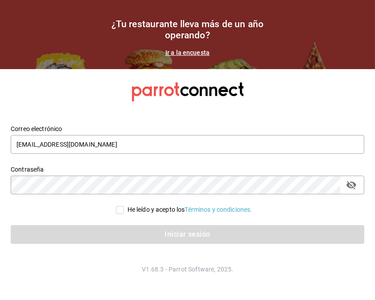
click at [118, 208] on input "He leído y acepto los Términos y condiciones." at bounding box center [120, 210] width 8 height 8
checkbox input "true"
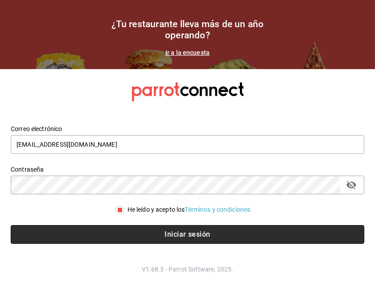
click at [144, 237] on button "Iniciar sesión" at bounding box center [187, 234] width 353 height 19
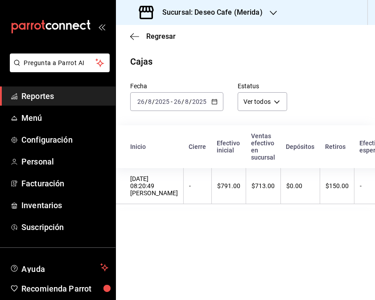
click at [215, 105] on icon "button" at bounding box center [214, 102] width 6 height 6
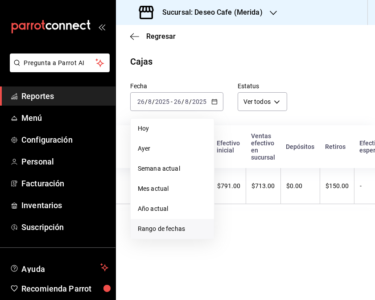
click at [181, 230] on span "Rango de fechas" at bounding box center [172, 228] width 69 height 9
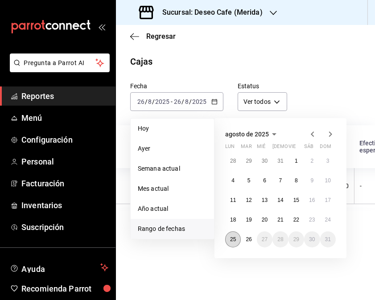
click at [234, 238] on abbr "25" at bounding box center [233, 239] width 6 height 6
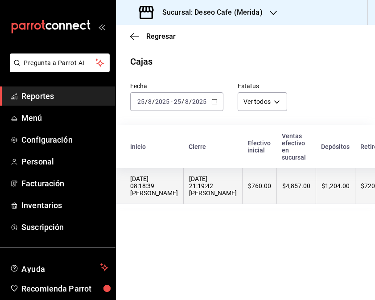
click at [207, 186] on div "[DATE] 21:19:42 [PERSON_NAME]" at bounding box center [213, 185] width 48 height 21
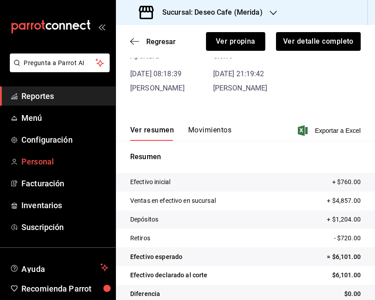
scroll to position [63, 0]
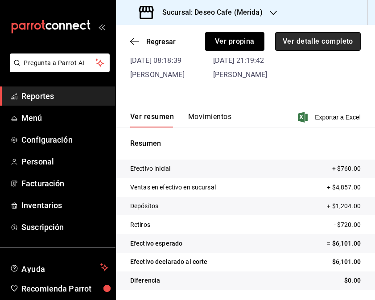
click at [311, 34] on button "Ver detalle completo" at bounding box center [318, 41] width 86 height 19
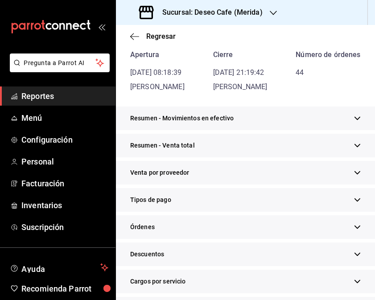
scroll to position [79, 0]
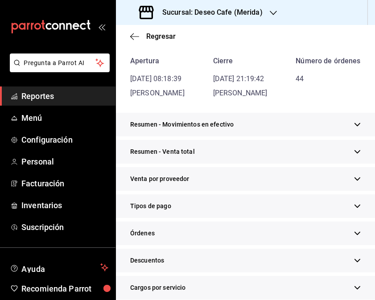
click at [276, 215] on div "Tipos de pago" at bounding box center [245, 206] width 259 height 24
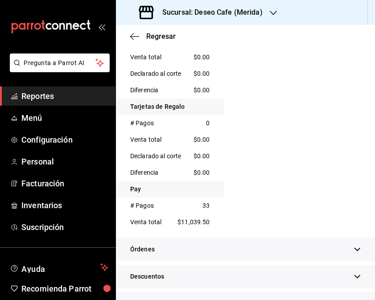
scroll to position [456, 0]
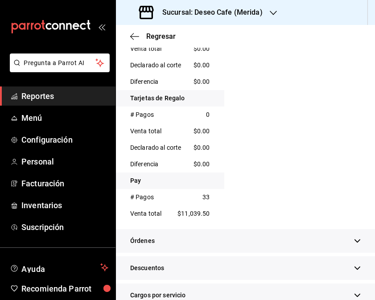
click at [262, 20] on div "Sucursal: Deseo Cafe (Merida)" at bounding box center [201, 12] width 157 height 25
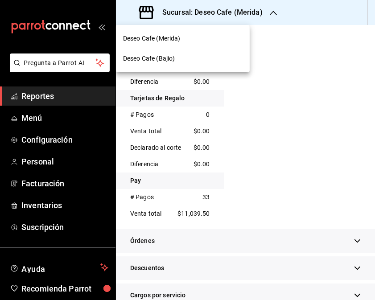
click at [167, 66] on div "Deseo Cafe (Bajio)" at bounding box center [183, 59] width 134 height 20
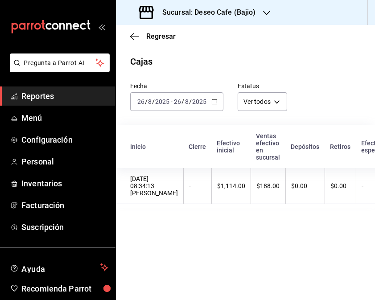
click at [207, 106] on div "[DATE] [DATE] - [DATE] [DATE]" at bounding box center [176, 101] width 93 height 19
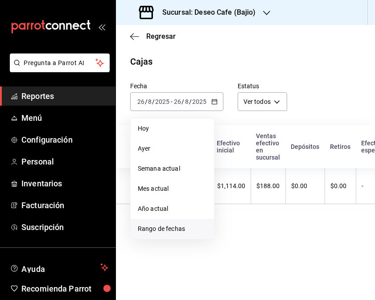
click at [171, 238] on li "Rango de fechas" at bounding box center [172, 229] width 83 height 20
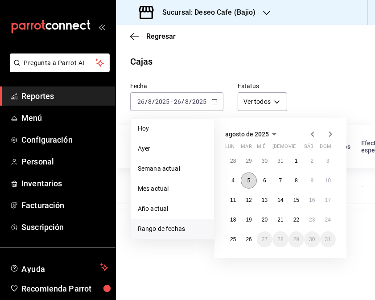
click at [253, 185] on button "5" at bounding box center [249, 181] width 16 height 16
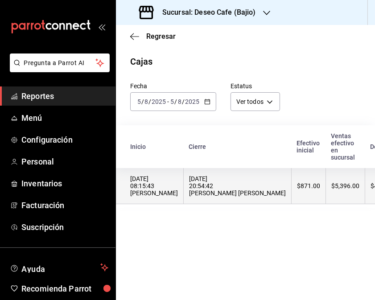
click at [292, 192] on th "$871.00" at bounding box center [309, 186] width 34 height 36
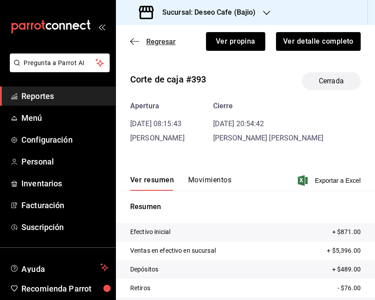
click at [136, 45] on icon "button" at bounding box center [134, 41] width 9 height 8
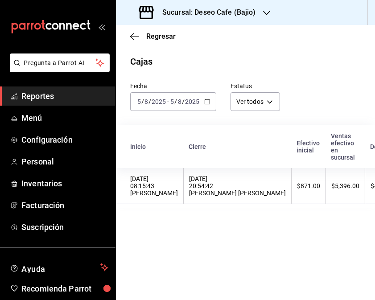
click at [206, 105] on div "[DATE] [DATE] - [DATE] [DATE]" at bounding box center [173, 101] width 86 height 19
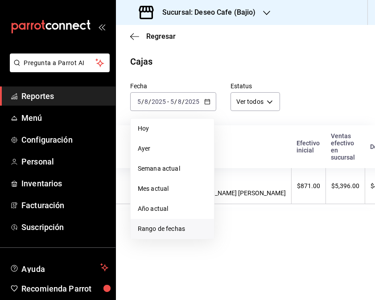
click at [168, 232] on span "Rango de fechas" at bounding box center [172, 228] width 69 height 9
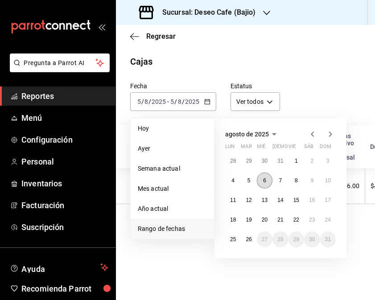
click at [269, 179] on button "6" at bounding box center [265, 181] width 16 height 16
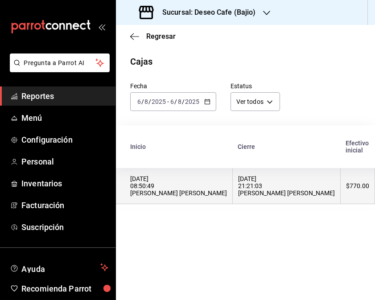
click at [269, 197] on div "[DATE] 21:21:03 [PERSON_NAME] [PERSON_NAME]" at bounding box center [286, 185] width 97 height 21
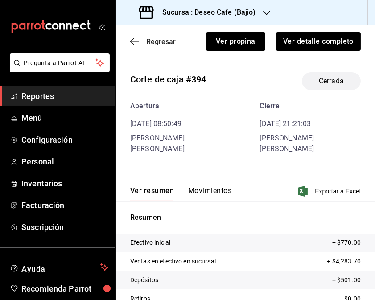
click at [135, 42] on icon "button" at bounding box center [134, 41] width 9 height 8
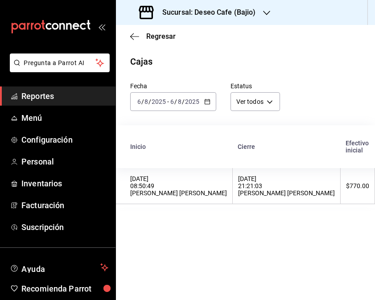
click at [206, 101] on \(Stroke\) "button" at bounding box center [207, 101] width 5 height 0
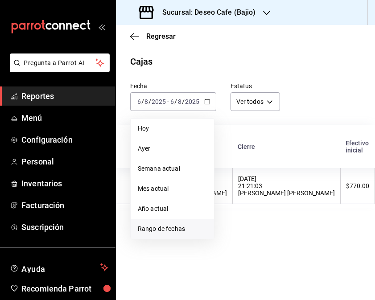
click at [158, 227] on span "Rango de fechas" at bounding box center [172, 228] width 69 height 9
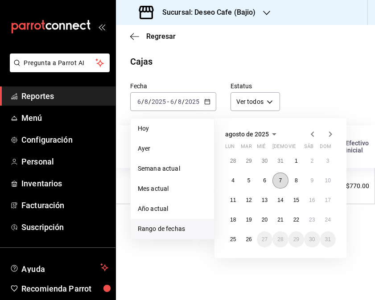
click at [279, 180] on abbr "7" at bounding box center [280, 180] width 3 height 6
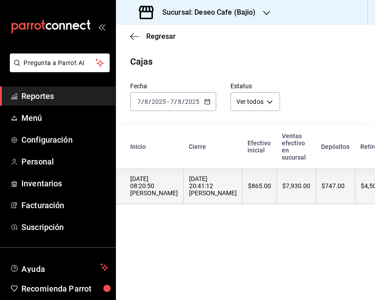
click at [250, 193] on th "$865.00" at bounding box center [259, 186] width 34 height 36
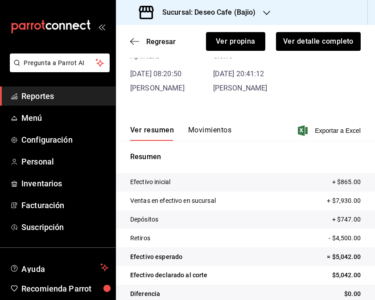
scroll to position [63, 0]
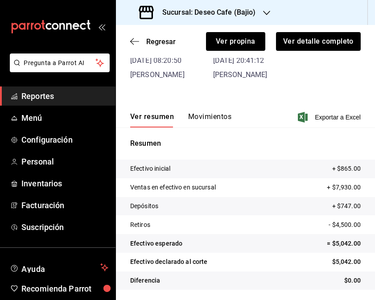
click at [128, 42] on div "Regresar Ver propina Ver detalle completo" at bounding box center [245, 41] width 259 height 33
click at [134, 42] on icon "button" at bounding box center [134, 41] width 9 height 8
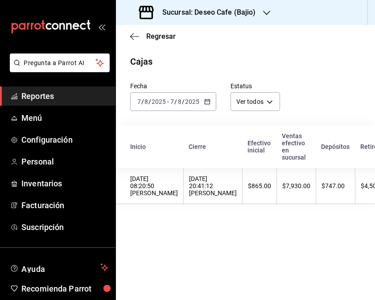
click at [210, 101] on icon "button" at bounding box center [207, 102] width 6 height 6
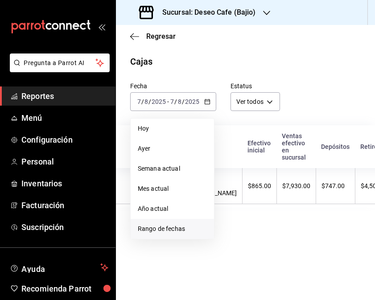
click at [171, 229] on span "Rango de fechas" at bounding box center [172, 228] width 69 height 9
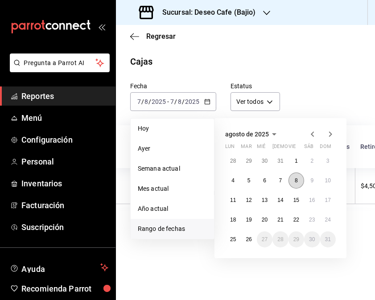
click at [293, 181] on button "8" at bounding box center [296, 181] width 16 height 16
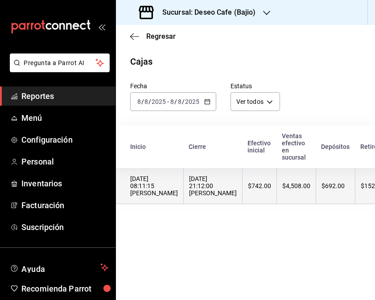
click at [254, 197] on th "$742.00" at bounding box center [259, 186] width 34 height 36
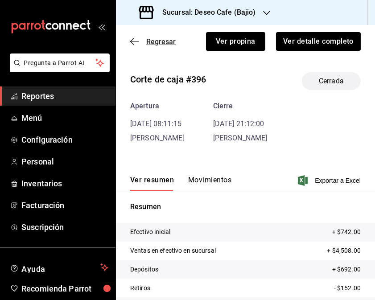
click at [135, 39] on icon "button" at bounding box center [134, 41] width 9 height 8
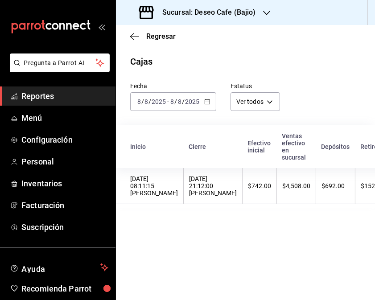
click at [206, 99] on icon "button" at bounding box center [207, 102] width 6 height 6
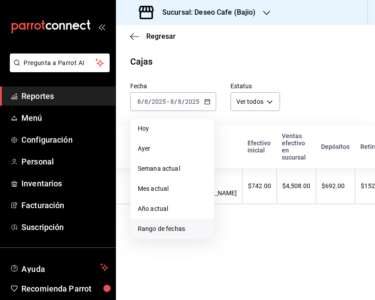
click at [157, 225] on span "Rango de fechas" at bounding box center [172, 228] width 69 height 9
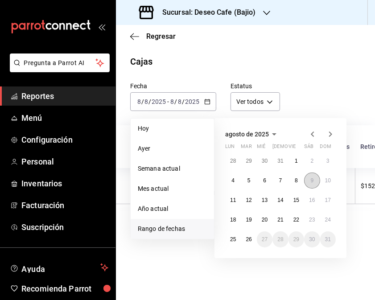
click at [313, 181] on abbr "9" at bounding box center [311, 180] width 3 height 6
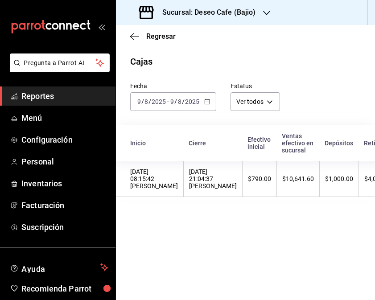
click at [248, 182] on div "$790.00" at bounding box center [259, 178] width 23 height 7
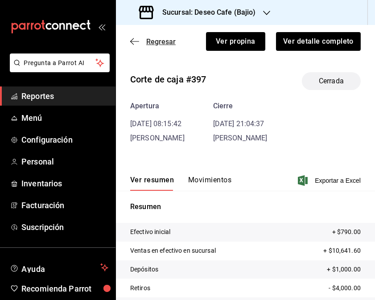
click at [132, 41] on icon "button" at bounding box center [134, 41] width 9 height 8
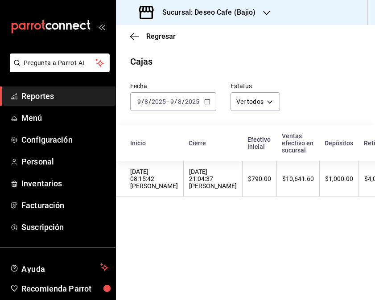
click at [207, 100] on \(Stroke\) "button" at bounding box center [207, 101] width 5 height 5
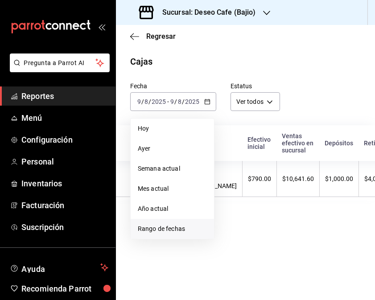
click at [177, 235] on li "Rango de fechas" at bounding box center [172, 229] width 83 height 20
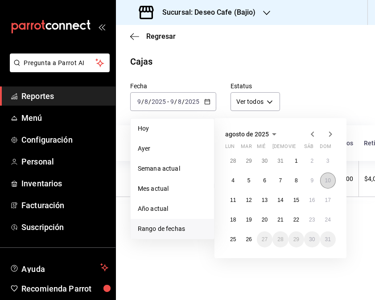
click at [330, 183] on abbr "10" at bounding box center [328, 180] width 6 height 6
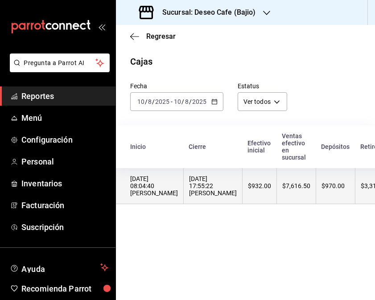
click at [267, 189] on th "$932.00" at bounding box center [259, 186] width 34 height 36
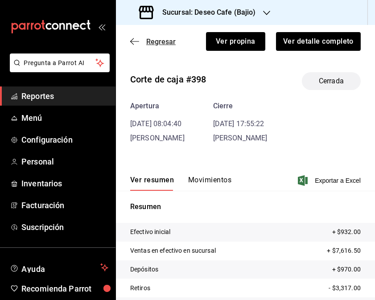
click at [132, 44] on icon "button" at bounding box center [134, 41] width 9 height 8
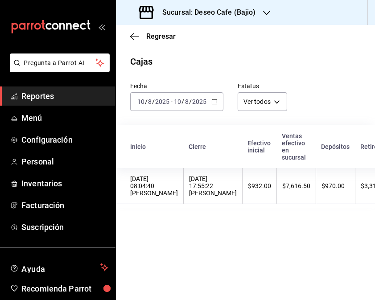
click at [211, 107] on div "[DATE] [DATE] - [DATE] [DATE]" at bounding box center [176, 101] width 93 height 19
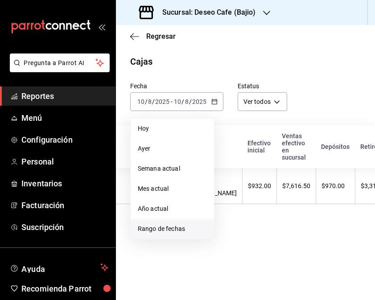
click at [184, 235] on li "Rango de fechas" at bounding box center [172, 229] width 83 height 20
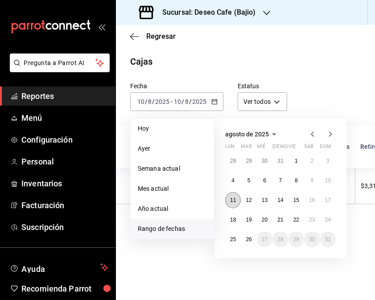
click at [233, 199] on abbr "11" at bounding box center [233, 200] width 6 height 6
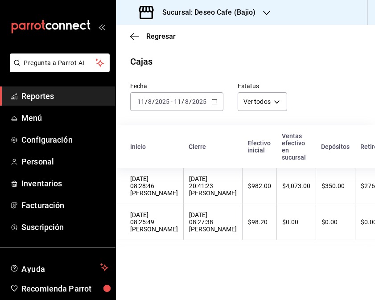
click at [242, 199] on th "$982.00" at bounding box center [259, 186] width 34 height 36
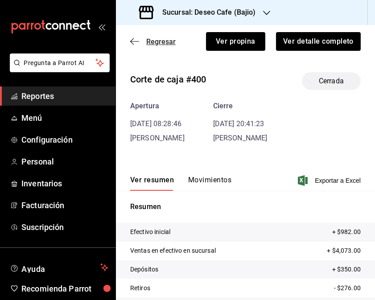
click at [130, 42] on icon "button" at bounding box center [134, 41] width 9 height 8
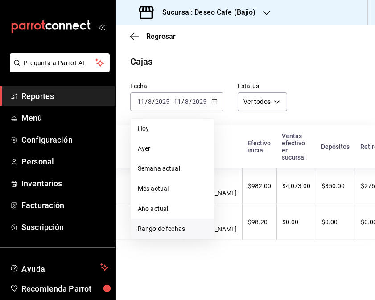
click at [167, 228] on span "Rango de fechas" at bounding box center [172, 228] width 69 height 9
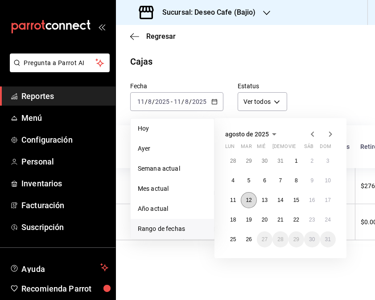
click at [251, 203] on button "12" at bounding box center [249, 200] width 16 height 16
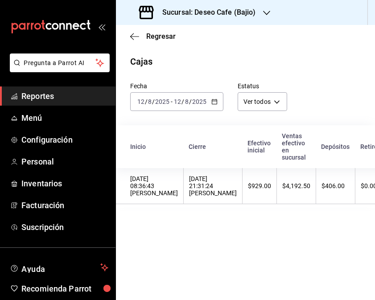
click at [251, 203] on th "$929.00" at bounding box center [259, 186] width 34 height 36
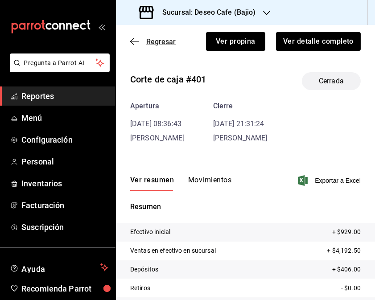
click at [135, 45] on span "Regresar" at bounding box center [152, 41] width 45 height 8
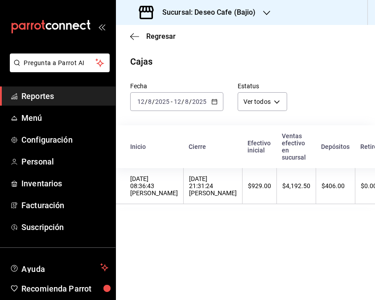
click at [216, 99] on icon "button" at bounding box center [214, 102] width 6 height 6
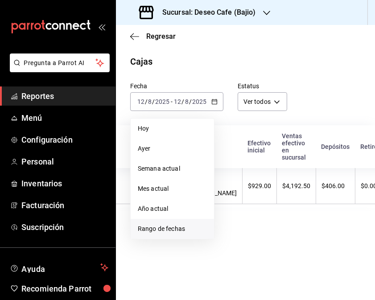
click at [164, 230] on span "Rango de fechas" at bounding box center [172, 228] width 69 height 9
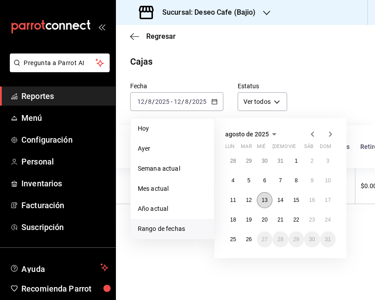
click at [264, 200] on abbr "13" at bounding box center [265, 200] width 6 height 6
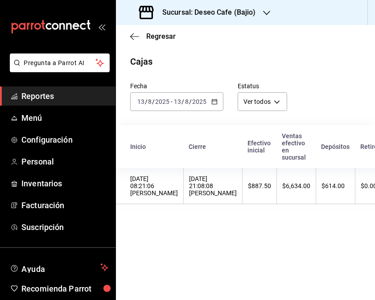
click at [277, 200] on th "$6,634.00" at bounding box center [296, 186] width 39 height 36
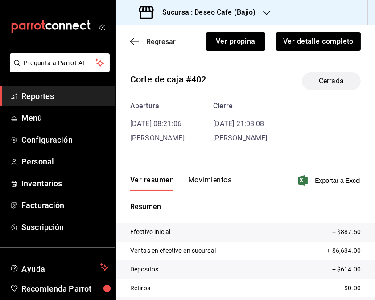
click at [134, 41] on icon "button" at bounding box center [134, 41] width 9 height 0
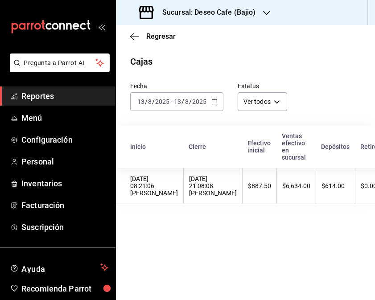
click at [216, 103] on icon "button" at bounding box center [214, 102] width 6 height 6
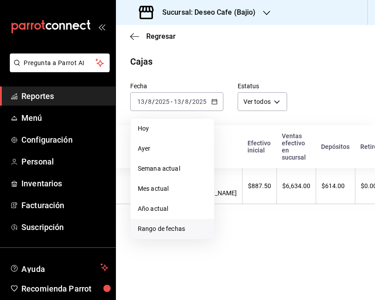
click at [171, 238] on li "Rango de fechas" at bounding box center [172, 229] width 83 height 20
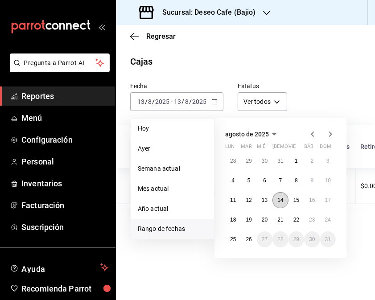
click at [283, 203] on button "14" at bounding box center [280, 200] width 16 height 16
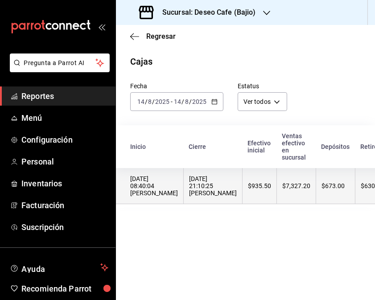
click at [226, 197] on div "[DATE] 21:10:25 [PERSON_NAME]" at bounding box center [213, 185] width 48 height 21
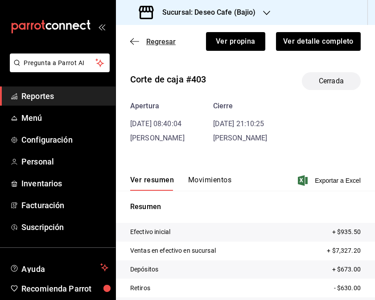
click at [135, 43] on icon "button" at bounding box center [134, 41] width 9 height 8
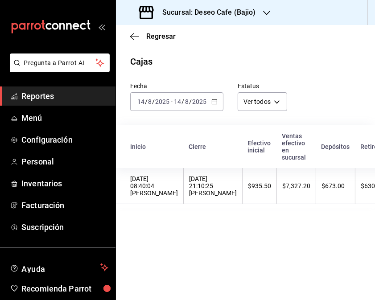
click at [217, 103] on div "[DATE] [DATE] - [DATE] [DATE]" at bounding box center [176, 101] width 93 height 19
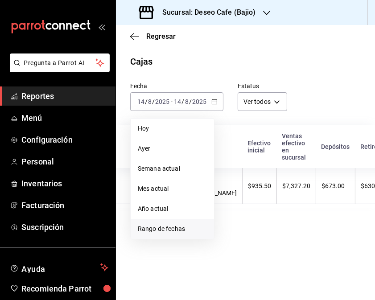
click at [171, 232] on span "Rango de fechas" at bounding box center [172, 228] width 69 height 9
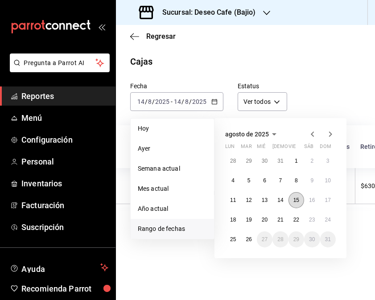
click at [295, 197] on abbr "15" at bounding box center [296, 200] width 6 height 6
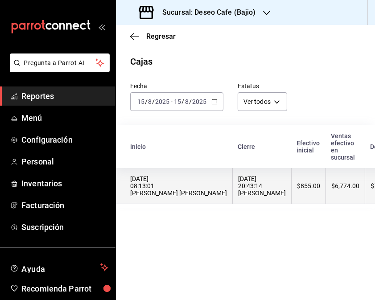
click at [238, 186] on div "[DATE] 20:43:14 [PERSON_NAME]" at bounding box center [262, 185] width 48 height 21
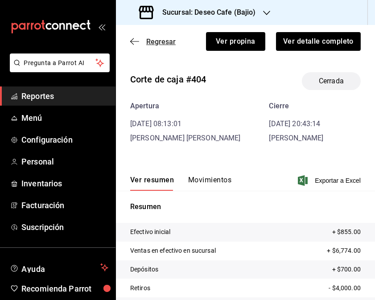
click at [134, 43] on icon "button" at bounding box center [134, 41] width 9 height 8
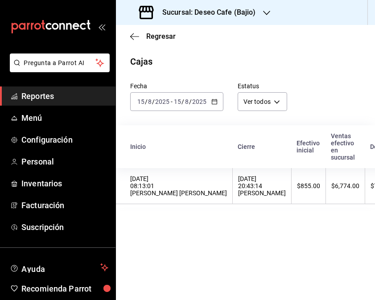
click at [215, 101] on \(Stroke\) "button" at bounding box center [214, 101] width 5 height 0
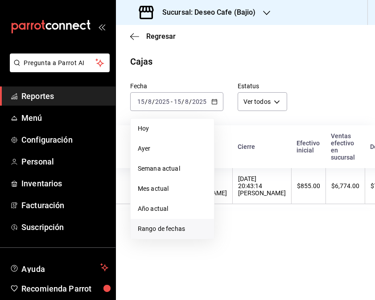
click at [173, 233] on span "Rango de fechas" at bounding box center [172, 228] width 69 height 9
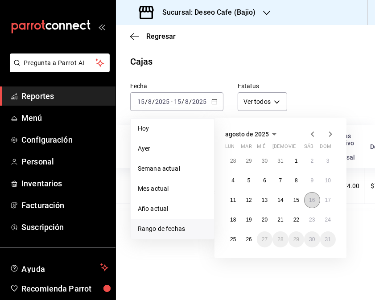
click at [311, 197] on abbr "16" at bounding box center [312, 200] width 6 height 6
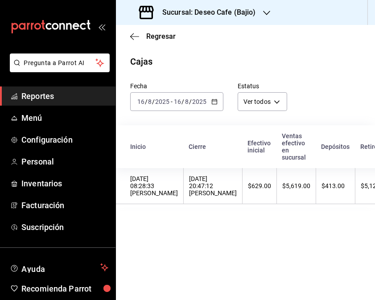
click at [316, 197] on th "$413.00" at bounding box center [335, 186] width 39 height 36
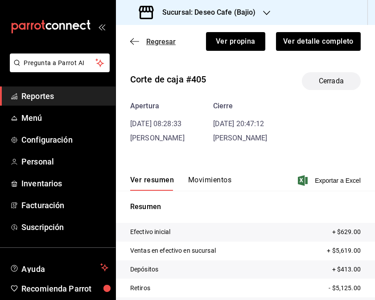
click at [133, 38] on icon "button" at bounding box center [132, 41] width 4 height 7
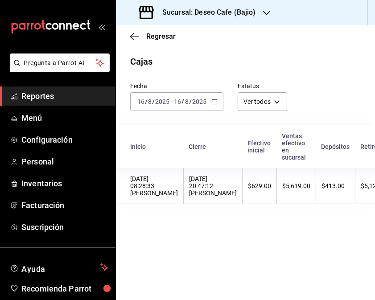
click at [212, 101] on \(Stroke\) "button" at bounding box center [214, 101] width 5 height 0
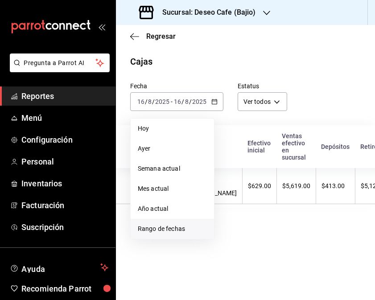
click at [177, 226] on span "Rango de fechas" at bounding box center [172, 228] width 69 height 9
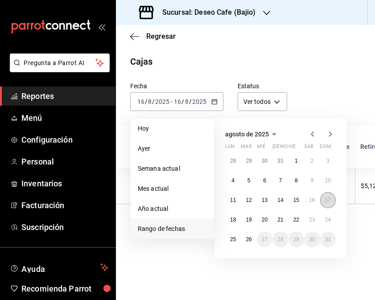
click at [327, 197] on abbr "17" at bounding box center [328, 200] width 6 height 6
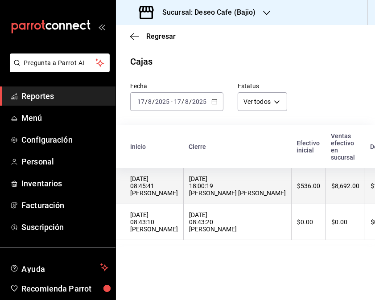
click at [190, 195] on div "[DATE] 18:00:19 [PERSON_NAME] [PERSON_NAME]" at bounding box center [237, 185] width 97 height 21
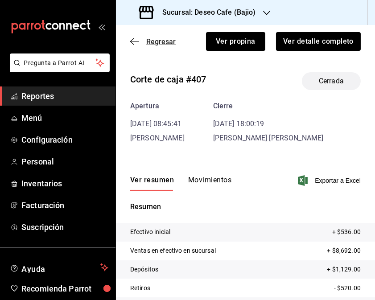
click at [134, 38] on icon "button" at bounding box center [134, 41] width 9 height 8
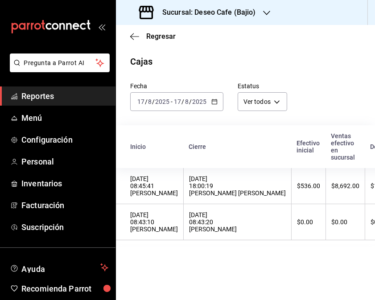
click at [212, 100] on \(Stroke\) "button" at bounding box center [214, 101] width 5 height 5
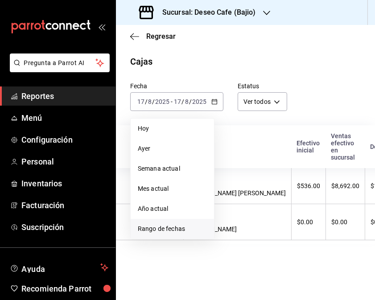
click at [176, 229] on span "Rango de fechas" at bounding box center [172, 228] width 69 height 9
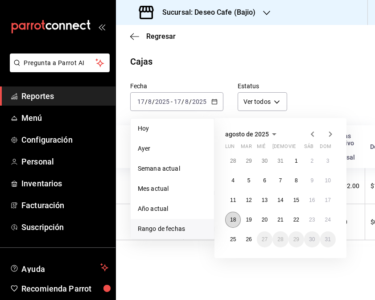
click at [235, 219] on abbr "18" at bounding box center [233, 220] width 6 height 6
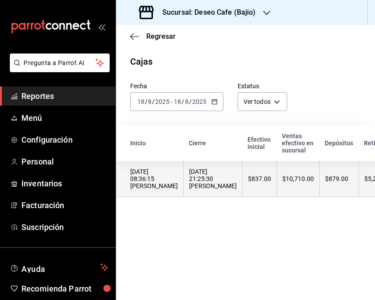
click at [207, 181] on div "[DATE] 21:25:30 [PERSON_NAME]" at bounding box center [213, 178] width 48 height 21
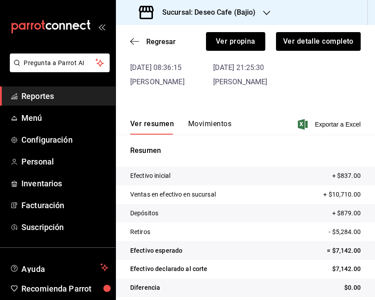
scroll to position [62, 0]
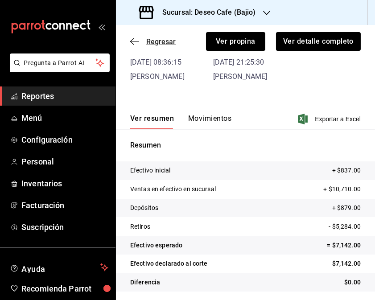
click at [130, 42] on icon "button" at bounding box center [134, 41] width 9 height 8
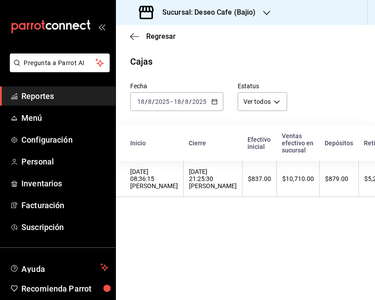
click at [215, 103] on icon "button" at bounding box center [214, 102] width 6 height 6
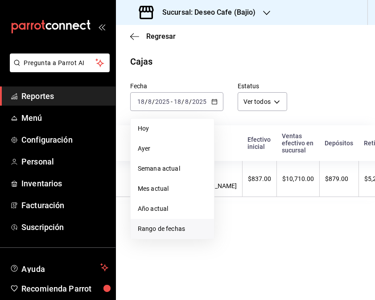
click at [180, 230] on span "Rango de fechas" at bounding box center [172, 228] width 69 height 9
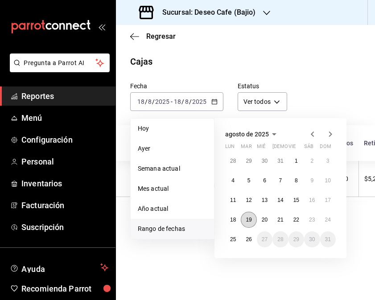
click at [249, 218] on abbr "19" at bounding box center [249, 220] width 6 height 6
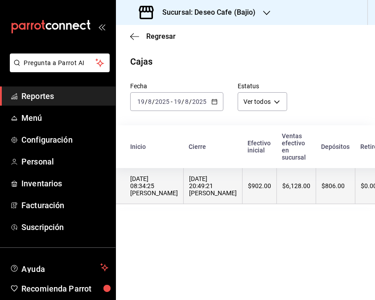
click at [151, 190] on div "[DATE] 08:34:25 [PERSON_NAME]" at bounding box center [154, 185] width 48 height 21
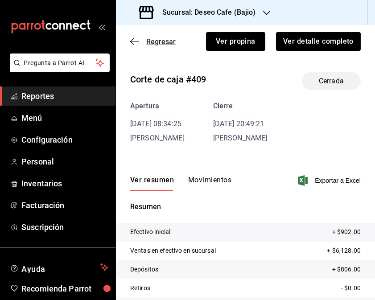
click at [134, 40] on icon "button" at bounding box center [134, 41] width 9 height 8
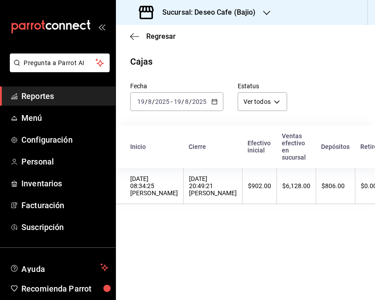
click at [217, 102] on div "[DATE] [DATE] - [DATE] [DATE]" at bounding box center [176, 101] width 93 height 19
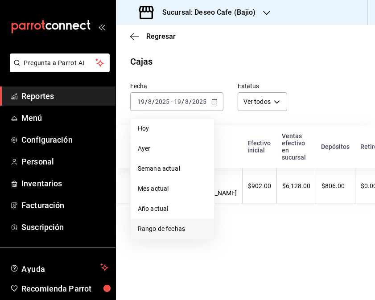
click at [180, 234] on li "Rango de fechas" at bounding box center [172, 229] width 83 height 20
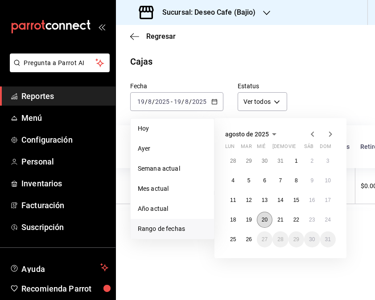
click at [263, 219] on abbr "20" at bounding box center [265, 220] width 6 height 6
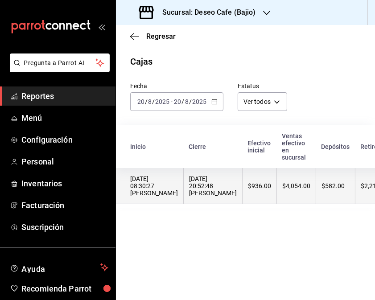
click at [248, 185] on div "$936.00" at bounding box center [259, 185] width 23 height 7
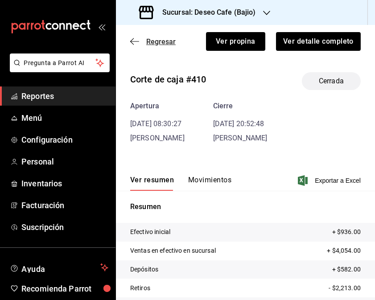
click at [134, 38] on icon "button" at bounding box center [134, 41] width 9 height 8
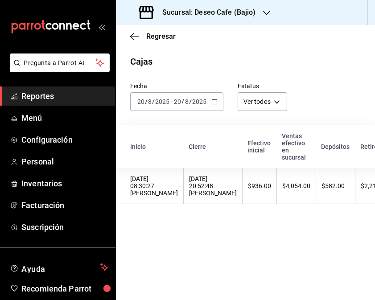
click at [211, 103] on icon "button" at bounding box center [214, 102] width 6 height 6
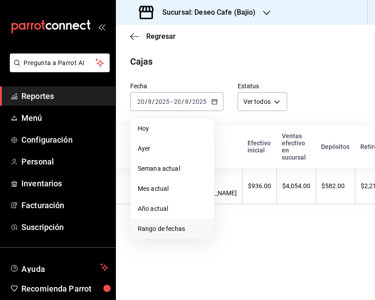
click at [180, 227] on span "Rango de fechas" at bounding box center [172, 228] width 69 height 9
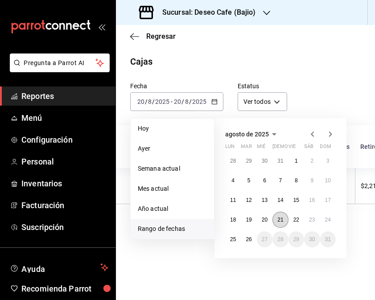
click at [281, 220] on abbr "21" at bounding box center [280, 220] width 6 height 6
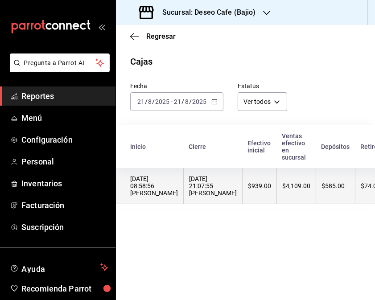
click at [211, 197] on div "[DATE] 21:07:55 [PERSON_NAME]" at bounding box center [213, 185] width 48 height 21
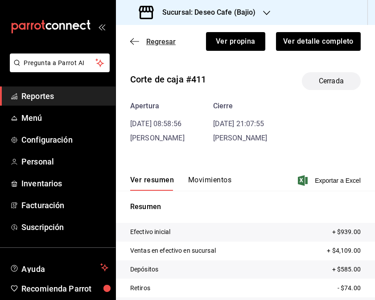
click at [137, 41] on icon "button" at bounding box center [134, 41] width 9 height 8
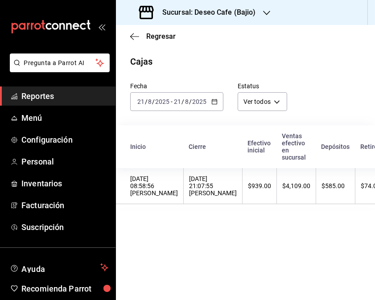
click at [214, 106] on div "[DATE] [DATE] - [DATE] [DATE]" at bounding box center [176, 101] width 93 height 19
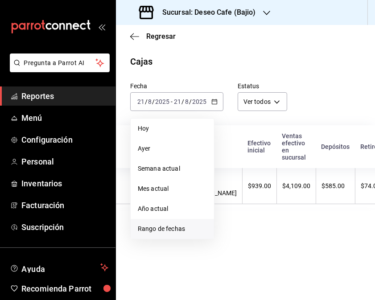
click at [170, 222] on li "Rango de fechas" at bounding box center [172, 229] width 83 height 20
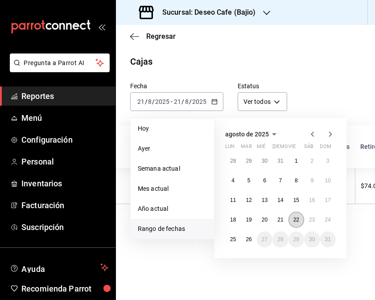
click at [295, 217] on abbr "22" at bounding box center [296, 220] width 6 height 6
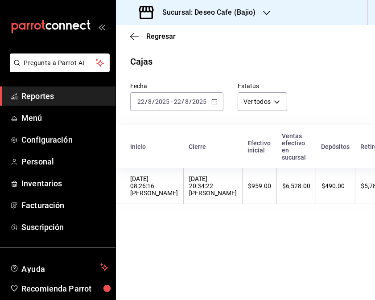
click at [211, 196] on div "[DATE] 20:34:22 [PERSON_NAME]" at bounding box center [213, 185] width 48 height 21
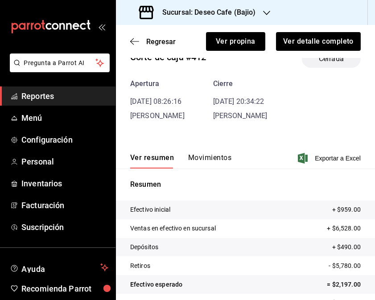
scroll to position [23, 0]
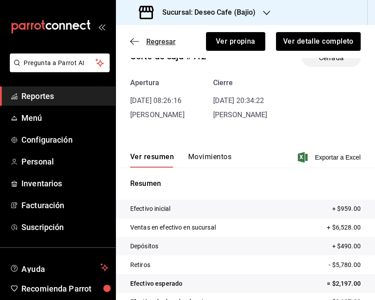
click at [132, 40] on icon "button" at bounding box center [134, 41] width 9 height 8
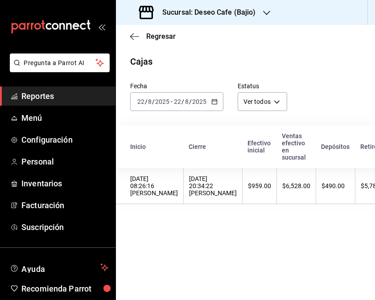
click at [215, 105] on icon "button" at bounding box center [214, 102] width 6 height 6
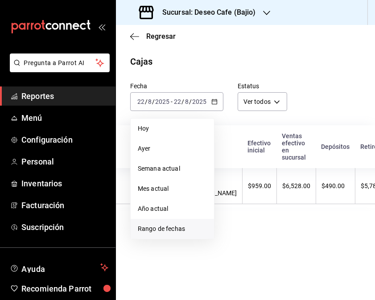
click at [183, 229] on span "Rango de fechas" at bounding box center [172, 228] width 69 height 9
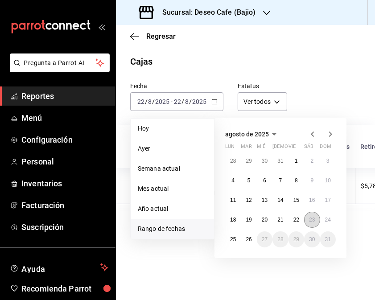
click at [312, 218] on abbr "23" at bounding box center [312, 220] width 6 height 6
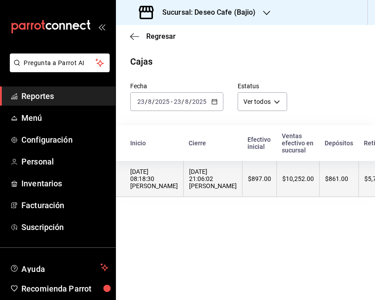
click at [195, 188] on div "[DATE] 21:06:02 [PERSON_NAME]" at bounding box center [213, 178] width 48 height 21
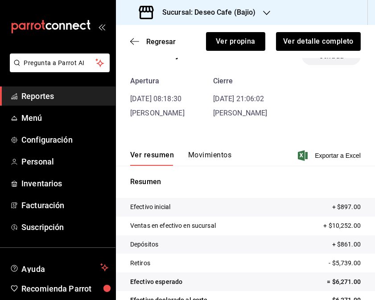
scroll to position [63, 0]
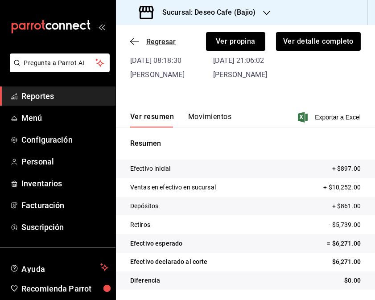
click at [131, 37] on icon "button" at bounding box center [134, 41] width 9 height 8
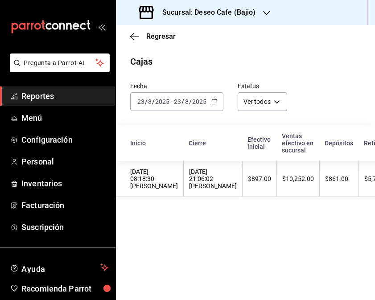
click at [215, 104] on \(Stroke\) "button" at bounding box center [214, 101] width 5 height 5
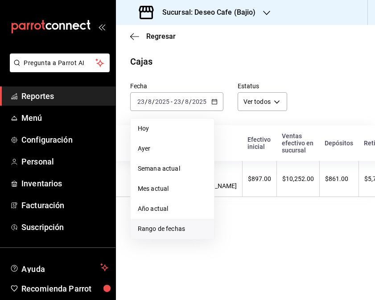
click at [161, 231] on span "Rango de fechas" at bounding box center [172, 228] width 69 height 9
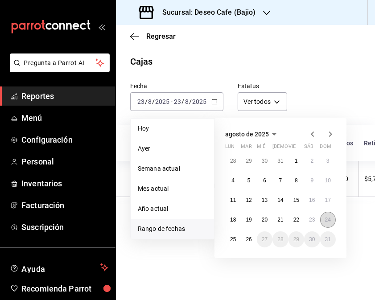
click at [329, 222] on abbr "24" at bounding box center [328, 220] width 6 height 6
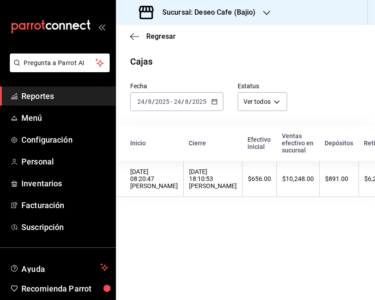
click at [202, 179] on div "[DATE] 18:10:53 [PERSON_NAME]" at bounding box center [213, 178] width 48 height 21
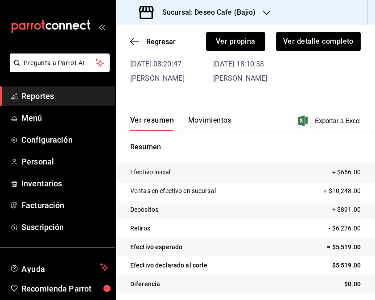
scroll to position [63, 0]
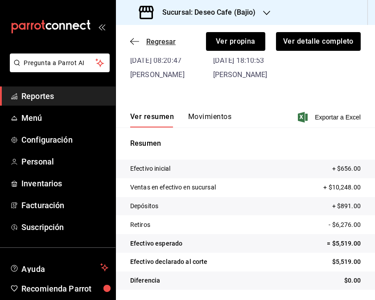
click at [132, 42] on icon "button" at bounding box center [134, 41] width 9 height 8
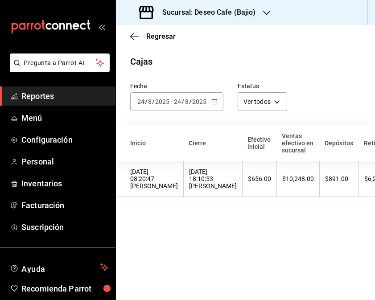
click at [219, 103] on div "[DATE] [DATE] - [DATE] [DATE]" at bounding box center [176, 101] width 93 height 19
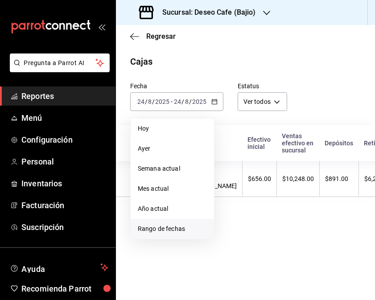
click at [177, 228] on span "Rango de fechas" at bounding box center [172, 228] width 69 height 9
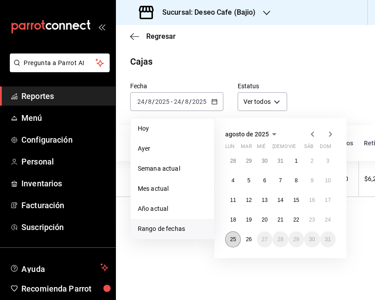
click at [237, 239] on button "25" at bounding box center [233, 239] width 16 height 16
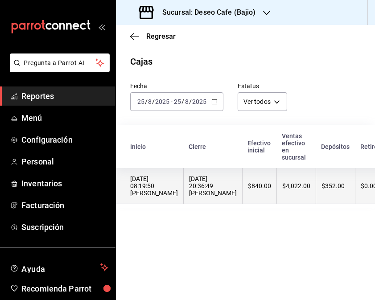
click at [202, 195] on div "[DATE] 20:36:49 [PERSON_NAME]" at bounding box center [213, 185] width 48 height 21
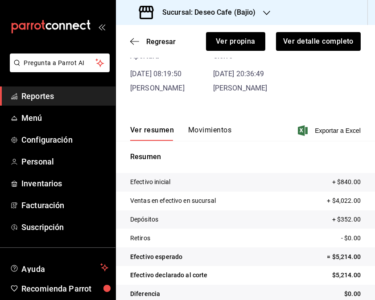
scroll to position [63, 0]
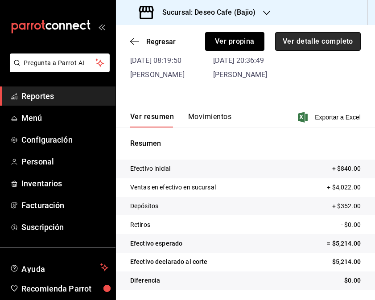
click at [298, 41] on button "Ver detalle completo" at bounding box center [318, 41] width 86 height 19
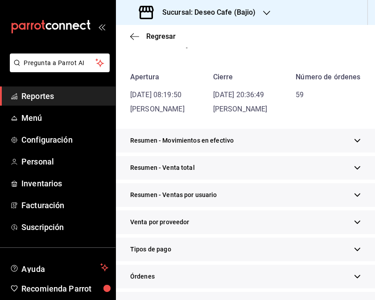
scroll to position [79, 0]
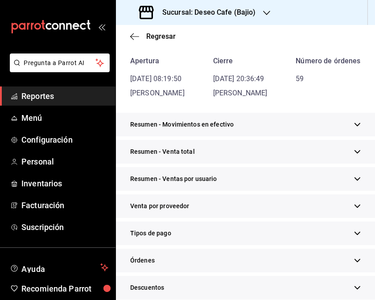
click at [233, 243] on div "Tipos de pago" at bounding box center [245, 234] width 259 height 24
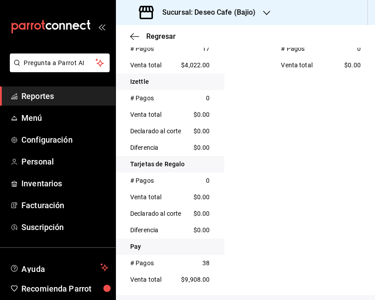
scroll to position [336, 0]
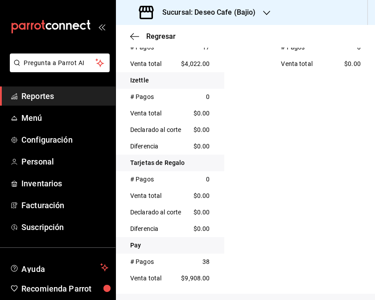
drag, startPoint x: 367, startPoint y: 195, endPoint x: 368, endPoint y: 259, distance: 63.8
click at [368, 259] on div "Regresar Cajas Deseo Cafe (Bajio) Corte de caja #415 Apertura [DATE] 08:19:50 […" at bounding box center [245, 162] width 259 height 275
click at [236, 14] on h3 "Sucursal: Deseo Cafe (Bajio)" at bounding box center [205, 12] width 101 height 11
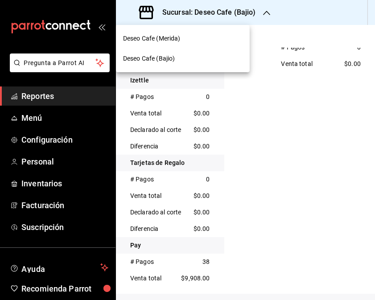
click at [202, 35] on div "Deseo Cafe (Merida)" at bounding box center [182, 38] width 119 height 9
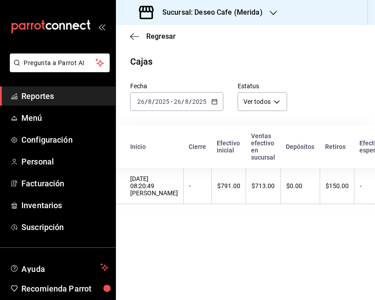
click at [213, 104] on icon "button" at bounding box center [214, 102] width 6 height 6
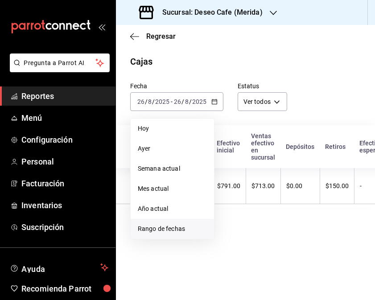
click at [152, 233] on span "Rango de fechas" at bounding box center [172, 228] width 69 height 9
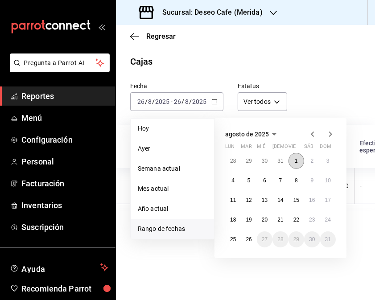
click at [299, 163] on button "1" at bounding box center [296, 161] width 16 height 16
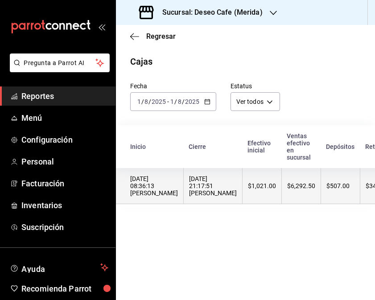
click at [189, 192] on div "[DATE] 21:17:51 [PERSON_NAME]" at bounding box center [213, 185] width 48 height 21
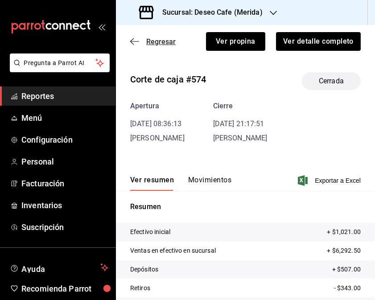
click at [132, 43] on icon "button" at bounding box center [132, 41] width 4 height 7
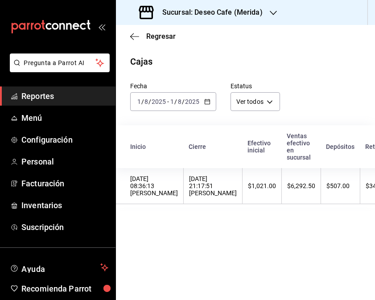
click at [210, 107] on div "[DATE] [DATE] - [DATE] [DATE]" at bounding box center [173, 101] width 86 height 19
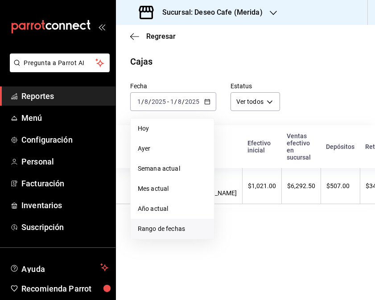
click at [171, 229] on span "Rango de fechas" at bounding box center [172, 228] width 69 height 9
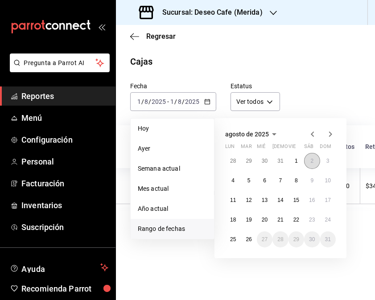
click at [313, 162] on button "2" at bounding box center [312, 161] width 16 height 16
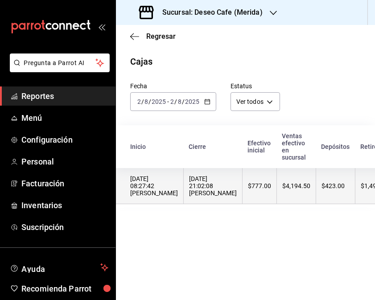
click at [197, 193] on div "[DATE] 21:02:08 [PERSON_NAME]" at bounding box center [213, 185] width 48 height 21
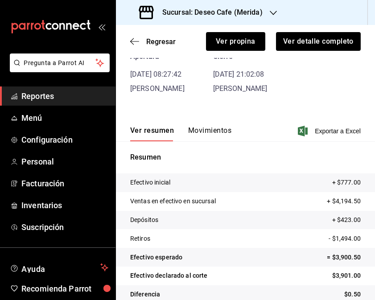
scroll to position [63, 0]
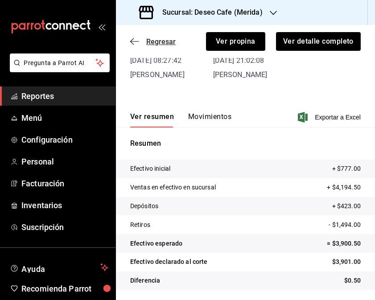
click at [136, 38] on icon "button" at bounding box center [134, 41] width 9 height 8
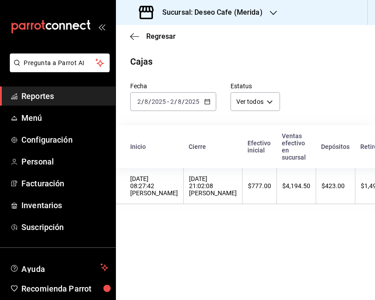
click at [207, 103] on icon "button" at bounding box center [207, 102] width 6 height 6
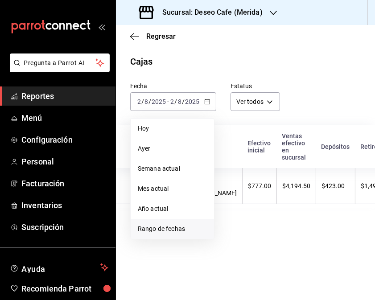
click at [183, 229] on span "Rango de fechas" at bounding box center [172, 228] width 69 height 9
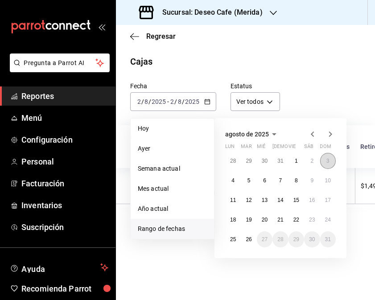
click at [328, 163] on abbr "3" at bounding box center [327, 161] width 3 height 6
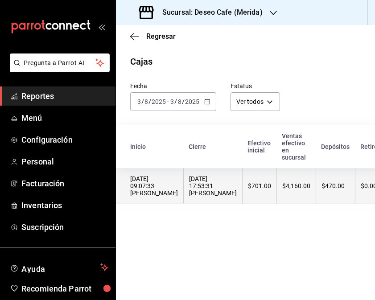
click at [189, 189] on div "[DATE] 17:53:31 [PERSON_NAME]" at bounding box center [213, 185] width 48 height 21
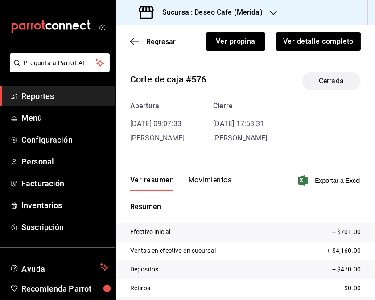
scroll to position [63, 0]
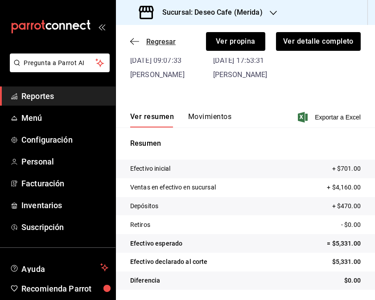
click at [136, 43] on icon "button" at bounding box center [134, 41] width 9 height 8
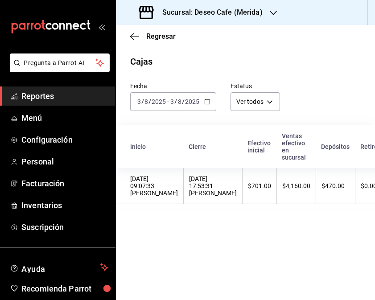
click at [207, 99] on icon "button" at bounding box center [207, 102] width 6 height 6
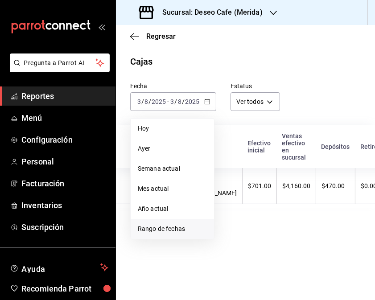
click at [162, 226] on span "Rango de fechas" at bounding box center [172, 228] width 69 height 9
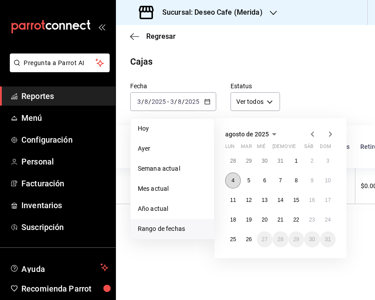
click at [231, 178] on abbr "4" at bounding box center [232, 180] width 3 height 6
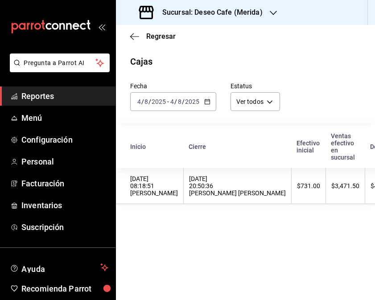
click at [231, 178] on div "[DATE] 20:50:36 [PERSON_NAME] [PERSON_NAME]" at bounding box center [237, 185] width 97 height 21
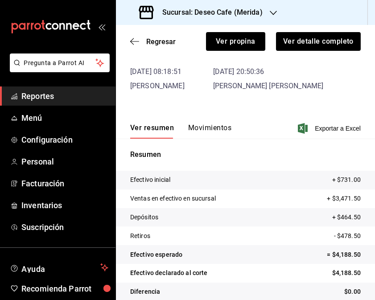
scroll to position [63, 0]
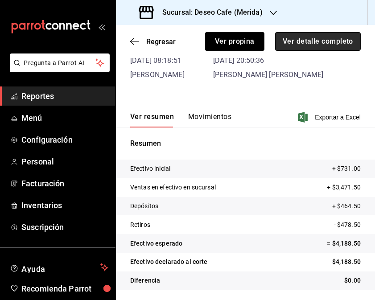
click at [330, 37] on button "Ver detalle completo" at bounding box center [318, 41] width 86 height 19
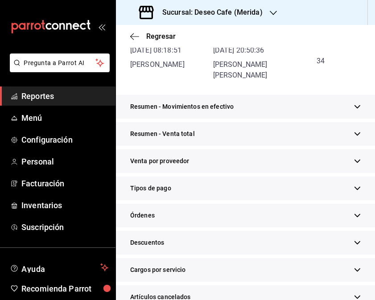
scroll to position [134, 0]
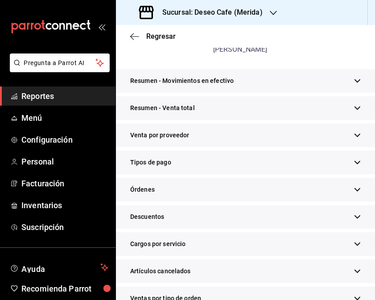
click at [339, 164] on div "Tipos de pago" at bounding box center [245, 163] width 259 height 24
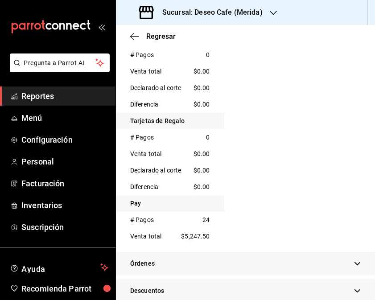
scroll to position [0, 0]
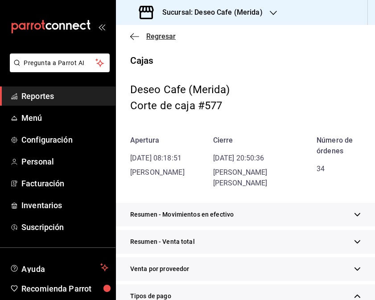
click at [132, 36] on icon "button" at bounding box center [134, 37] width 9 height 8
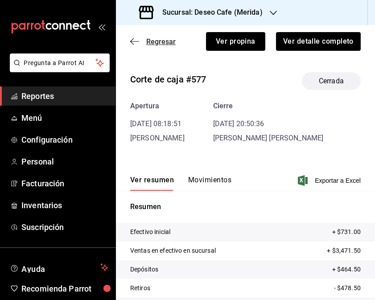
click at [134, 37] on icon "button" at bounding box center [134, 41] width 9 height 8
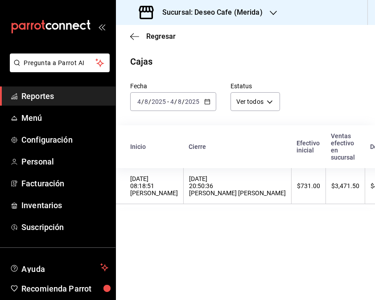
click at [212, 107] on div "[DATE] [DATE] - [DATE] [DATE]" at bounding box center [173, 101] width 86 height 19
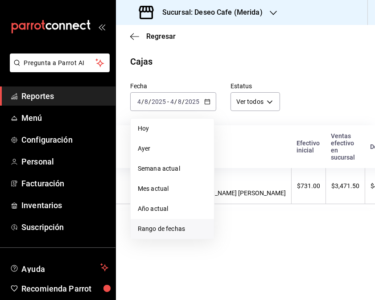
click at [165, 223] on li "Rango de fechas" at bounding box center [172, 229] width 83 height 20
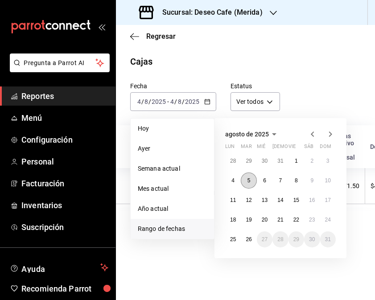
click at [244, 180] on button "5" at bounding box center [249, 181] width 16 height 16
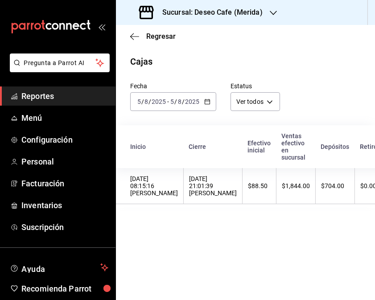
click at [200, 189] on div "[DATE] 21:01:39 [PERSON_NAME]" at bounding box center [213, 185] width 48 height 21
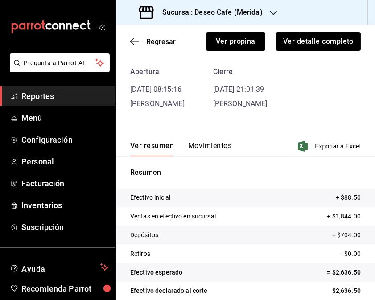
scroll to position [63, 0]
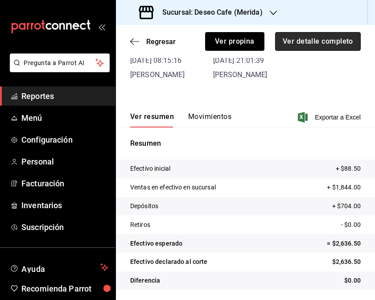
click at [310, 41] on button "Ver detalle completo" at bounding box center [318, 41] width 86 height 19
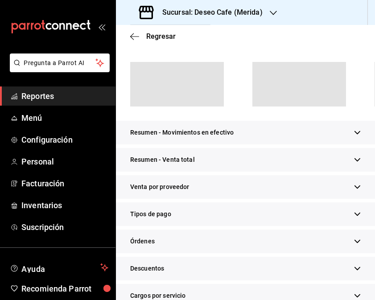
scroll to position [79, 0]
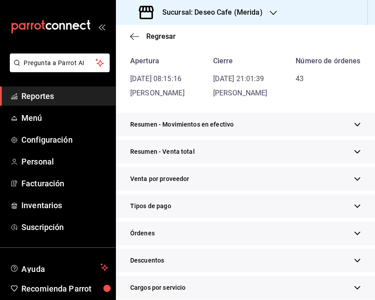
click at [229, 218] on div "Tipos de pago" at bounding box center [245, 206] width 259 height 24
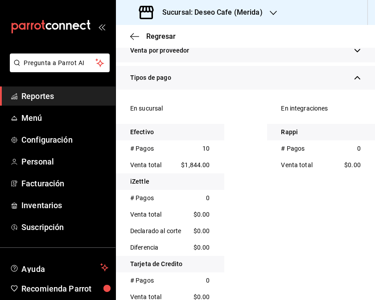
scroll to position [0, 0]
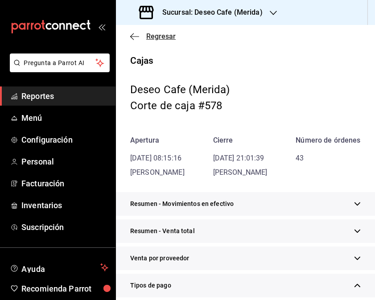
click at [134, 38] on icon "button" at bounding box center [134, 37] width 9 height 8
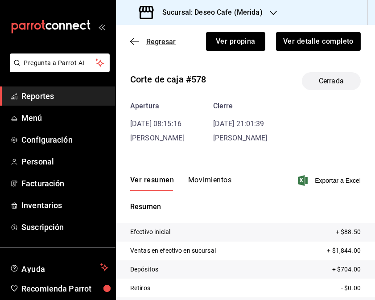
click at [135, 40] on icon "button" at bounding box center [134, 41] width 9 height 8
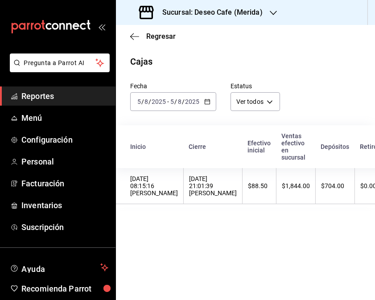
click at [205, 101] on \(Stroke\) "button" at bounding box center [207, 101] width 5 height 0
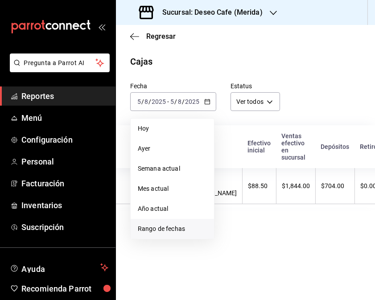
click at [165, 229] on span "Rango de fechas" at bounding box center [172, 228] width 69 height 9
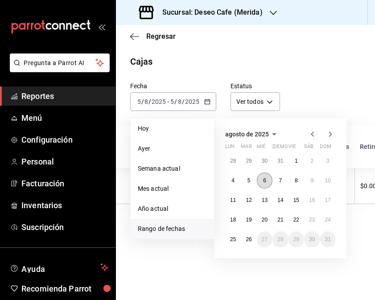
click at [266, 179] on abbr "6" at bounding box center [264, 180] width 3 height 6
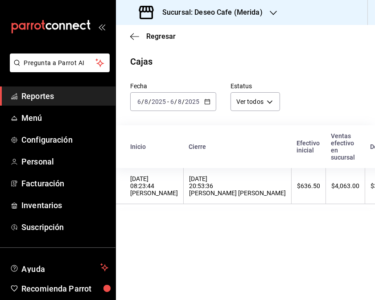
click at [292, 179] on th "$636.50" at bounding box center [309, 186] width 34 height 36
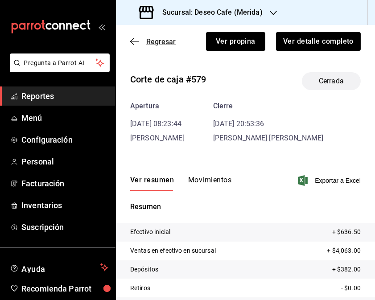
click at [132, 40] on icon "button" at bounding box center [134, 41] width 9 height 8
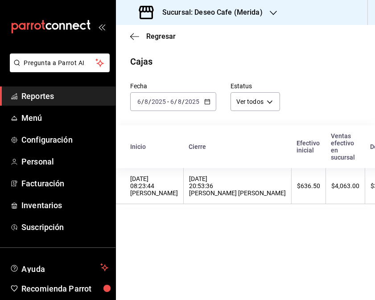
click at [203, 97] on div "[DATE] [DATE] - [DATE] [DATE]" at bounding box center [173, 101] width 86 height 19
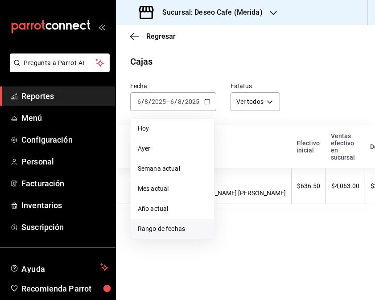
click at [180, 231] on span "Rango de fechas" at bounding box center [172, 228] width 69 height 9
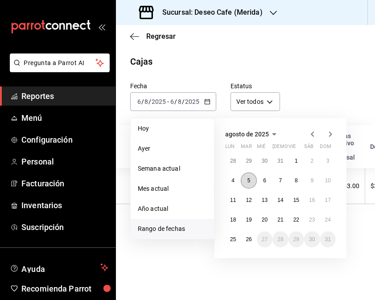
click at [245, 179] on button "5" at bounding box center [249, 181] width 16 height 16
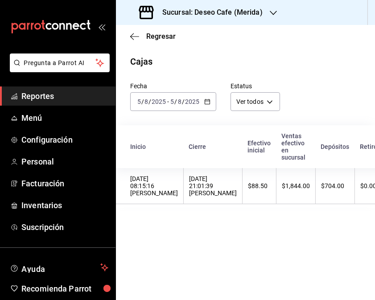
click at [245, 179] on th "$88.50" at bounding box center [259, 186] width 34 height 36
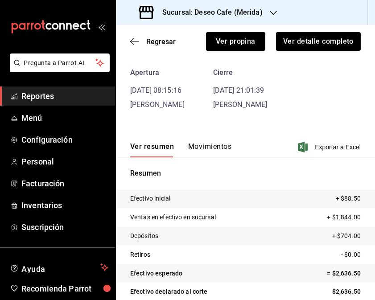
scroll to position [34, 0]
click at [132, 39] on icon "button" at bounding box center [134, 41] width 9 height 8
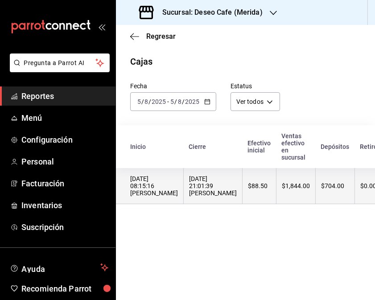
click at [203, 204] on th "[DATE] 21:01:39 [PERSON_NAME]" at bounding box center [213, 186] width 59 height 36
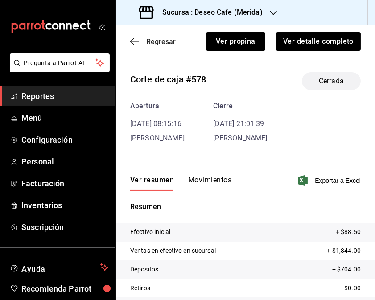
click at [133, 43] on icon "button" at bounding box center [134, 41] width 9 height 8
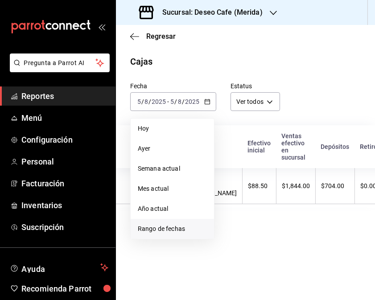
click at [170, 232] on span "Rango de fechas" at bounding box center [172, 228] width 69 height 9
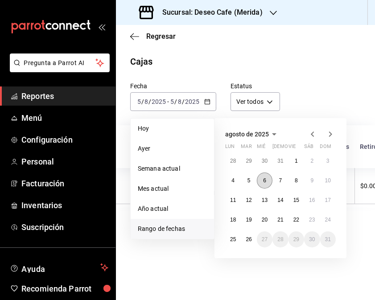
click at [267, 179] on button "6" at bounding box center [265, 181] width 16 height 16
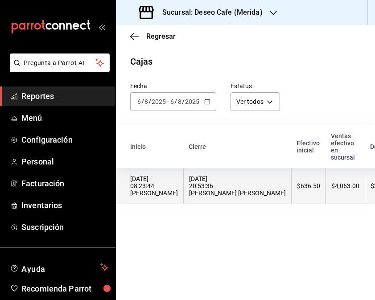
click at [236, 183] on div "[DATE] 20:53:36 [PERSON_NAME] [PERSON_NAME]" at bounding box center [237, 185] width 97 height 21
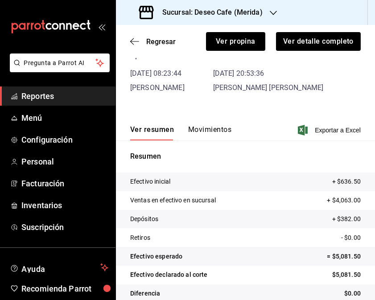
scroll to position [63, 0]
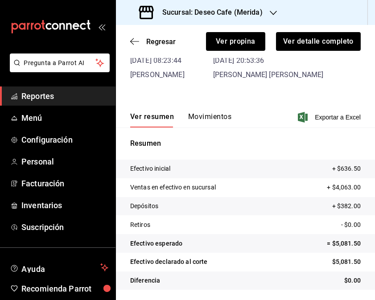
click at [212, 116] on button "Movimientos" at bounding box center [209, 119] width 43 height 15
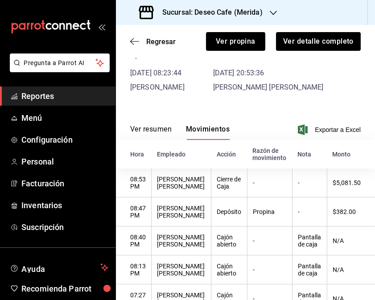
scroll to position [0, 0]
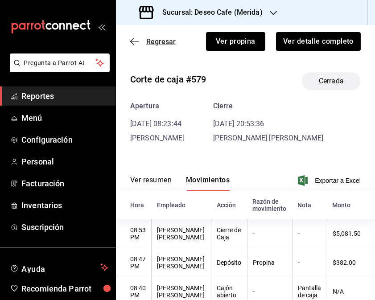
click at [135, 43] on icon "button" at bounding box center [134, 41] width 9 height 8
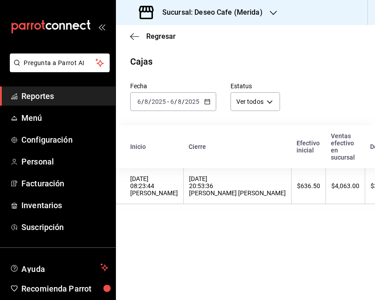
click at [135, 43] on div "Regresar" at bounding box center [245, 36] width 259 height 23
click at [209, 103] on \(Stroke\) "button" at bounding box center [207, 101] width 5 height 5
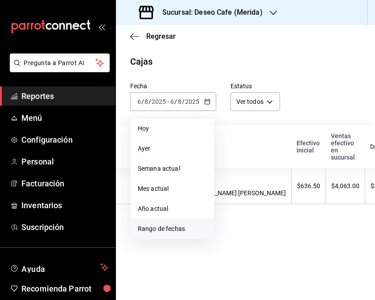
click at [176, 232] on span "Rango de fechas" at bounding box center [172, 228] width 69 height 9
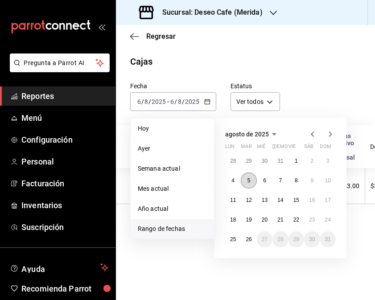
click at [250, 184] on button "5" at bounding box center [249, 181] width 16 height 16
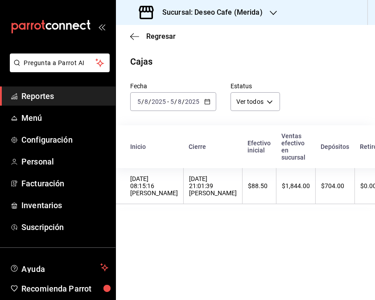
click at [199, 185] on div "[DATE] 21:01:39 [PERSON_NAME]" at bounding box center [213, 185] width 48 height 21
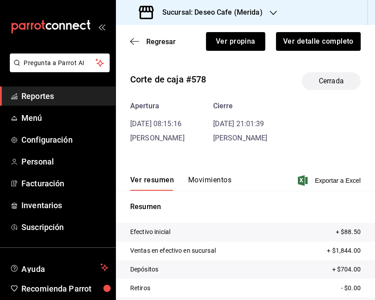
scroll to position [63, 0]
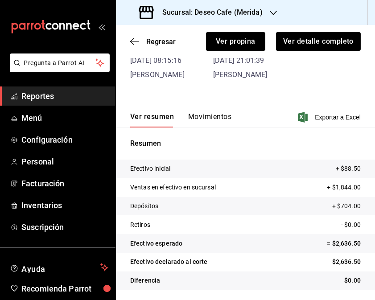
click at [203, 122] on button "Movimientos" at bounding box center [209, 119] width 43 height 15
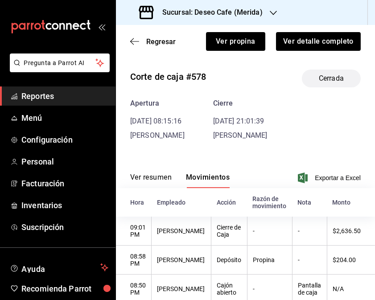
scroll to position [4, 0]
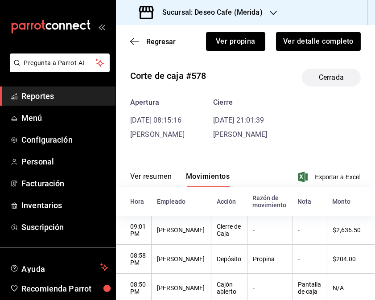
click at [157, 179] on button "Ver resumen" at bounding box center [150, 179] width 41 height 15
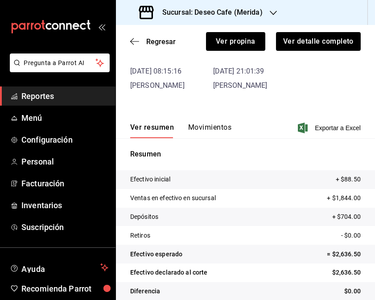
scroll to position [52, 0]
click at [205, 132] on button "Movimientos" at bounding box center [209, 130] width 43 height 15
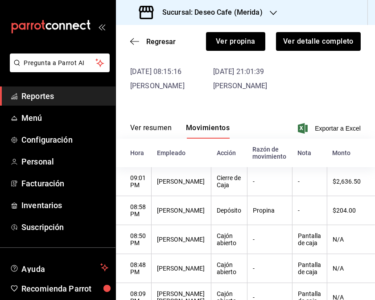
click at [162, 130] on button "Ver resumen" at bounding box center [150, 130] width 41 height 15
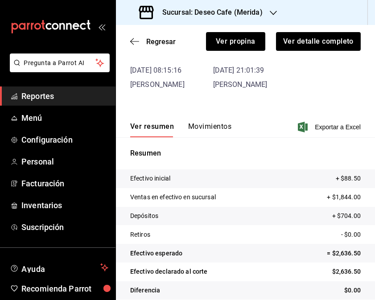
scroll to position [63, 0]
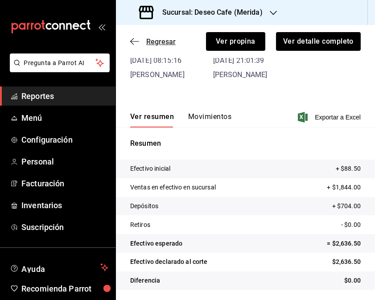
click at [132, 41] on icon "button" at bounding box center [134, 41] width 9 height 8
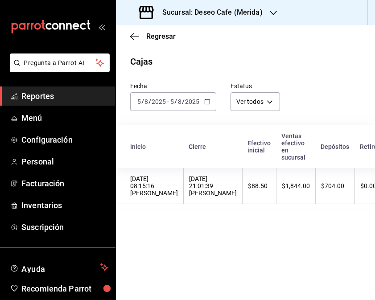
click at [206, 104] on icon "button" at bounding box center [207, 102] width 6 height 6
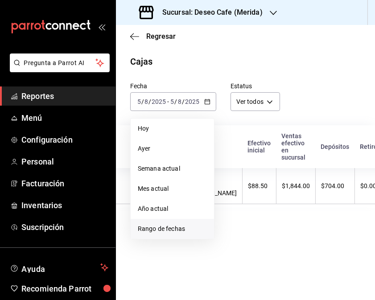
click at [170, 235] on li "Rango de fechas" at bounding box center [172, 229] width 83 height 20
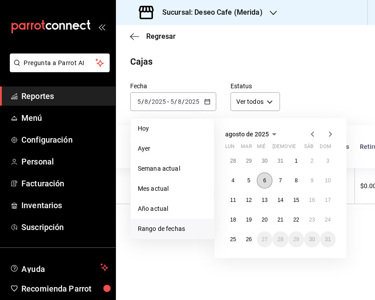
click at [266, 181] on abbr "6" at bounding box center [264, 180] width 3 height 6
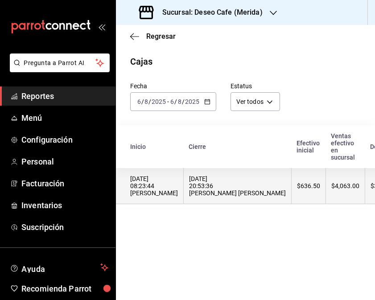
click at [234, 194] on div "[DATE] 20:53:36 [PERSON_NAME] [PERSON_NAME]" at bounding box center [237, 185] width 97 height 21
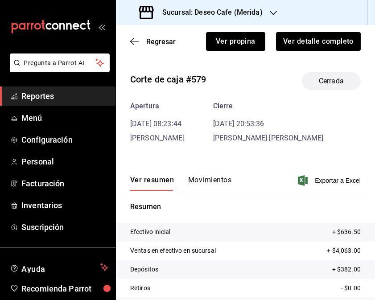
scroll to position [63, 0]
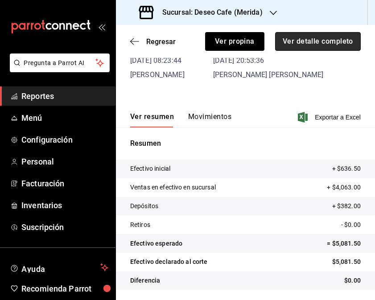
click at [316, 38] on button "Ver detalle completo" at bounding box center [318, 41] width 86 height 19
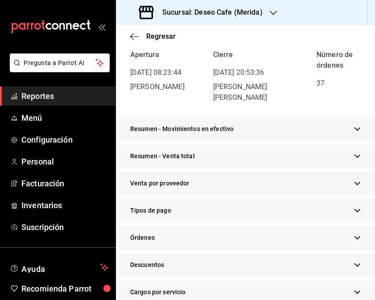
scroll to position [79, 0]
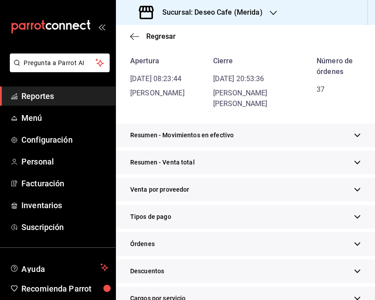
click at [199, 220] on div "Tipos de pago" at bounding box center [245, 217] width 259 height 24
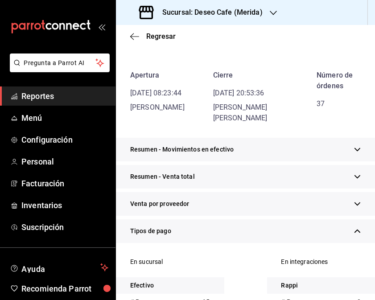
scroll to position [0, 0]
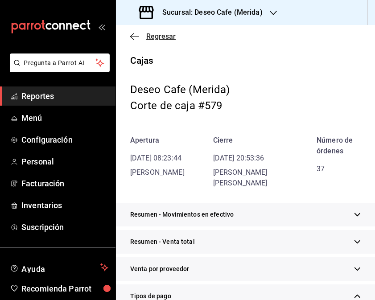
click at [132, 36] on icon "button" at bounding box center [134, 37] width 9 height 8
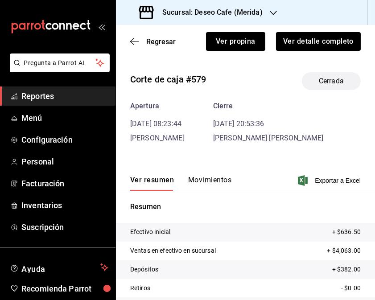
click at [132, 36] on div "Regresar Ver propina Ver detalle completo" at bounding box center [245, 41] width 259 height 33
click at [132, 40] on icon "button" at bounding box center [134, 41] width 9 height 8
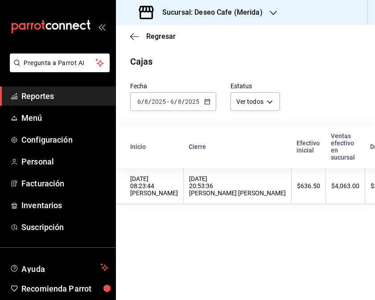
click at [205, 104] on \(Stroke\) "button" at bounding box center [207, 101] width 5 height 5
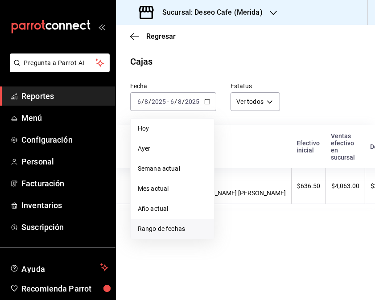
click at [183, 236] on li "Rango de fechas" at bounding box center [172, 229] width 83 height 20
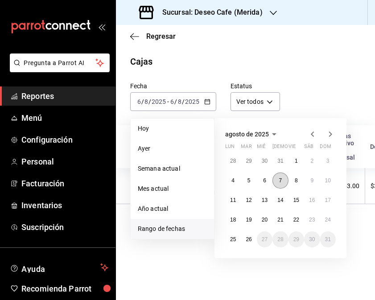
click at [284, 183] on button "7" at bounding box center [280, 181] width 16 height 16
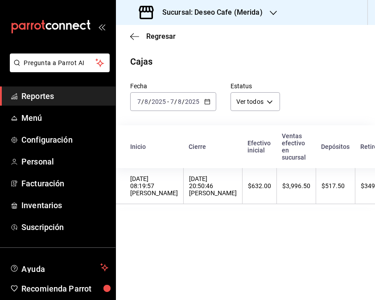
click at [284, 183] on th "$3,996.50" at bounding box center [296, 186] width 39 height 36
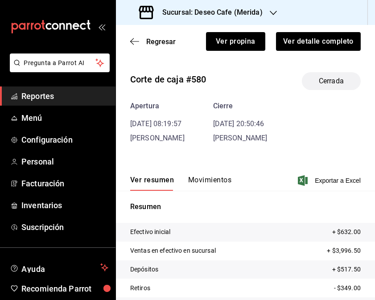
scroll to position [63, 0]
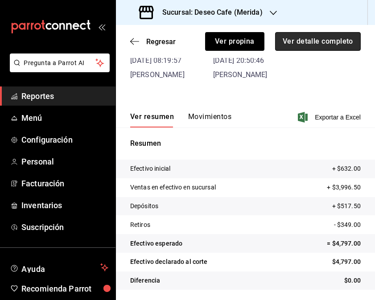
click at [309, 46] on button "Ver detalle completo" at bounding box center [318, 41] width 86 height 19
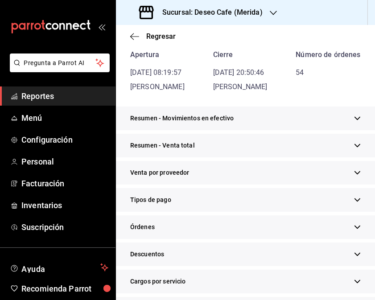
scroll to position [79, 0]
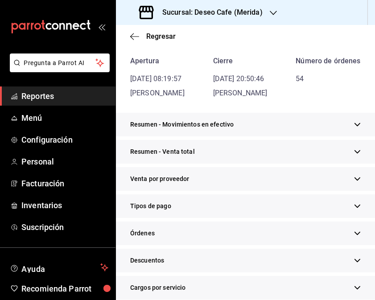
click at [230, 218] on div "Tipos de pago" at bounding box center [245, 206] width 259 height 24
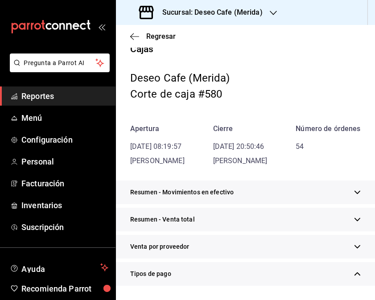
scroll to position [0, 0]
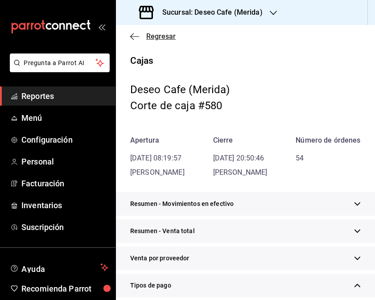
click at [134, 39] on icon "button" at bounding box center [134, 37] width 9 height 8
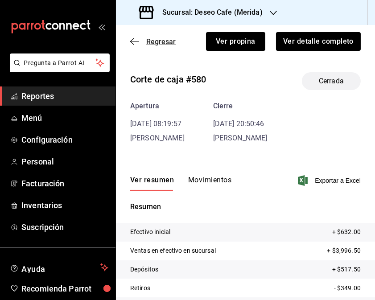
click at [134, 41] on icon "button" at bounding box center [134, 41] width 9 height 8
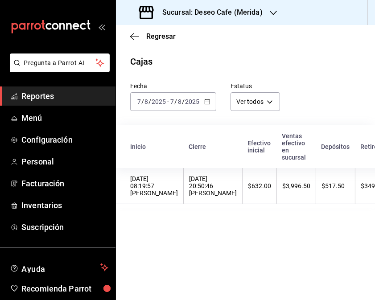
click at [210, 101] on div "[DATE] [DATE] - [DATE] [DATE]" at bounding box center [173, 101] width 86 height 19
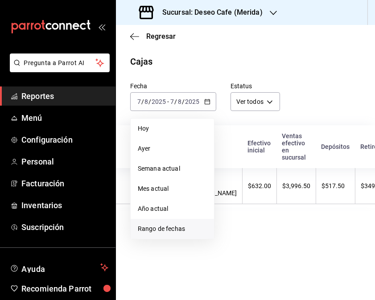
click at [175, 229] on span "Rango de fechas" at bounding box center [172, 228] width 69 height 9
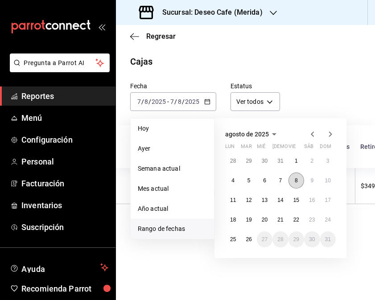
click at [300, 183] on button "8" at bounding box center [296, 181] width 16 height 16
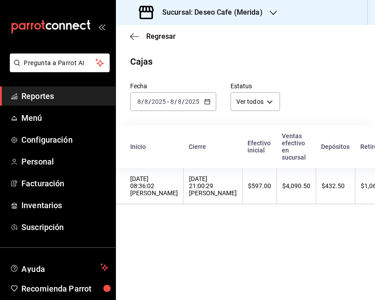
click at [212, 190] on div "[DATE] 21:00:29 [PERSON_NAME]" at bounding box center [213, 185] width 48 height 21
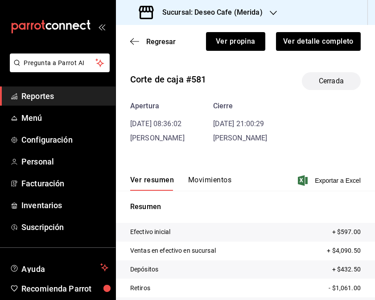
scroll to position [58, 0]
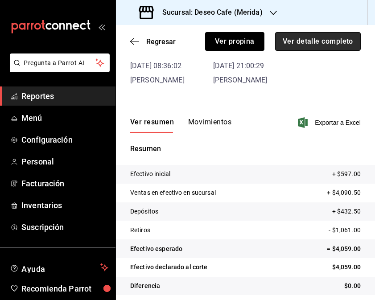
click at [304, 47] on button "Ver detalle completo" at bounding box center [318, 41] width 86 height 19
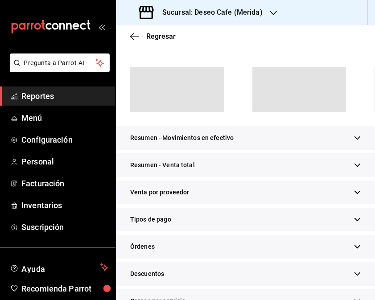
scroll to position [74, 0]
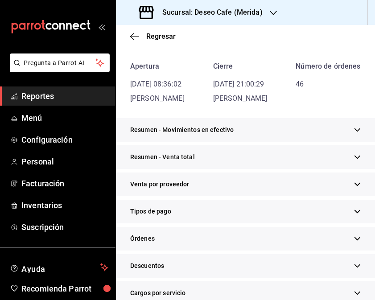
click at [217, 223] on div "Tipos de pago" at bounding box center [245, 212] width 259 height 24
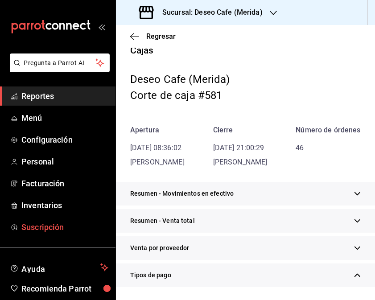
scroll to position [0, 0]
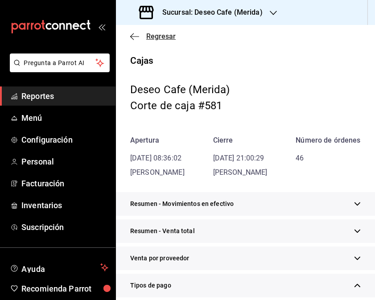
click at [132, 37] on icon "button" at bounding box center [134, 36] width 9 height 0
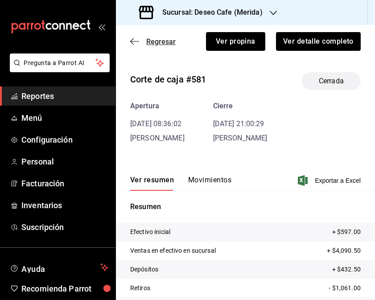
click at [134, 37] on icon "button" at bounding box center [134, 41] width 9 height 8
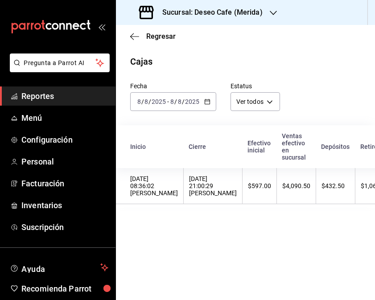
click at [209, 99] on icon "button" at bounding box center [207, 102] width 6 height 6
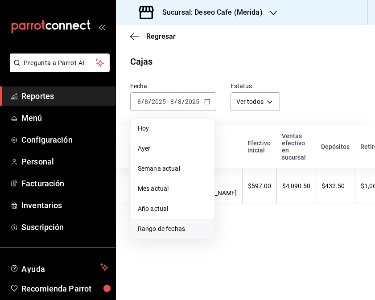
click at [179, 227] on span "Rango de fechas" at bounding box center [172, 228] width 69 height 9
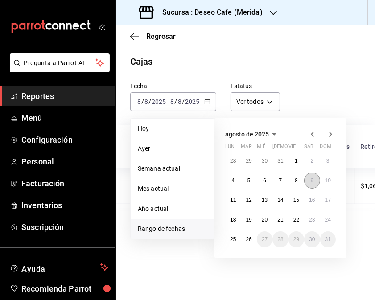
click at [311, 184] on button "9" at bounding box center [312, 181] width 16 height 16
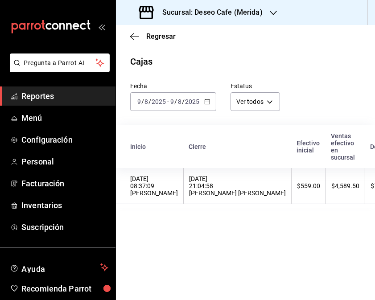
click at [331, 184] on div "$4,589.50" at bounding box center [345, 185] width 28 height 7
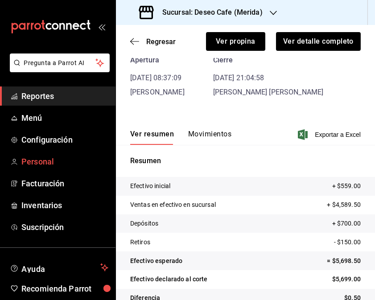
scroll to position [63, 0]
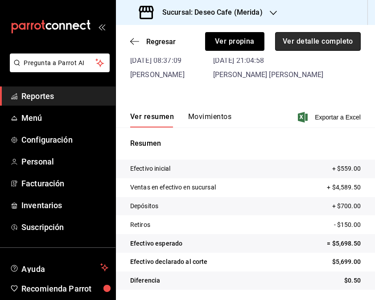
click at [308, 41] on button "Ver detalle completo" at bounding box center [318, 41] width 86 height 19
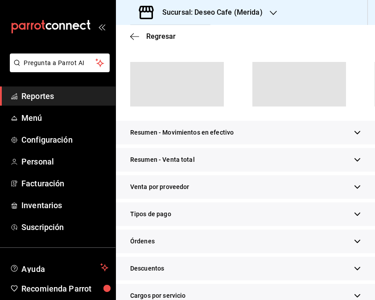
scroll to position [79, 0]
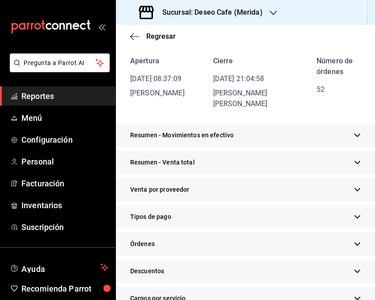
click at [248, 220] on div "Tipos de pago" at bounding box center [245, 217] width 259 height 24
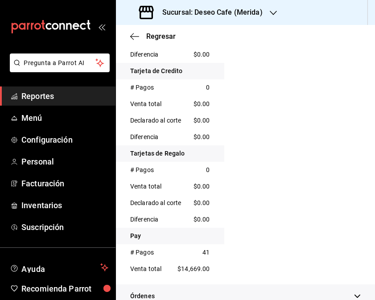
scroll to position [0, 0]
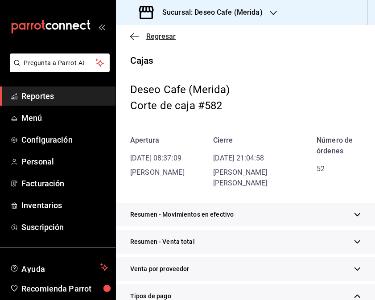
click at [136, 39] on icon "button" at bounding box center [134, 37] width 9 height 8
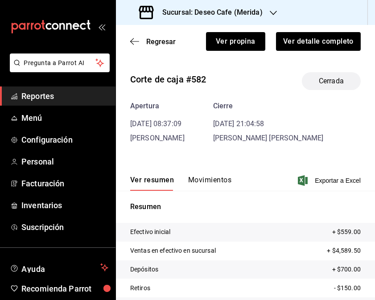
click at [136, 39] on icon "button" at bounding box center [134, 41] width 9 height 8
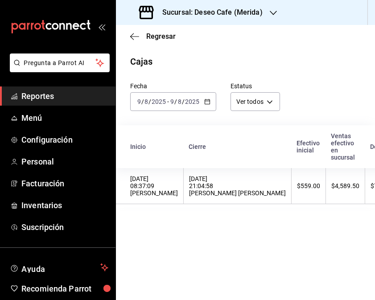
click at [206, 97] on div "[DATE] [DATE] - [DATE] [DATE]" at bounding box center [173, 101] width 86 height 19
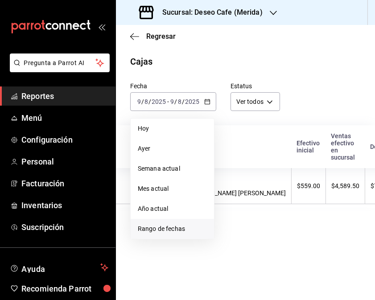
click at [172, 230] on span "Rango de fechas" at bounding box center [172, 228] width 69 height 9
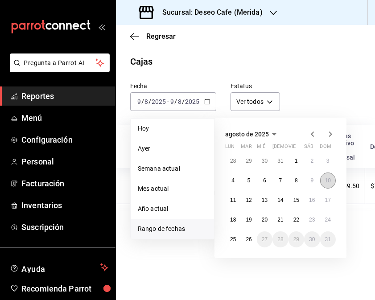
click at [327, 179] on abbr "10" at bounding box center [328, 180] width 6 height 6
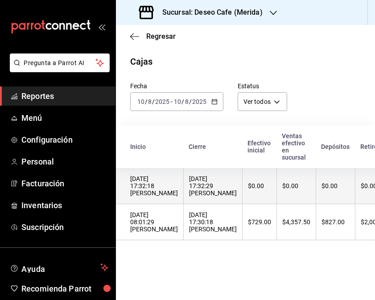
click at [248, 187] on div "$0.00" at bounding box center [259, 185] width 23 height 7
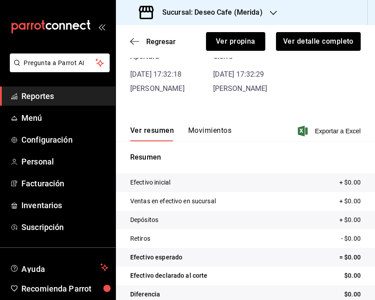
scroll to position [63, 0]
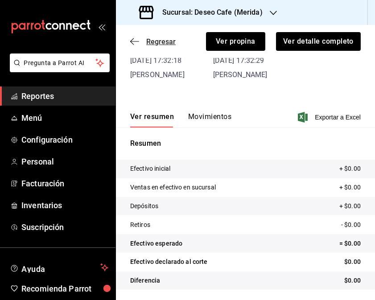
click at [132, 37] on icon "button" at bounding box center [134, 41] width 9 height 8
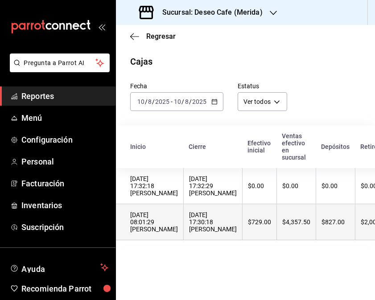
click at [250, 232] on th "$729.00" at bounding box center [259, 222] width 34 height 36
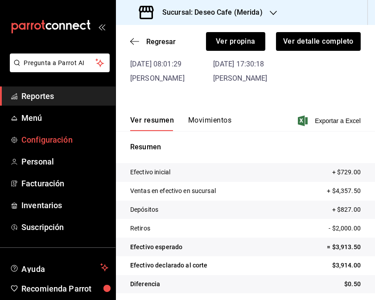
scroll to position [63, 0]
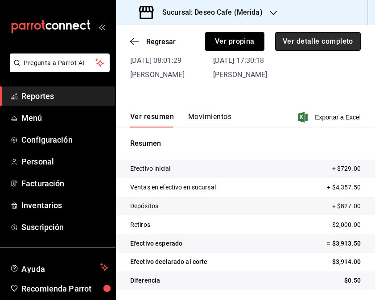
click at [306, 36] on button "Ver detalle completo" at bounding box center [318, 41] width 86 height 19
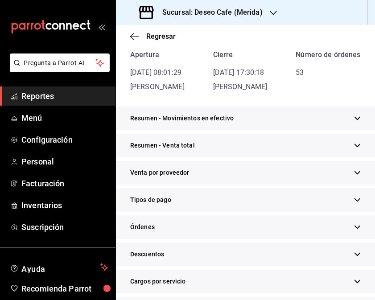
scroll to position [79, 0]
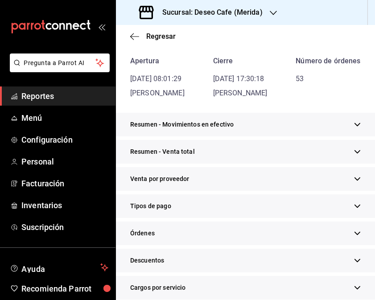
click at [175, 213] on div "Tipos de pago" at bounding box center [245, 206] width 259 height 24
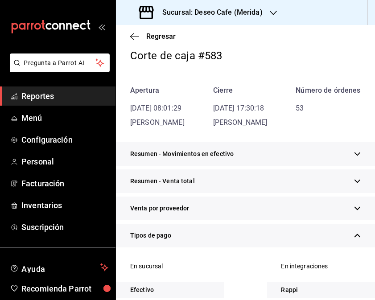
scroll to position [0, 0]
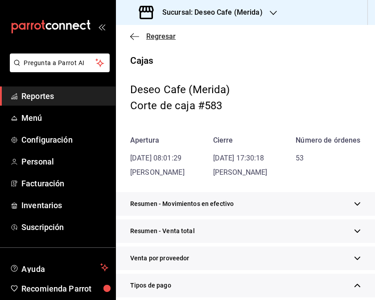
click at [136, 34] on icon "button" at bounding box center [134, 37] width 9 height 8
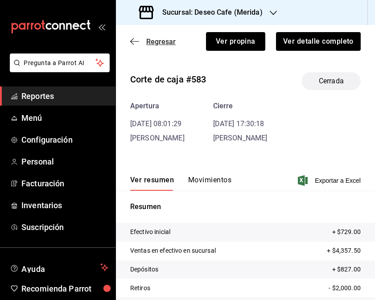
click at [132, 39] on icon "button" at bounding box center [132, 41] width 4 height 7
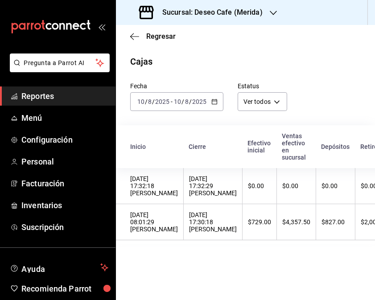
click at [216, 101] on icon "button" at bounding box center [214, 102] width 6 height 6
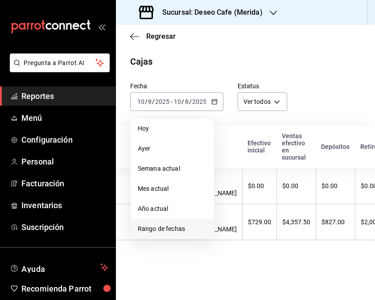
click at [177, 229] on span "Rango de fechas" at bounding box center [172, 228] width 69 height 9
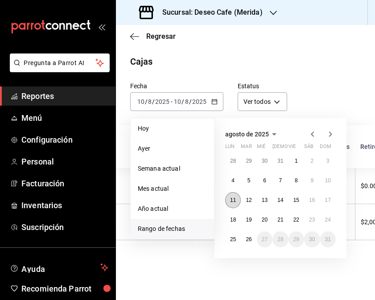
click at [234, 203] on button "11" at bounding box center [233, 200] width 16 height 16
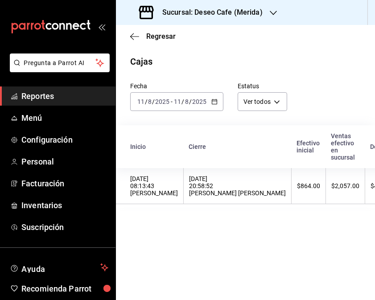
click at [234, 203] on th "[DATE] 20:58:52 [PERSON_NAME] [PERSON_NAME]" at bounding box center [238, 186] width 108 height 36
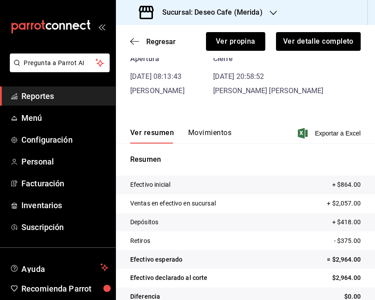
scroll to position [63, 0]
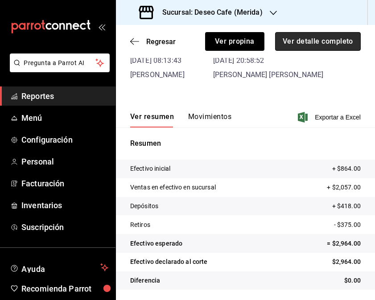
click at [316, 47] on button "Ver detalle completo" at bounding box center [318, 41] width 86 height 19
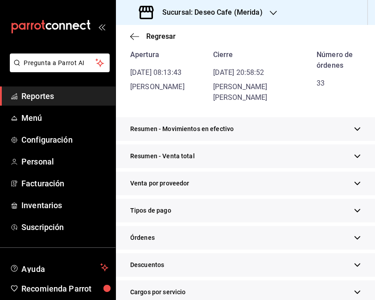
scroll to position [79, 0]
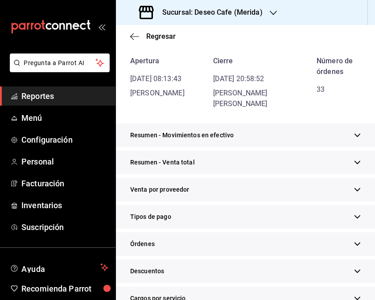
click at [219, 222] on div "Tipos de pago" at bounding box center [245, 217] width 259 height 24
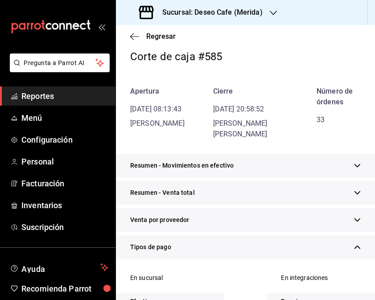
scroll to position [0, 0]
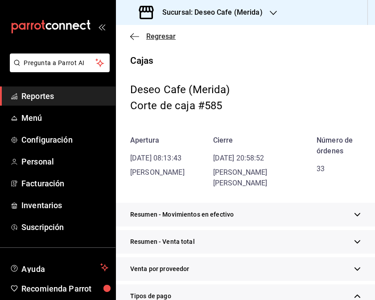
click at [132, 33] on icon "button" at bounding box center [134, 37] width 9 height 8
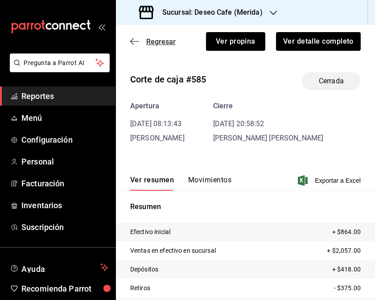
click at [131, 41] on icon "button" at bounding box center [134, 41] width 9 height 0
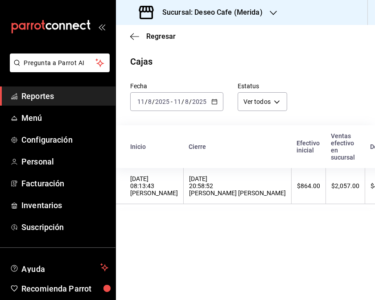
click at [213, 109] on div "[DATE] [DATE] - [DATE] [DATE]" at bounding box center [176, 101] width 93 height 19
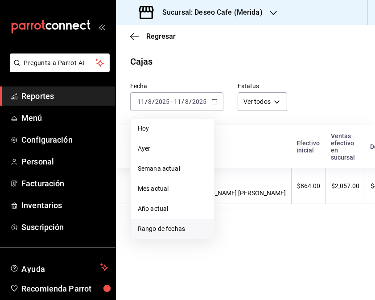
click at [179, 231] on span "Rango de fechas" at bounding box center [172, 228] width 69 height 9
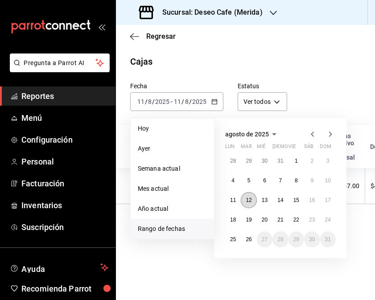
click at [251, 197] on abbr "12" at bounding box center [249, 200] width 6 height 6
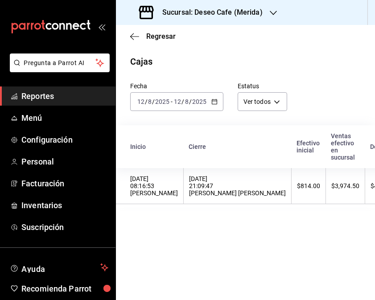
click at [292, 197] on th "$814.00" at bounding box center [309, 186] width 34 height 36
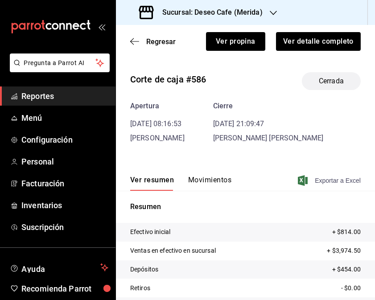
click at [299, 179] on icon "button" at bounding box center [303, 180] width 10 height 11
click at [274, 163] on div "Corte de caja #586 Cerrada Apertura [DATE] 08:16:53 [PERSON_NAME] [DATE] 21:09:…" at bounding box center [245, 214] width 259 height 299
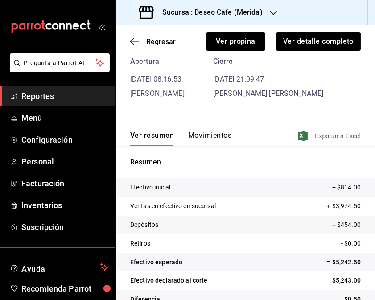
scroll to position [63, 0]
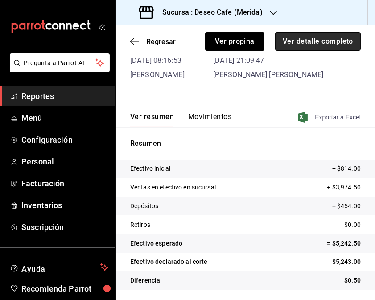
click at [325, 41] on button "Ver detalle completo" at bounding box center [318, 41] width 86 height 19
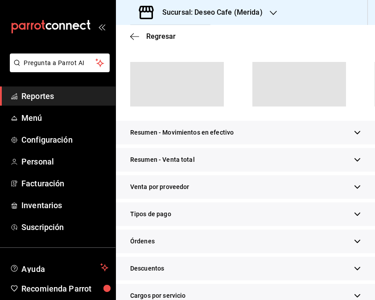
scroll to position [79, 0]
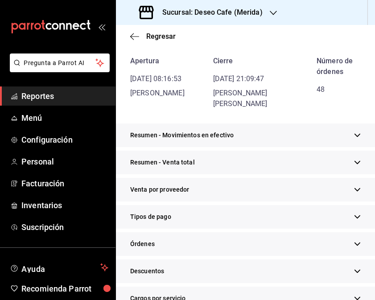
click at [245, 212] on div "Tipos de pago" at bounding box center [245, 217] width 259 height 24
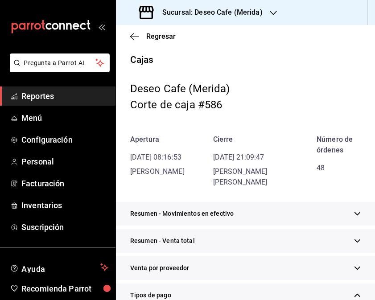
scroll to position [0, 0]
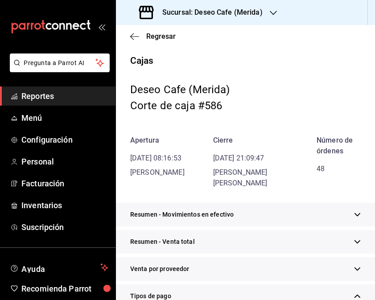
click at [245, 212] on div "Resumen - Movimientos en efectivo" at bounding box center [245, 215] width 259 height 24
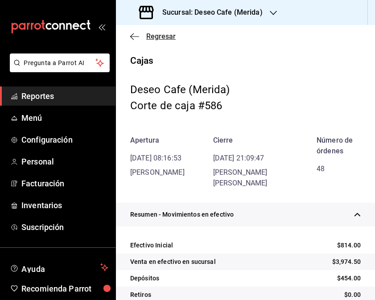
click at [140, 37] on span "Regresar" at bounding box center [152, 36] width 45 height 8
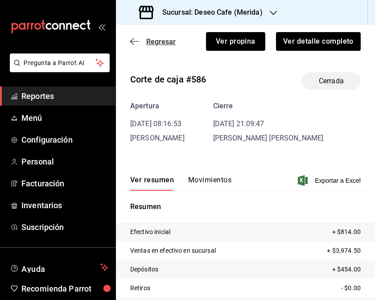
click at [132, 38] on icon "button" at bounding box center [134, 41] width 9 height 8
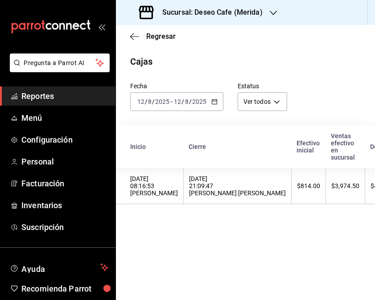
click at [211, 96] on div "[DATE] [DATE] - [DATE] [DATE]" at bounding box center [176, 101] width 93 height 19
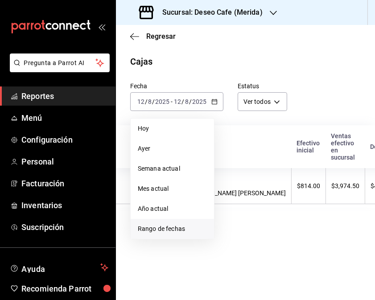
click at [176, 229] on span "Rango de fechas" at bounding box center [172, 228] width 69 height 9
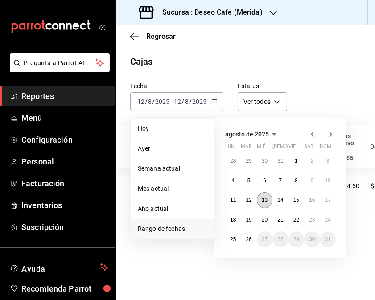
click at [267, 201] on abbr "13" at bounding box center [265, 200] width 6 height 6
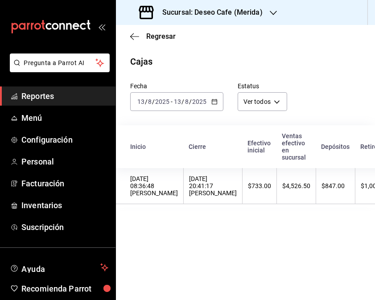
click at [277, 201] on th "$4,526.50" at bounding box center [296, 186] width 39 height 36
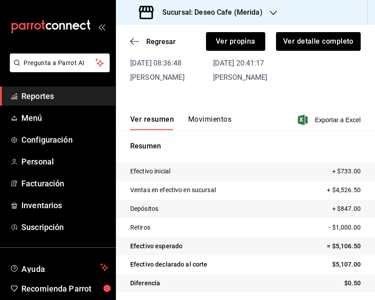
scroll to position [63, 0]
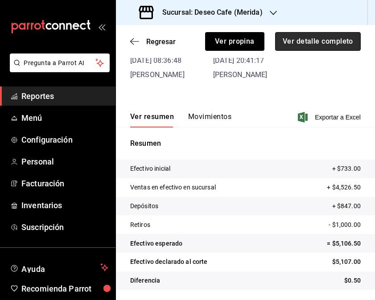
click at [327, 50] on button "Ver detalle completo" at bounding box center [318, 41] width 86 height 19
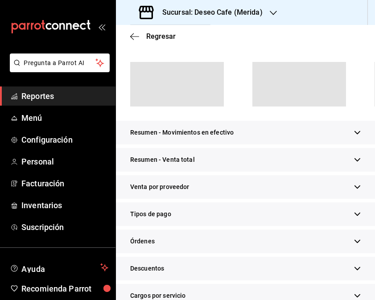
scroll to position [79, 0]
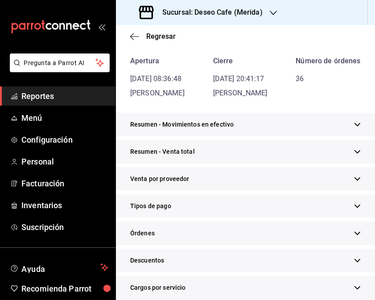
click at [175, 218] on div "Tipos de pago" at bounding box center [245, 206] width 259 height 24
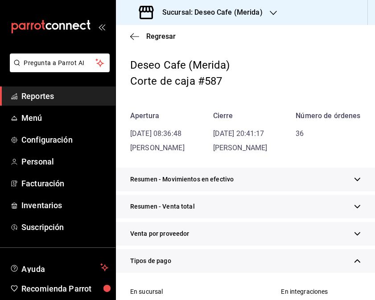
scroll to position [0, 0]
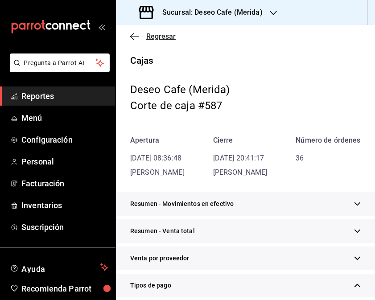
click at [136, 37] on icon "button" at bounding box center [134, 36] width 9 height 0
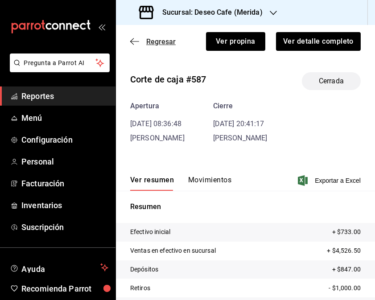
click at [139, 37] on span "Regresar" at bounding box center [152, 41] width 45 height 8
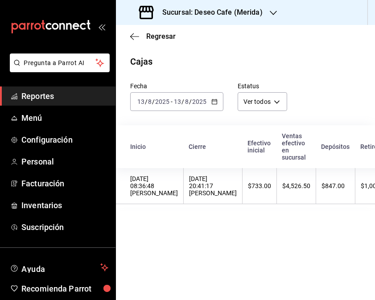
click at [214, 102] on icon "button" at bounding box center [214, 102] width 6 height 6
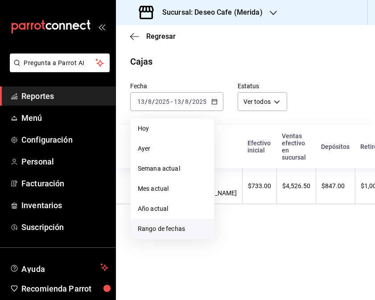
click at [168, 230] on span "Rango de fechas" at bounding box center [172, 228] width 69 height 9
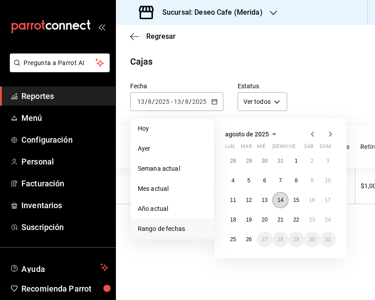
click at [274, 202] on button "14" at bounding box center [280, 200] width 16 height 16
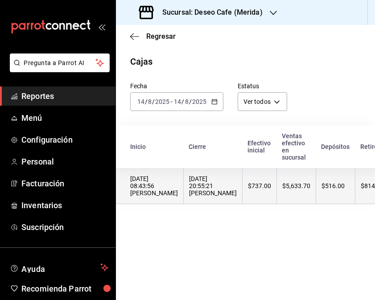
click at [206, 195] on div "[DATE] 20:55:21 [PERSON_NAME]" at bounding box center [213, 185] width 48 height 21
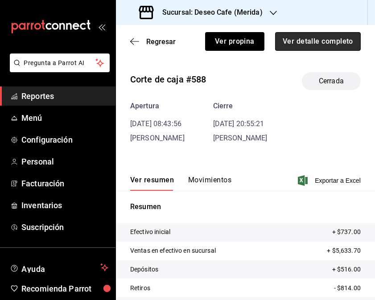
click at [324, 45] on button "Ver detalle completo" at bounding box center [318, 41] width 86 height 19
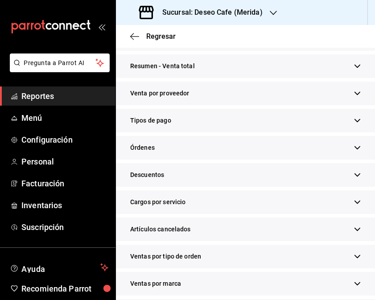
scroll to position [219, 0]
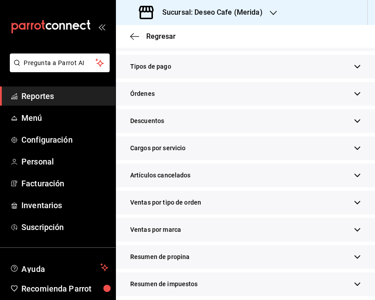
click at [182, 68] on div "Tipos de pago" at bounding box center [245, 67] width 259 height 24
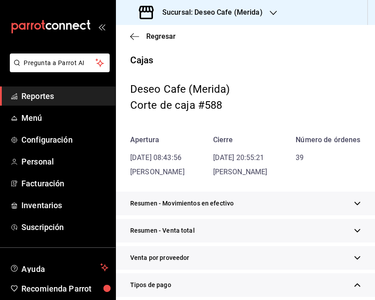
scroll to position [0, 0]
click at [134, 37] on icon "button" at bounding box center [134, 37] width 9 height 8
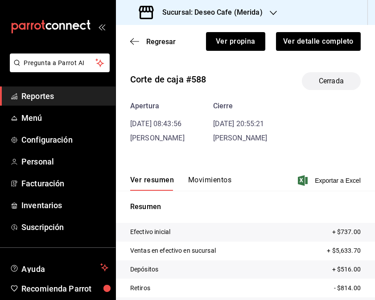
click at [134, 37] on icon "button" at bounding box center [134, 41] width 9 height 8
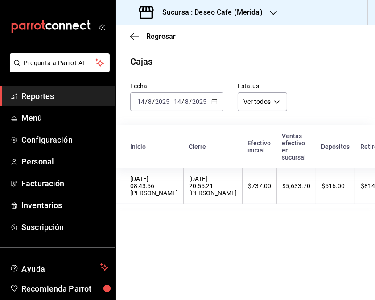
click at [210, 101] on div "[DATE] [DATE] - [DATE] [DATE]" at bounding box center [176, 101] width 93 height 19
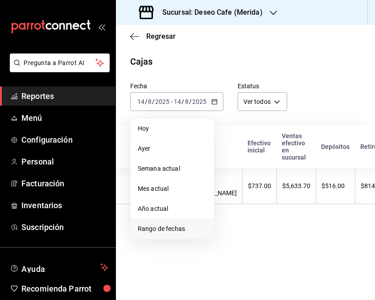
click at [168, 226] on span "Rango de fechas" at bounding box center [172, 228] width 69 height 9
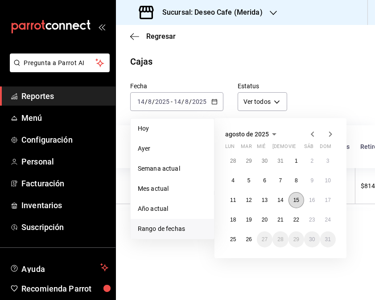
click at [299, 203] on button "15" at bounding box center [296, 200] width 16 height 16
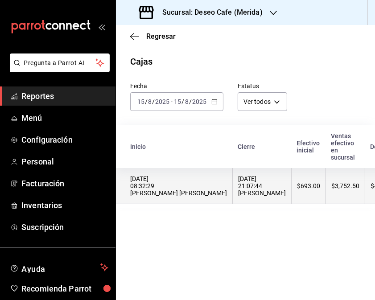
click at [238, 185] on div "[DATE] 21:07:44 [PERSON_NAME]" at bounding box center [262, 185] width 48 height 21
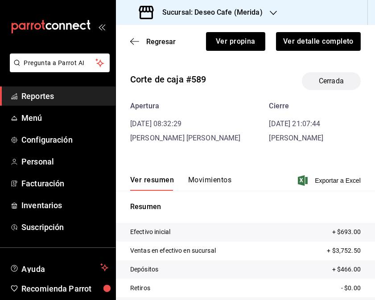
click at [218, 185] on button "Movimientos" at bounding box center [209, 183] width 43 height 15
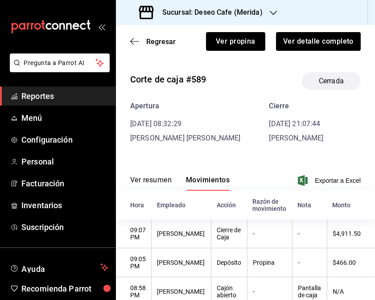
click at [147, 181] on button "Ver resumen" at bounding box center [150, 183] width 41 height 15
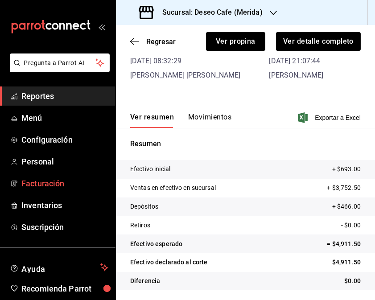
scroll to position [63, 0]
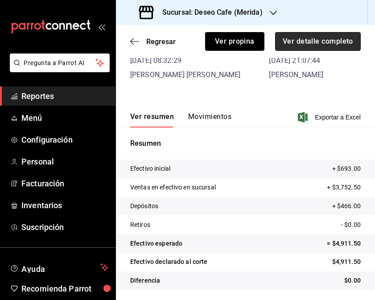
click at [327, 46] on button "Ver detalle completo" at bounding box center [318, 41] width 86 height 19
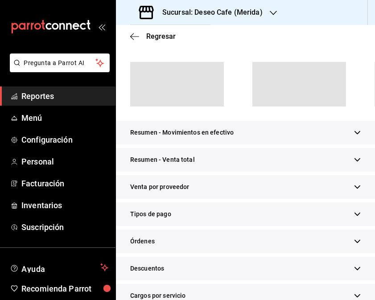
scroll to position [79, 0]
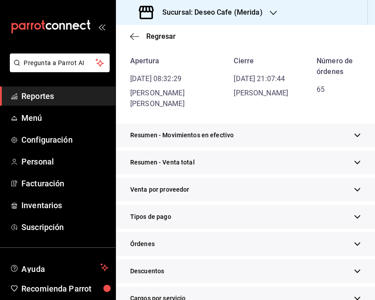
click at [192, 216] on div "Tipos de pago" at bounding box center [245, 217] width 259 height 24
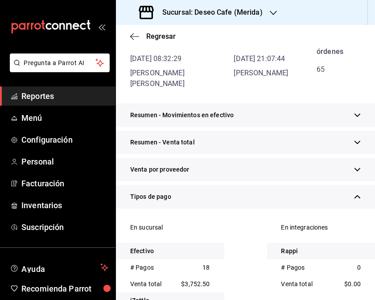
scroll to position [0, 0]
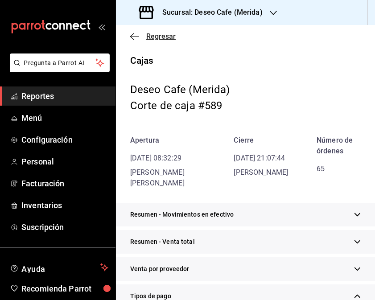
click at [133, 36] on icon "button" at bounding box center [134, 37] width 9 height 8
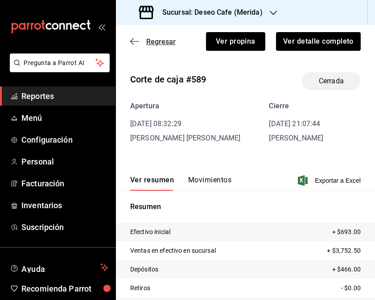
click at [133, 40] on icon "button" at bounding box center [134, 41] width 9 height 8
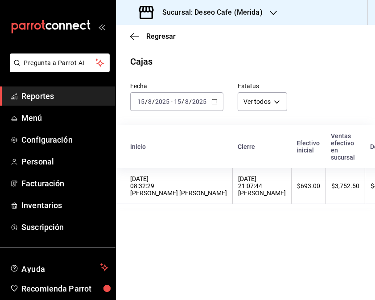
click at [215, 103] on icon "button" at bounding box center [214, 102] width 6 height 6
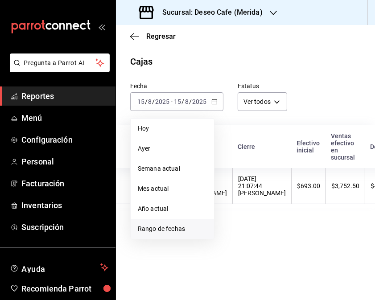
click at [168, 230] on span "Rango de fechas" at bounding box center [172, 228] width 69 height 9
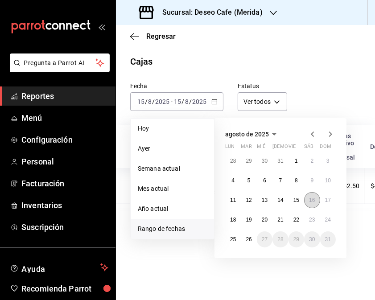
click at [313, 199] on abbr "16" at bounding box center [312, 200] width 6 height 6
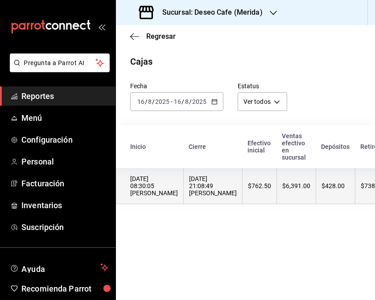
click at [226, 186] on th "[DATE] 21:08:49 [PERSON_NAME]" at bounding box center [213, 186] width 59 height 36
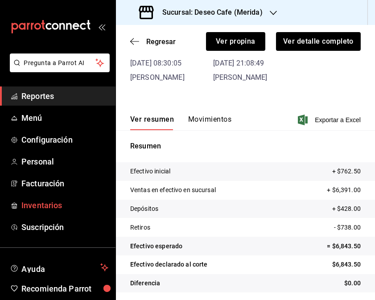
scroll to position [63, 0]
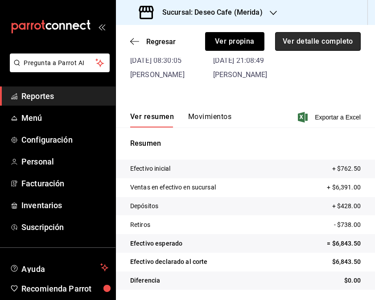
click at [325, 38] on button "Ver detalle completo" at bounding box center [318, 41] width 86 height 19
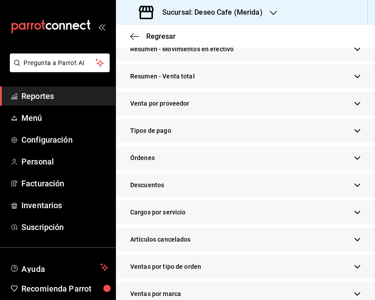
scroll to position [159, 0]
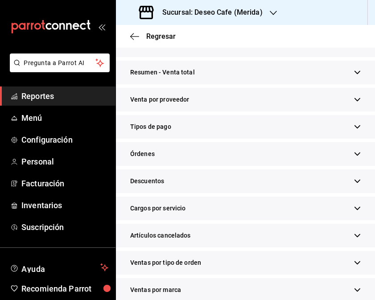
click at [311, 139] on div "Tipos de pago" at bounding box center [245, 127] width 259 height 24
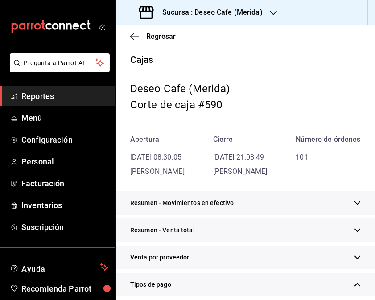
scroll to position [0, 0]
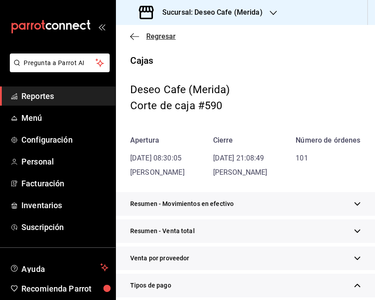
click at [132, 33] on icon "button" at bounding box center [134, 37] width 9 height 8
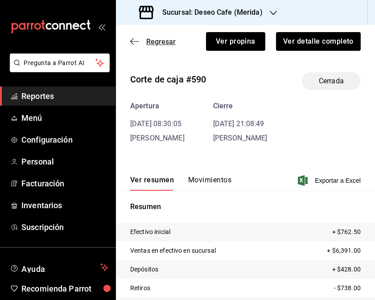
click at [132, 38] on icon "button" at bounding box center [134, 41] width 9 height 8
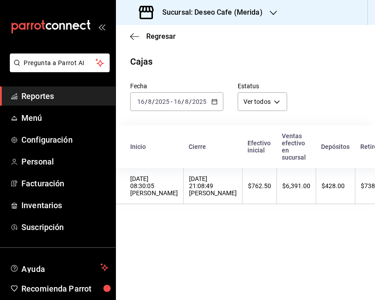
click at [217, 103] on div "[DATE] [DATE] - [DATE] [DATE]" at bounding box center [176, 101] width 93 height 19
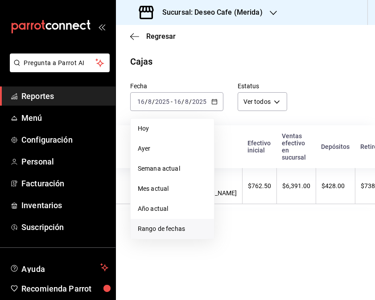
click at [168, 230] on span "Rango de fechas" at bounding box center [172, 228] width 69 height 9
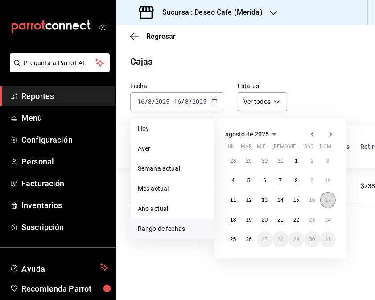
click at [325, 202] on abbr "17" at bounding box center [328, 200] width 6 height 6
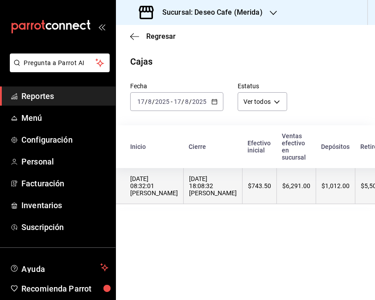
click at [226, 195] on th "[DATE] 18:08:32 [PERSON_NAME]" at bounding box center [213, 186] width 59 height 36
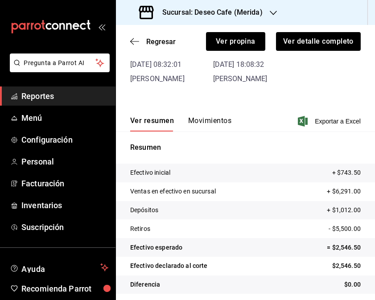
scroll to position [63, 0]
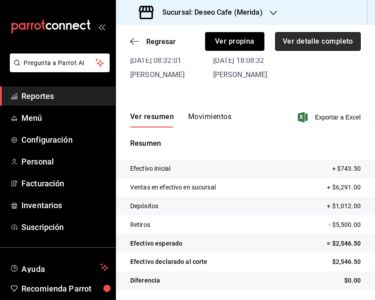
click at [310, 45] on button "Ver detalle completo" at bounding box center [318, 41] width 86 height 19
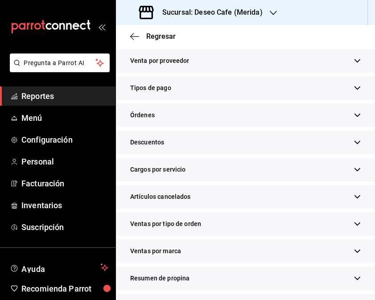
scroll to position [198, 0]
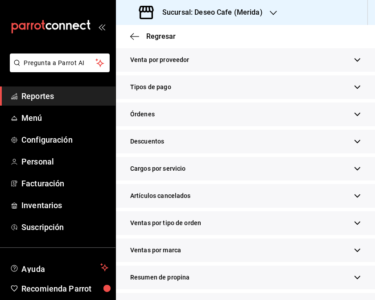
click at [268, 99] on div "Tipos de pago" at bounding box center [245, 87] width 259 height 24
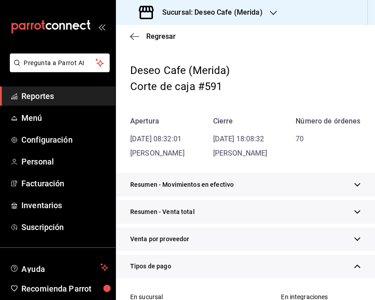
scroll to position [0, 0]
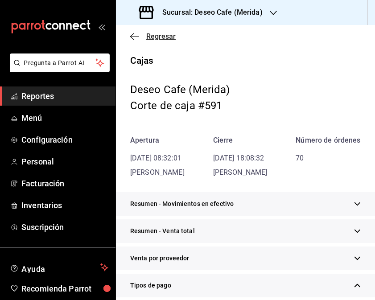
click at [133, 40] on icon "button" at bounding box center [134, 37] width 9 height 8
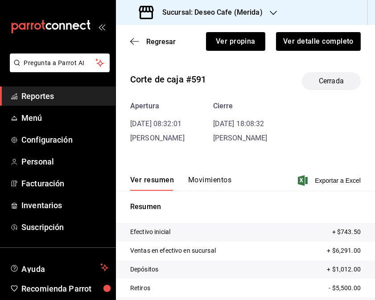
click at [133, 40] on icon "button" at bounding box center [134, 41] width 9 height 8
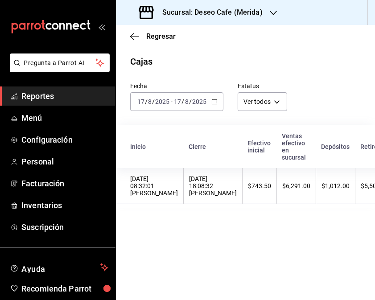
click at [214, 104] on icon "button" at bounding box center [214, 102] width 6 height 6
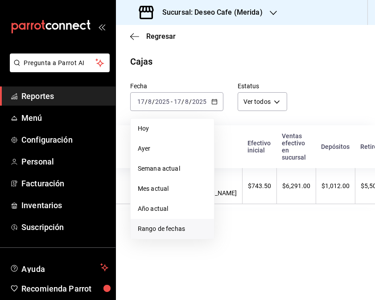
click at [168, 227] on span "Rango de fechas" at bounding box center [172, 228] width 69 height 9
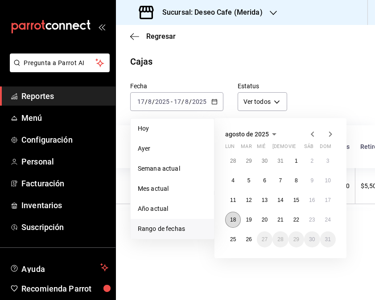
click at [234, 223] on button "18" at bounding box center [233, 220] width 16 height 16
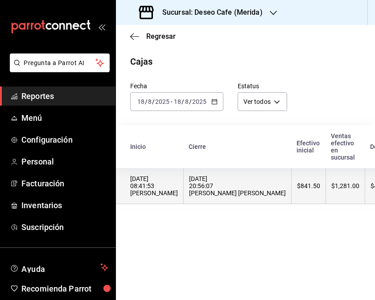
click at [224, 189] on div "[DATE] 20:56:07 [PERSON_NAME] [PERSON_NAME]" at bounding box center [237, 185] width 97 height 21
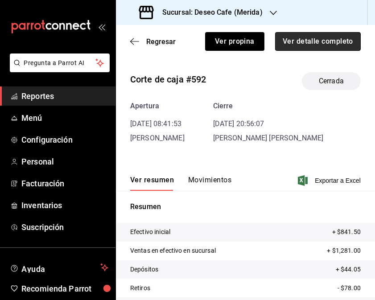
click at [311, 45] on button "Ver detalle completo" at bounding box center [318, 41] width 86 height 19
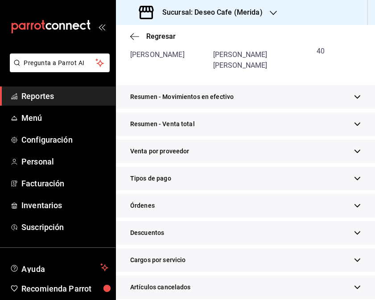
scroll to position [158, 0]
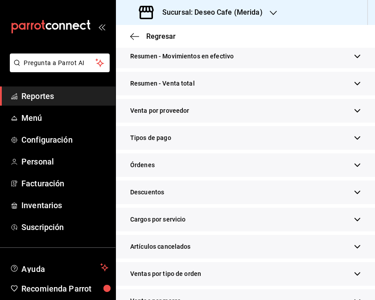
click at [331, 148] on div "Tipos de pago" at bounding box center [245, 138] width 259 height 24
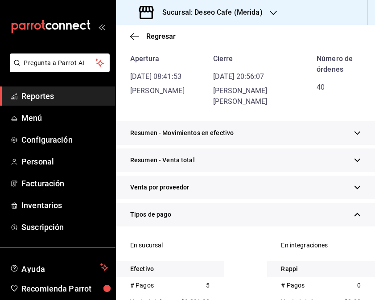
scroll to position [0, 0]
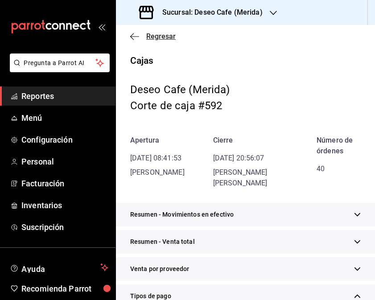
click at [136, 34] on icon "button" at bounding box center [134, 37] width 9 height 8
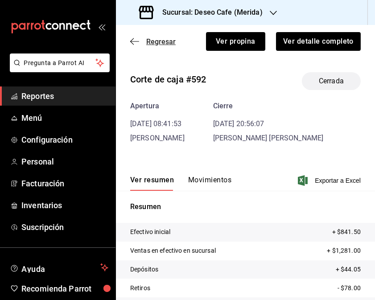
click at [133, 38] on icon "button" at bounding box center [132, 41] width 4 height 7
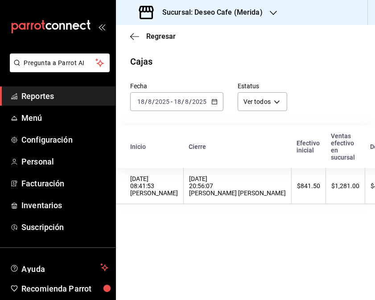
click at [211, 103] on icon "button" at bounding box center [214, 102] width 6 height 6
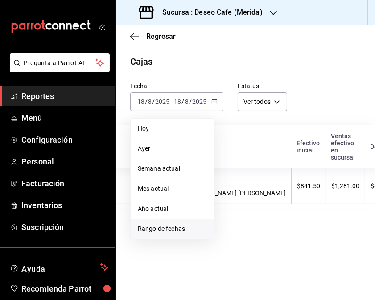
click at [192, 226] on span "Rango de fechas" at bounding box center [172, 228] width 69 height 9
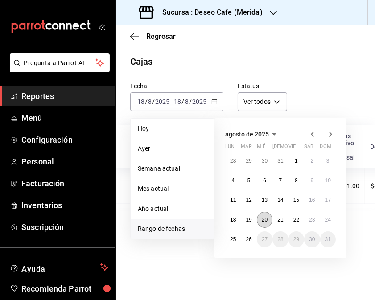
click at [265, 217] on abbr "20" at bounding box center [265, 220] width 6 height 6
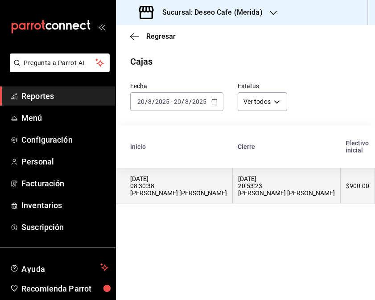
click at [194, 188] on div "[DATE] 08:30:38 [PERSON_NAME] [PERSON_NAME]" at bounding box center [178, 185] width 97 height 21
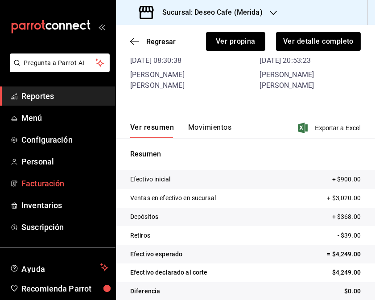
scroll to position [43, 0]
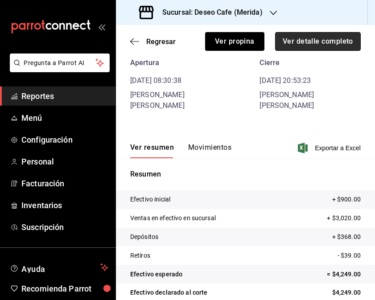
click at [284, 47] on button "Ver detalle completo" at bounding box center [318, 41] width 86 height 19
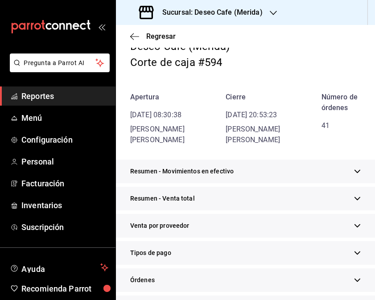
click at [233, 265] on div "Tipos de pago" at bounding box center [245, 253] width 259 height 24
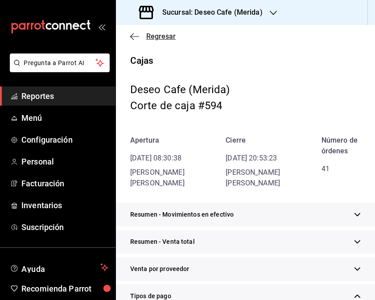
click at [131, 34] on icon "button" at bounding box center [134, 37] width 9 height 8
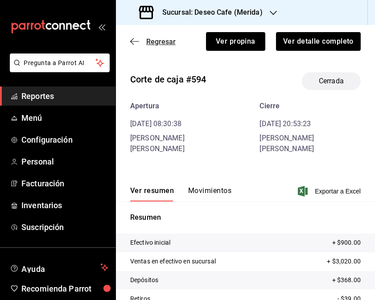
click at [135, 41] on icon "button" at bounding box center [134, 41] width 9 height 0
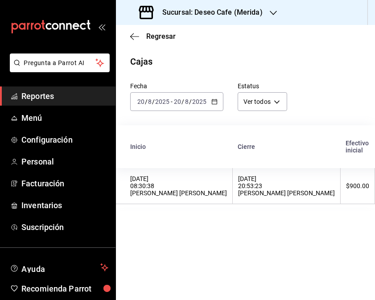
click at [214, 103] on icon "button" at bounding box center [214, 102] width 6 height 6
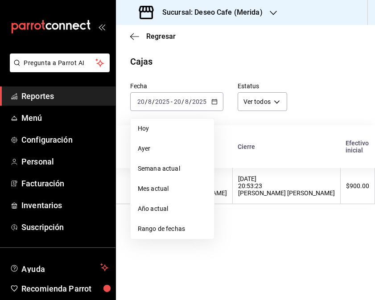
click at [168, 235] on li "Rango de fechas" at bounding box center [172, 229] width 83 height 20
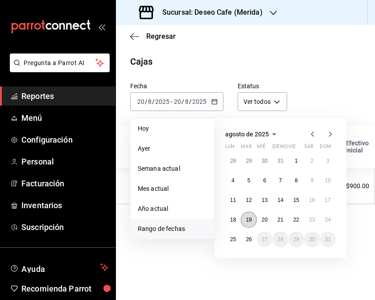
click at [242, 222] on button "19" at bounding box center [249, 220] width 16 height 16
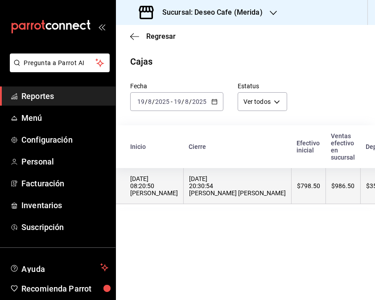
click at [200, 187] on div "[DATE] 20:30:54 [PERSON_NAME] [PERSON_NAME]" at bounding box center [237, 185] width 97 height 21
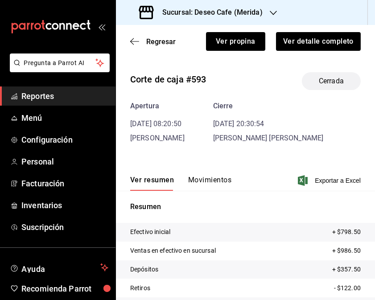
scroll to position [63, 0]
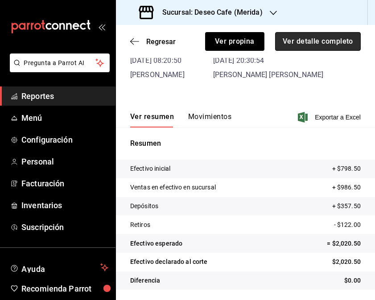
click at [310, 43] on button "Ver detalle completo" at bounding box center [318, 41] width 86 height 19
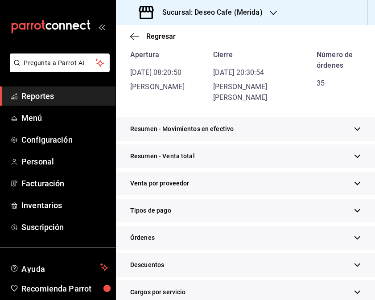
scroll to position [79, 0]
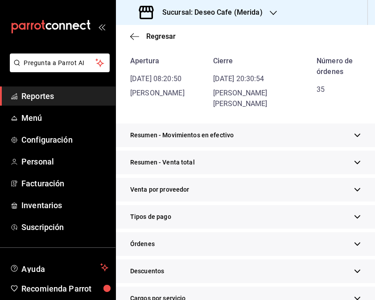
click at [226, 222] on div "Tipos de pago" at bounding box center [245, 217] width 259 height 24
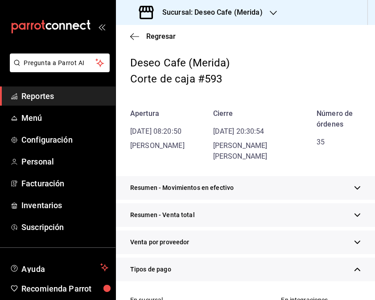
scroll to position [0, 0]
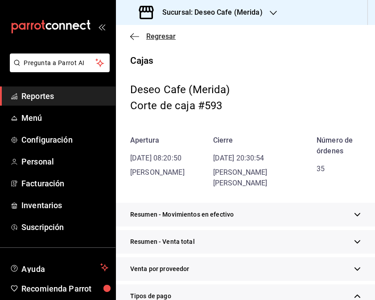
click at [134, 35] on icon "button" at bounding box center [134, 37] width 9 height 8
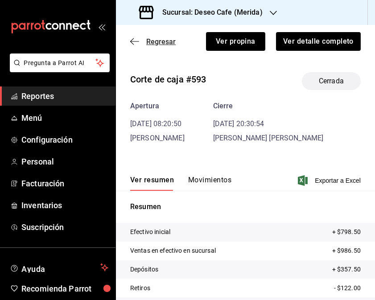
click at [132, 39] on icon "button" at bounding box center [132, 41] width 4 height 7
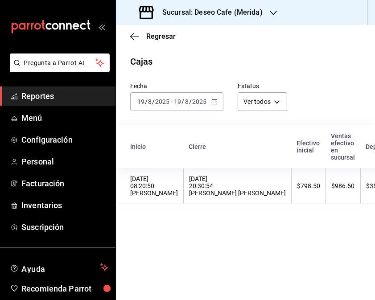
click at [217, 100] on div "[DATE] [DATE] - [DATE] [DATE]" at bounding box center [176, 101] width 93 height 19
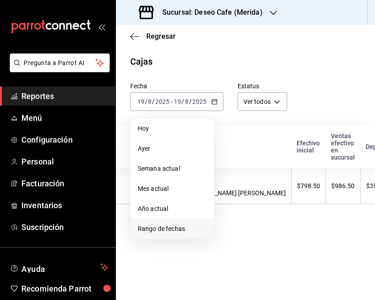
click at [173, 228] on span "Rango de fechas" at bounding box center [172, 228] width 69 height 9
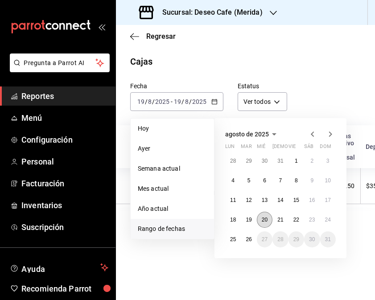
click at [268, 222] on button "20" at bounding box center [265, 220] width 16 height 16
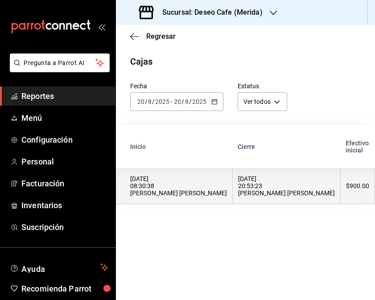
click at [233, 193] on th "[DATE] 20:53:23 [PERSON_NAME] [PERSON_NAME]" at bounding box center [287, 186] width 108 height 36
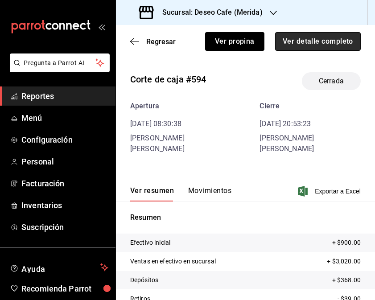
click at [324, 45] on button "Ver detalle completo" at bounding box center [318, 41] width 86 height 19
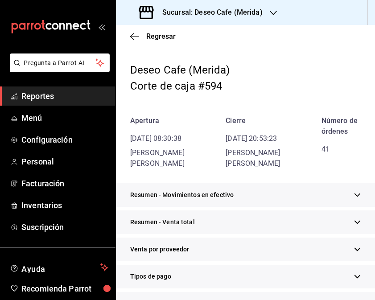
scroll to position [79, 0]
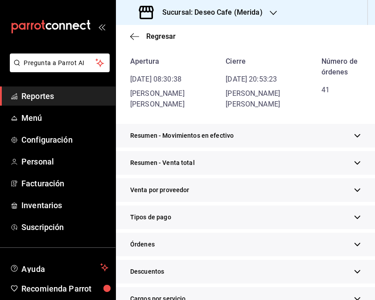
click at [269, 229] on div "Tipos de pago" at bounding box center [245, 217] width 259 height 24
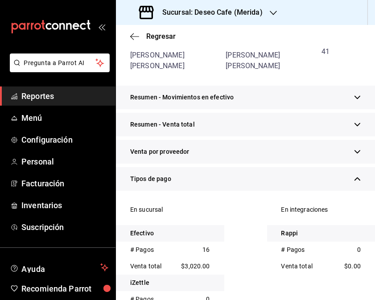
scroll to position [0, 0]
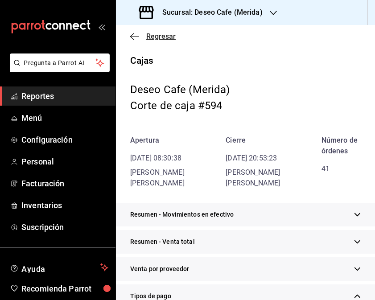
click at [134, 35] on icon "button" at bounding box center [134, 37] width 9 height 8
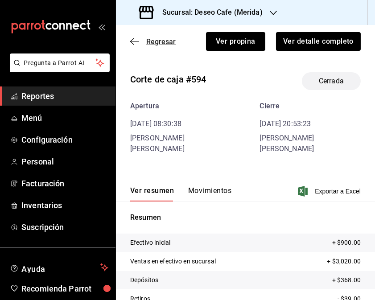
click at [132, 42] on icon "button" at bounding box center [134, 41] width 9 height 8
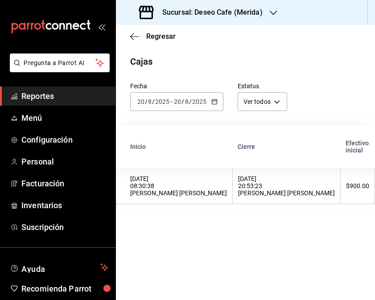
click at [212, 100] on icon "button" at bounding box center [214, 102] width 6 height 6
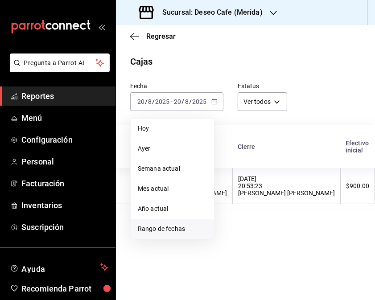
click at [170, 229] on span "Rango de fechas" at bounding box center [172, 228] width 69 height 9
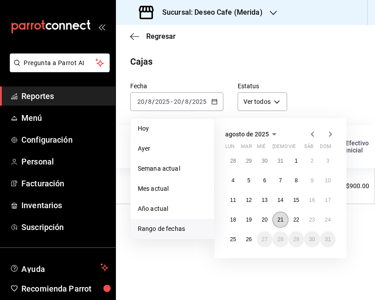
click at [274, 223] on button "21" at bounding box center [280, 220] width 16 height 16
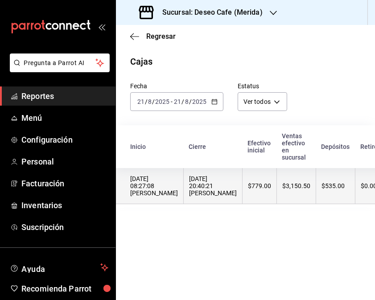
click at [197, 197] on div "[DATE] 20:40:21 [PERSON_NAME]" at bounding box center [213, 185] width 48 height 21
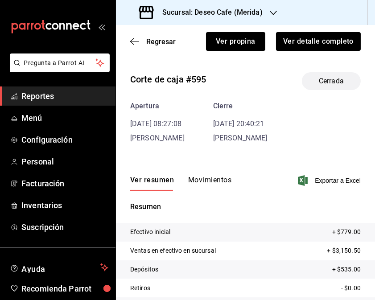
scroll to position [63, 0]
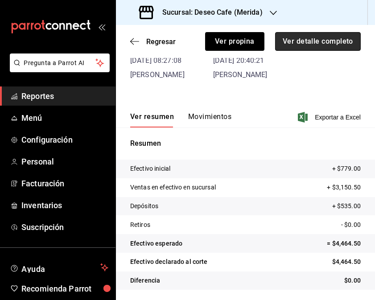
click at [331, 41] on button "Ver detalle completo" at bounding box center [318, 41] width 86 height 19
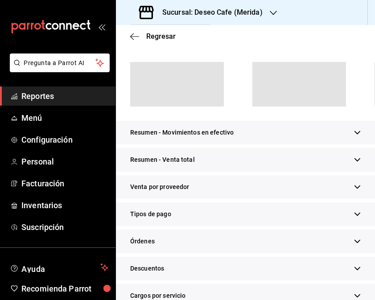
scroll to position [79, 0]
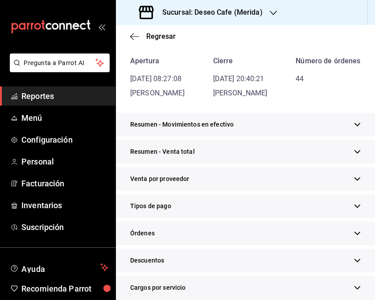
click at [281, 210] on div "Tipos de pago" at bounding box center [245, 206] width 259 height 24
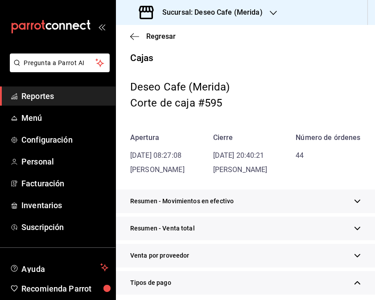
scroll to position [0, 0]
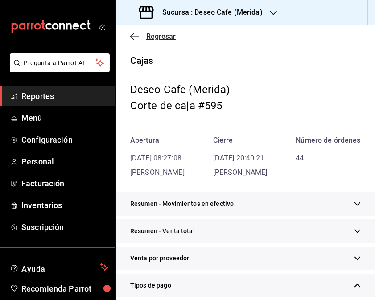
click at [133, 34] on icon "button" at bounding box center [134, 37] width 9 height 8
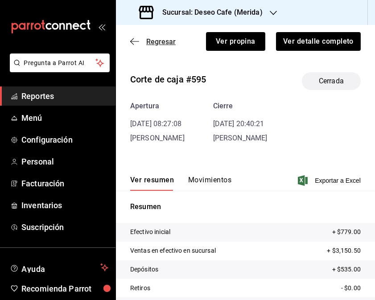
click at [135, 43] on icon "button" at bounding box center [134, 41] width 9 height 8
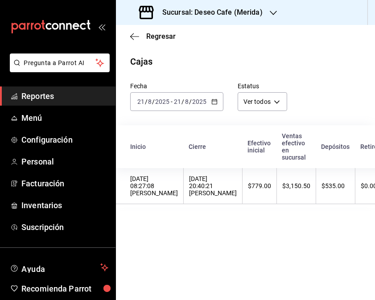
click at [217, 103] on div "[DATE] [DATE] - [DATE] [DATE]" at bounding box center [176, 101] width 93 height 19
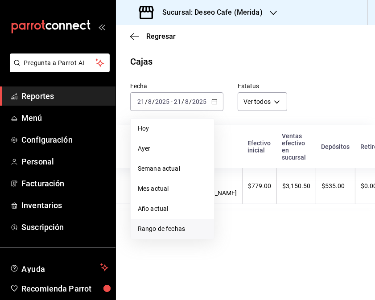
click at [168, 235] on li "Rango de fechas" at bounding box center [172, 229] width 83 height 20
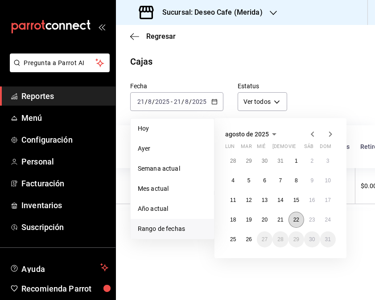
click at [293, 221] on abbr "22" at bounding box center [296, 220] width 6 height 6
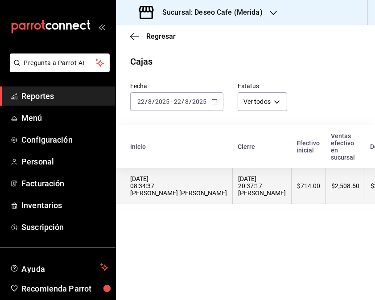
click at [193, 188] on div "[DATE] 08:34:37 [PERSON_NAME] [PERSON_NAME]" at bounding box center [178, 185] width 97 height 21
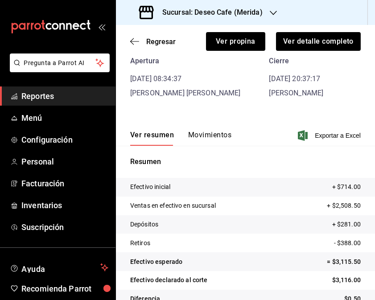
scroll to position [63, 0]
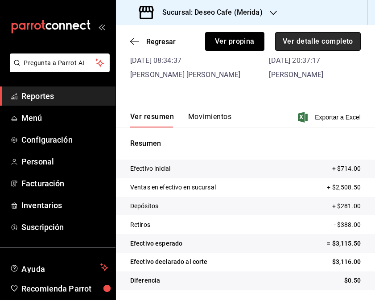
click at [329, 46] on button "Ver detalle completo" at bounding box center [318, 41] width 86 height 19
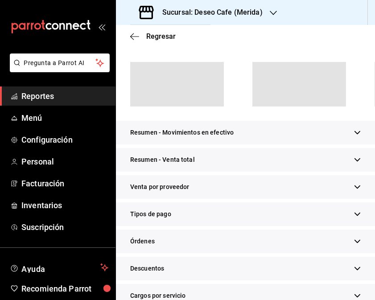
scroll to position [79, 0]
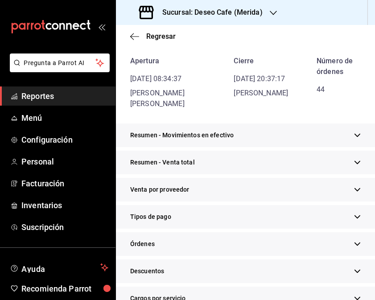
click at [270, 216] on div "Tipos de pago" at bounding box center [245, 217] width 259 height 24
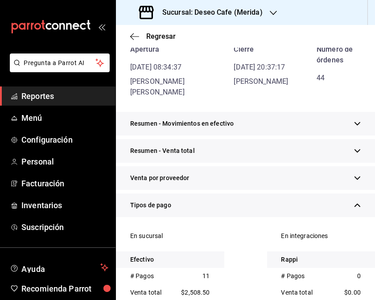
scroll to position [0, 0]
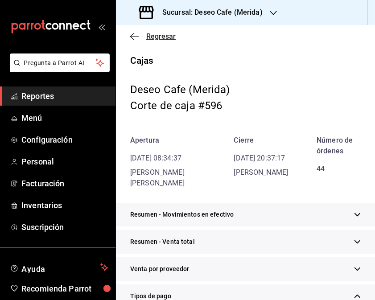
click at [137, 39] on icon "button" at bounding box center [134, 37] width 9 height 8
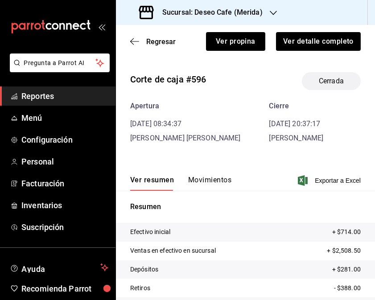
scroll to position [57, 0]
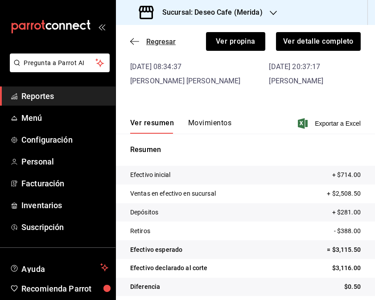
click at [133, 44] on icon "button" at bounding box center [132, 41] width 4 height 7
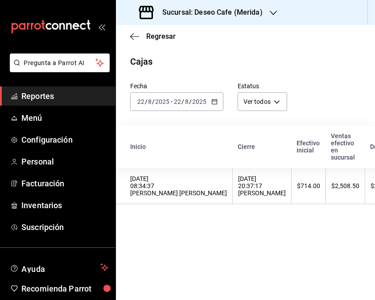
click at [217, 106] on div "[DATE] [DATE] - [DATE] [DATE]" at bounding box center [176, 101] width 93 height 19
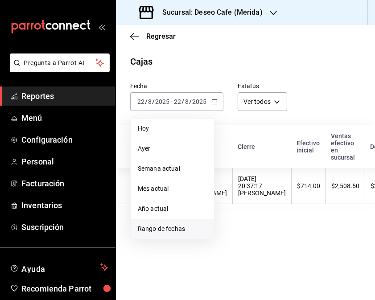
click at [177, 235] on li "Rango de fechas" at bounding box center [172, 229] width 83 height 20
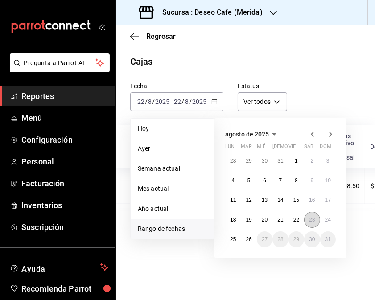
click at [312, 217] on abbr "23" at bounding box center [312, 220] width 6 height 6
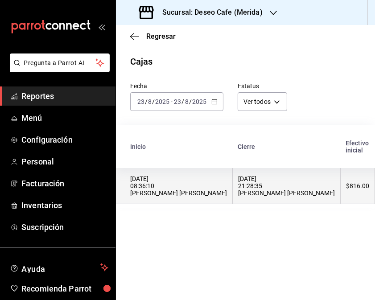
click at [259, 197] on div "[DATE] 21:28:35 [PERSON_NAME] [PERSON_NAME]" at bounding box center [286, 185] width 97 height 21
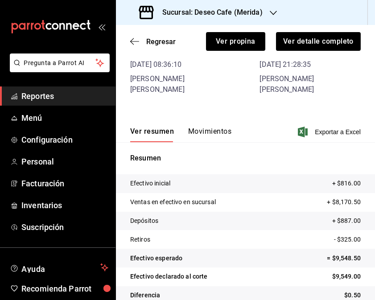
scroll to position [63, 0]
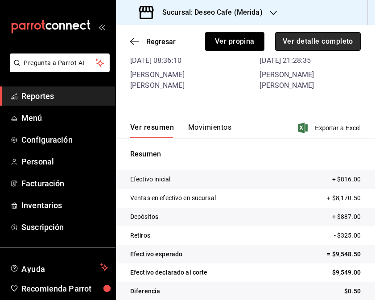
click at [311, 39] on button "Ver detalle completo" at bounding box center [318, 41] width 86 height 19
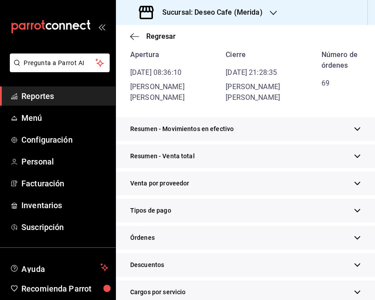
scroll to position [79, 0]
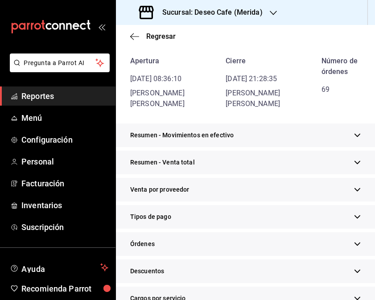
click at [279, 229] on div "Tipos de pago" at bounding box center [245, 217] width 259 height 24
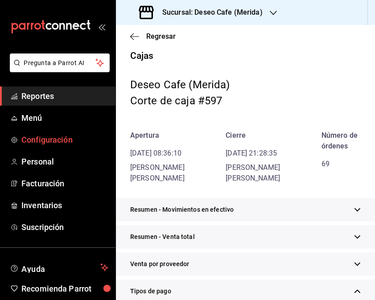
scroll to position [0, 0]
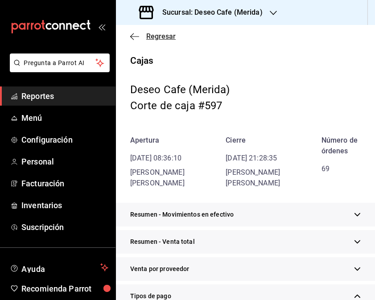
click at [133, 39] on icon "button" at bounding box center [132, 36] width 4 height 7
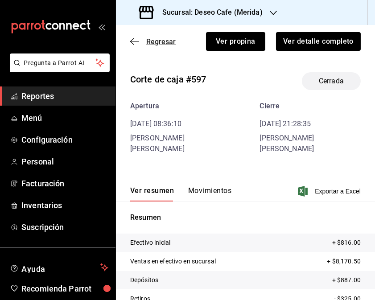
click at [134, 43] on icon "button" at bounding box center [134, 41] width 9 height 8
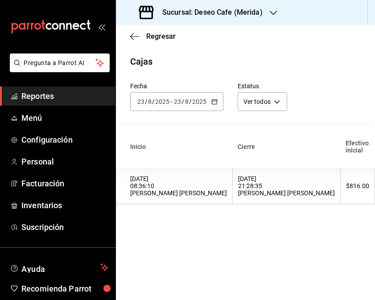
click at [214, 103] on icon "button" at bounding box center [214, 102] width 6 height 6
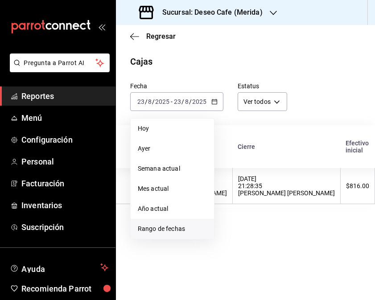
click at [166, 227] on span "Rango de fechas" at bounding box center [172, 228] width 69 height 9
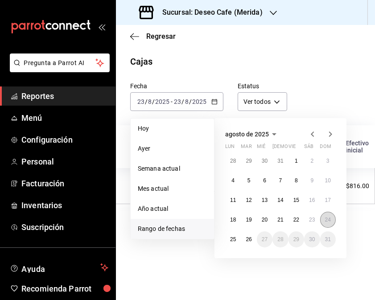
click at [325, 218] on abbr "24" at bounding box center [328, 220] width 6 height 6
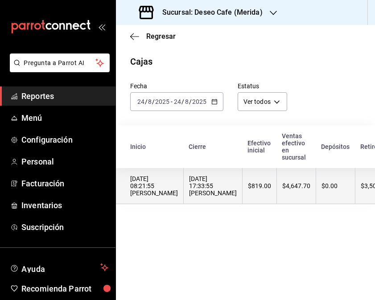
click at [199, 195] on div "[DATE] 17:33:55 [PERSON_NAME]" at bounding box center [213, 185] width 48 height 21
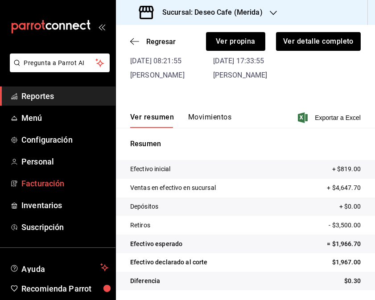
scroll to position [63, 0]
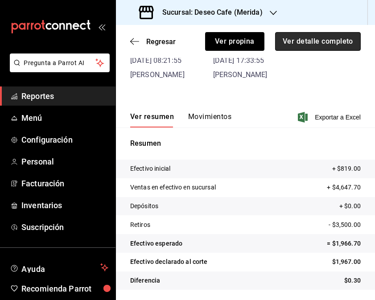
click at [322, 39] on button "Ver detalle completo" at bounding box center [318, 41] width 86 height 19
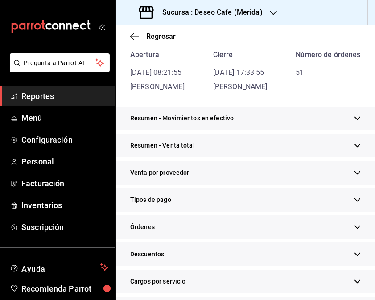
scroll to position [79, 0]
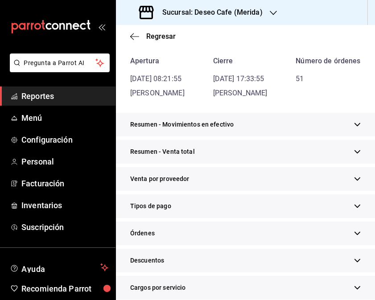
click at [234, 218] on div "Tipos de pago" at bounding box center [245, 206] width 259 height 24
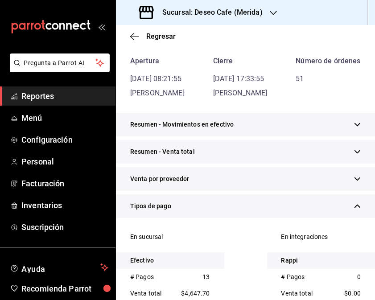
click at [366, 167] on div "Resumen - Venta total Venta total $0.00" at bounding box center [245, 153] width 259 height 27
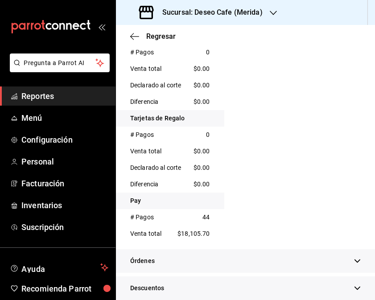
scroll to position [0, 0]
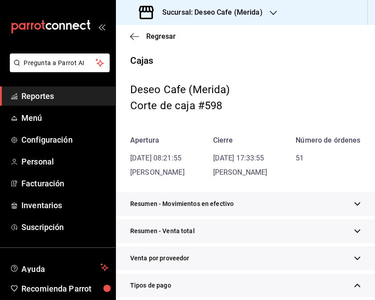
click at [133, 42] on div "Regresar" at bounding box center [245, 36] width 259 height 23
click at [132, 33] on icon "button" at bounding box center [134, 37] width 9 height 8
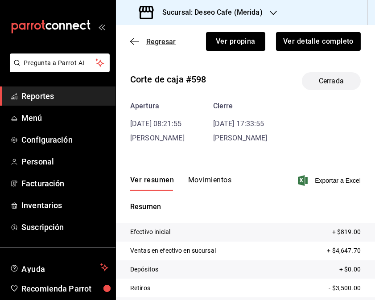
click at [135, 38] on icon "button" at bounding box center [134, 41] width 9 height 8
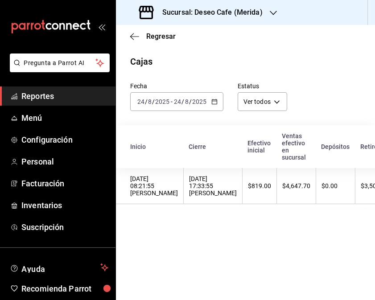
click at [212, 100] on \(Stroke\) "button" at bounding box center [214, 101] width 5 height 5
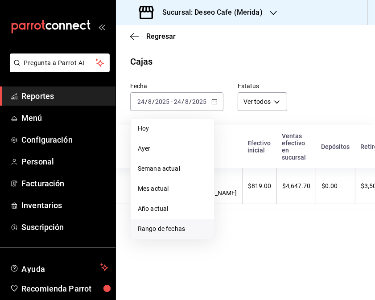
click at [170, 225] on span "Rango de fechas" at bounding box center [172, 228] width 69 height 9
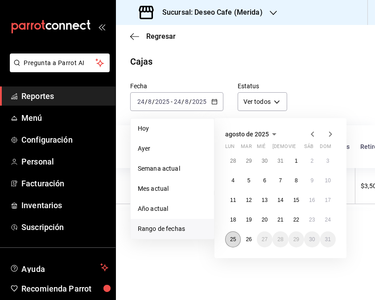
click at [233, 239] on abbr "25" at bounding box center [233, 239] width 6 height 6
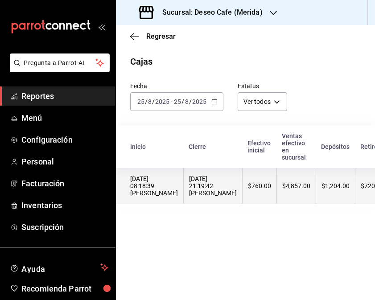
click at [216, 196] on th "[DATE] 21:19:42 [PERSON_NAME]" at bounding box center [213, 186] width 59 height 36
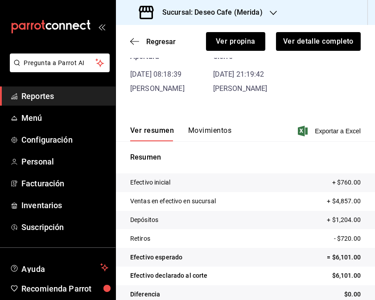
scroll to position [63, 0]
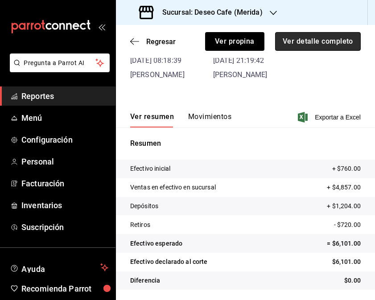
click at [329, 45] on button "Ver detalle completo" at bounding box center [318, 41] width 86 height 19
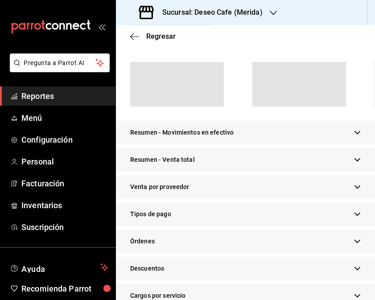
scroll to position [79, 0]
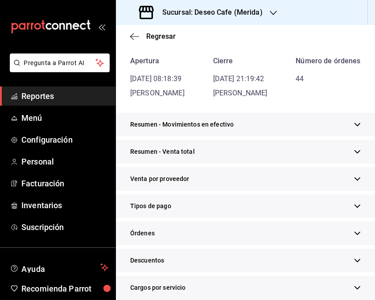
click at [352, 84] on div "44" at bounding box center [328, 79] width 65 height 11
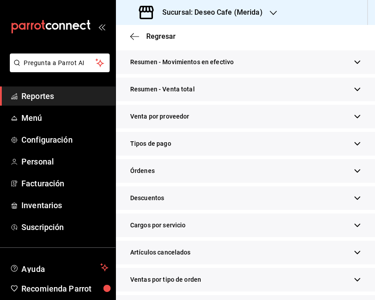
scroll to position [159, 0]
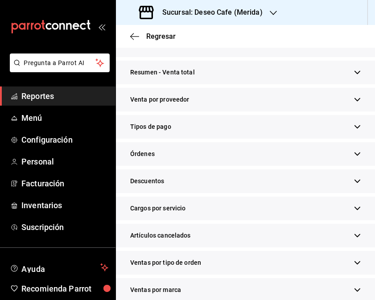
click at [198, 139] on div "Tipos de pago" at bounding box center [245, 127] width 259 height 24
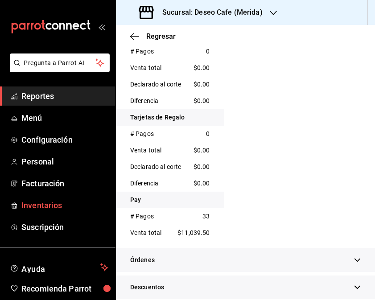
scroll to position [456, 0]
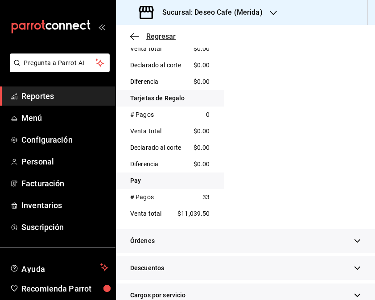
click at [134, 40] on icon "button" at bounding box center [134, 37] width 9 height 8
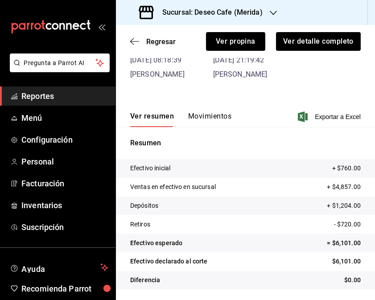
scroll to position [63, 0]
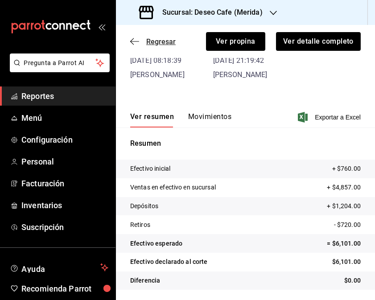
click at [132, 39] on icon "button" at bounding box center [132, 41] width 4 height 7
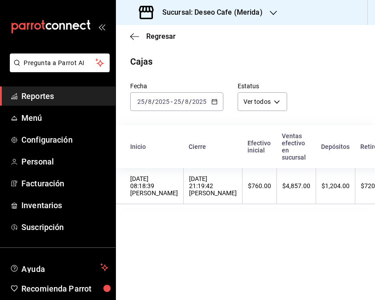
click at [214, 104] on \(Stroke\) "button" at bounding box center [214, 101] width 5 height 5
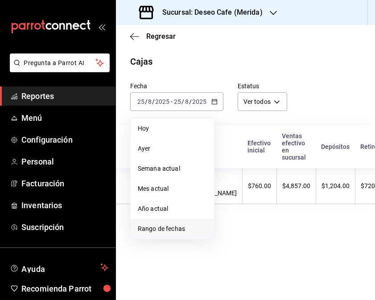
click at [173, 228] on span "Rango de fechas" at bounding box center [172, 228] width 69 height 9
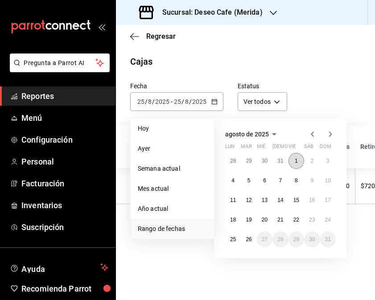
click at [297, 166] on button "1" at bounding box center [296, 161] width 16 height 16
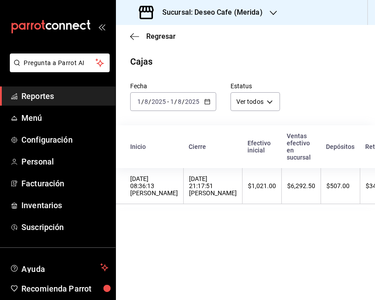
click at [171, 193] on th "[DATE] 08:36:13 [PERSON_NAME]" at bounding box center [150, 186] width 68 height 36
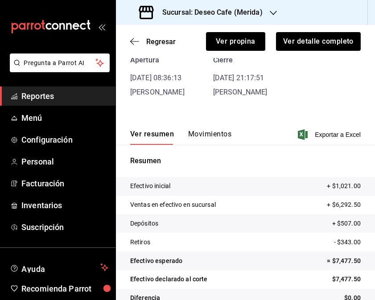
scroll to position [63, 0]
